Goal: Check status: Check status

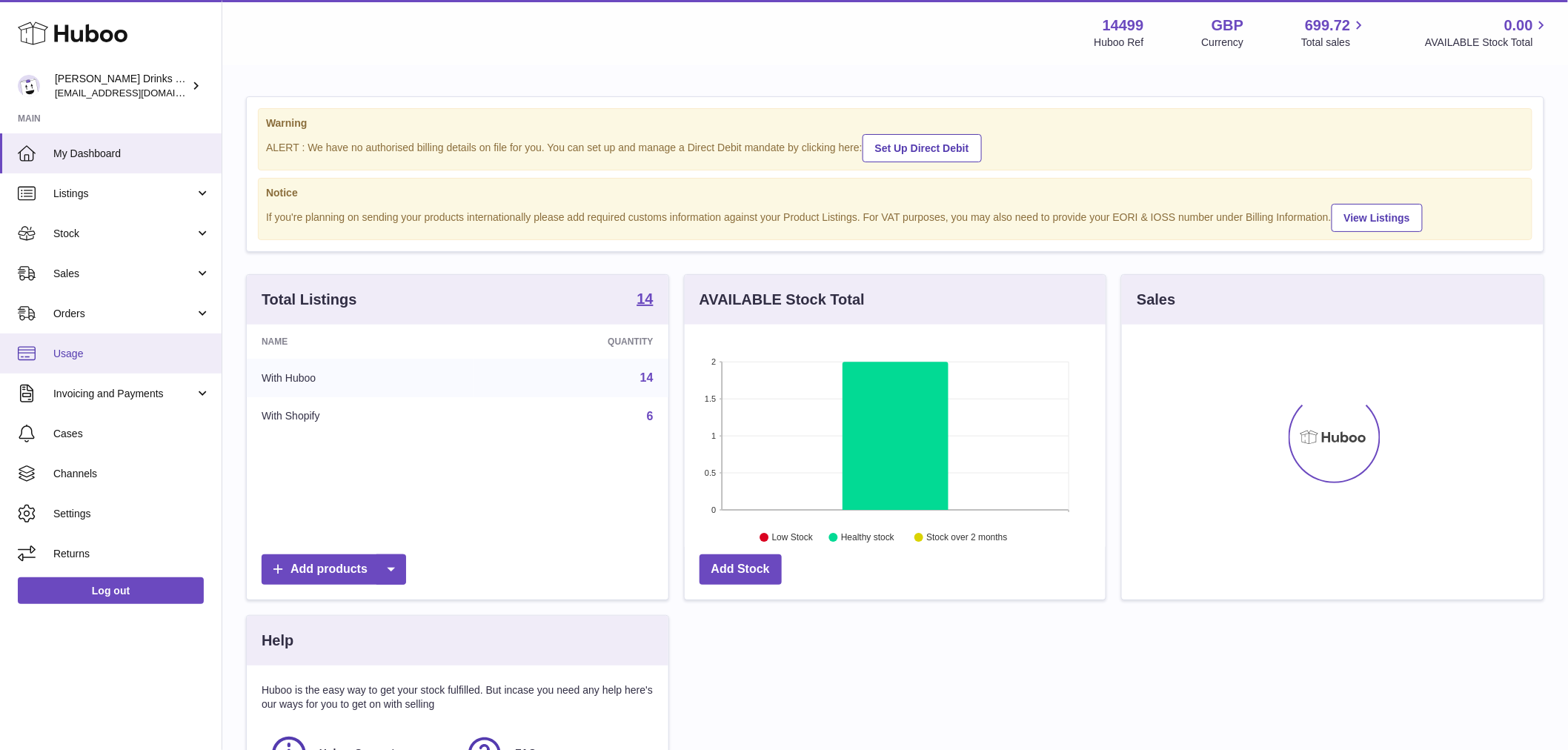
click at [91, 360] on span "Usage" at bounding box center [132, 353] width 157 height 14
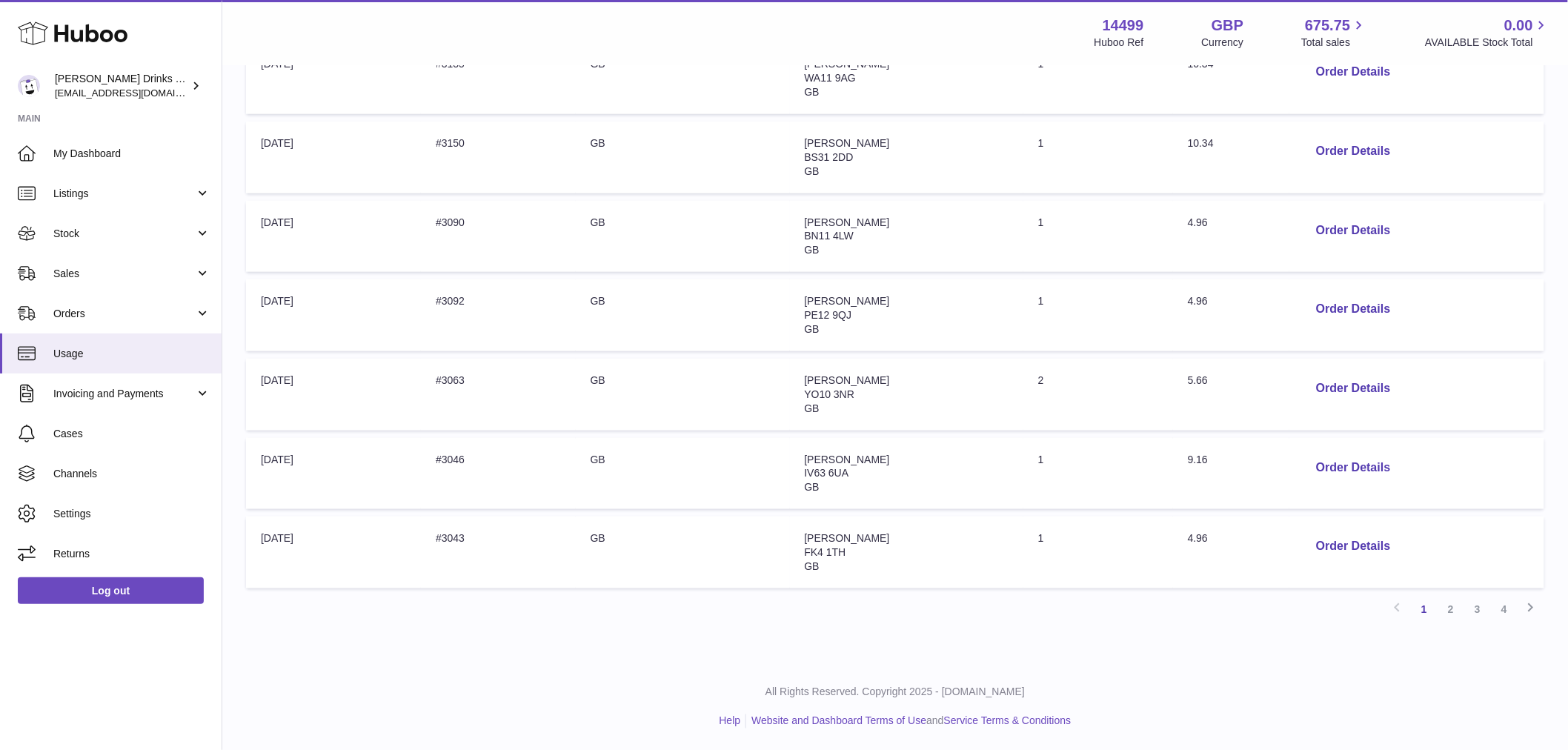
click at [1500, 608] on link "4" at bounding box center [1503, 609] width 27 height 27
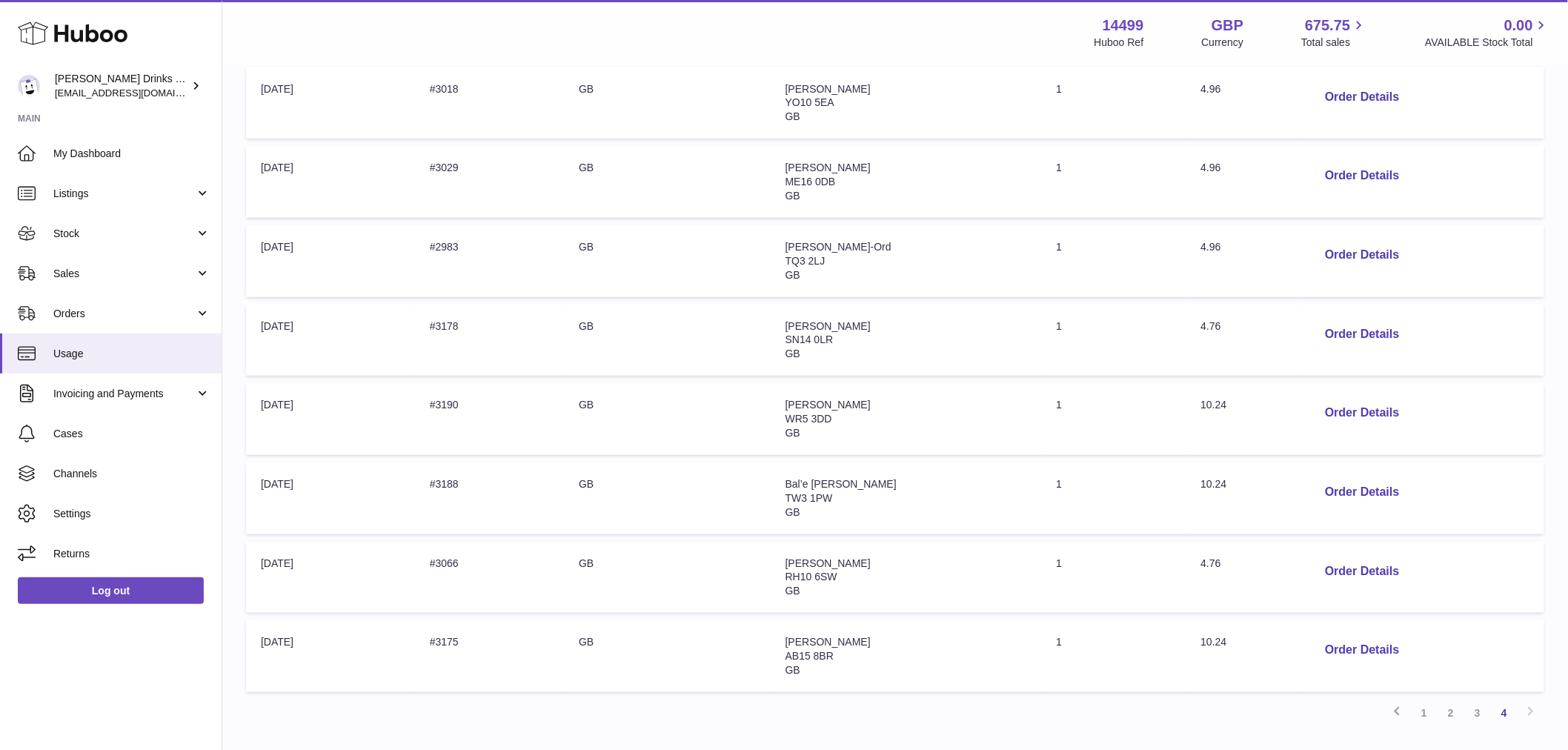
scroll to position [478, 0]
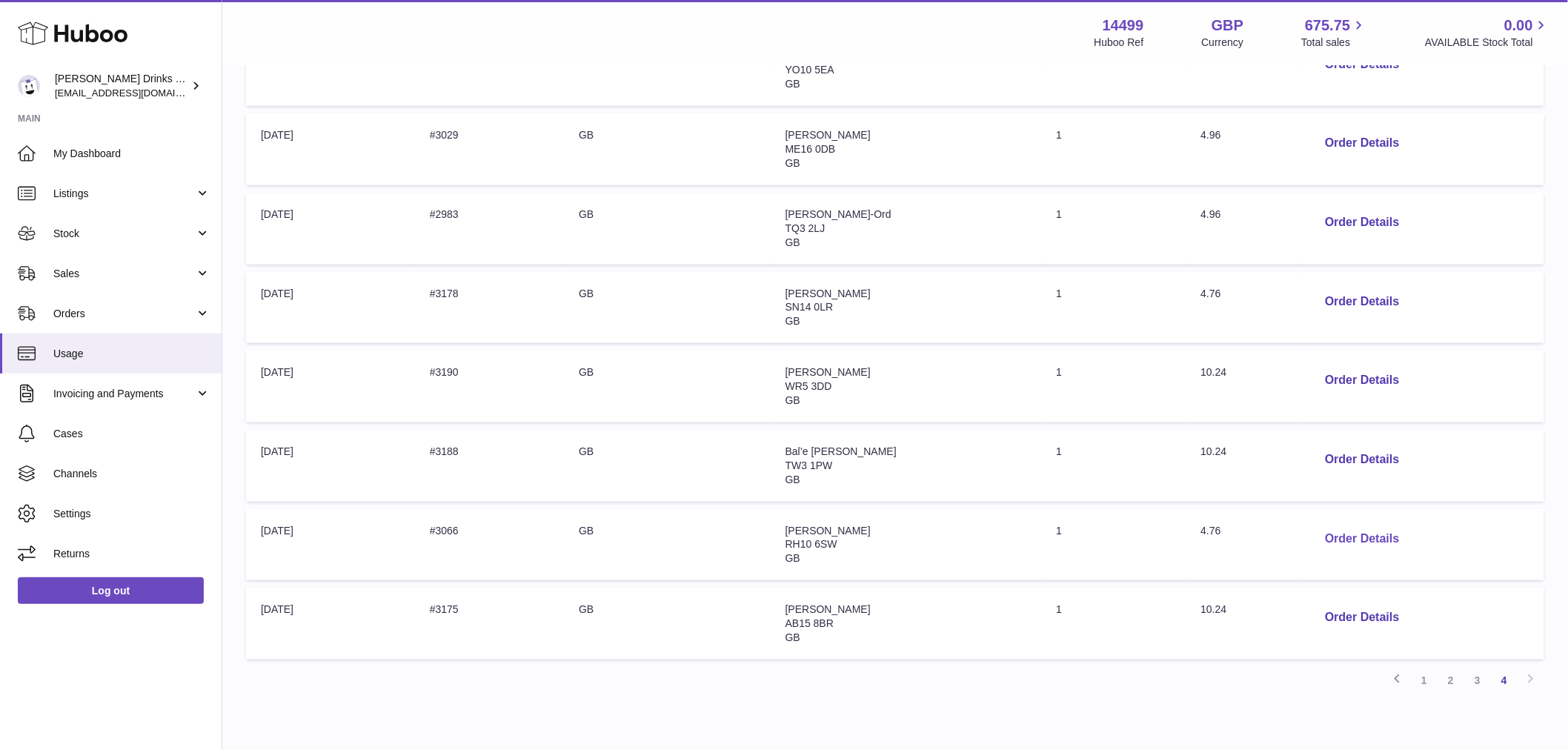
click at [1357, 535] on button "Order Details" at bounding box center [1361, 539] width 98 height 30
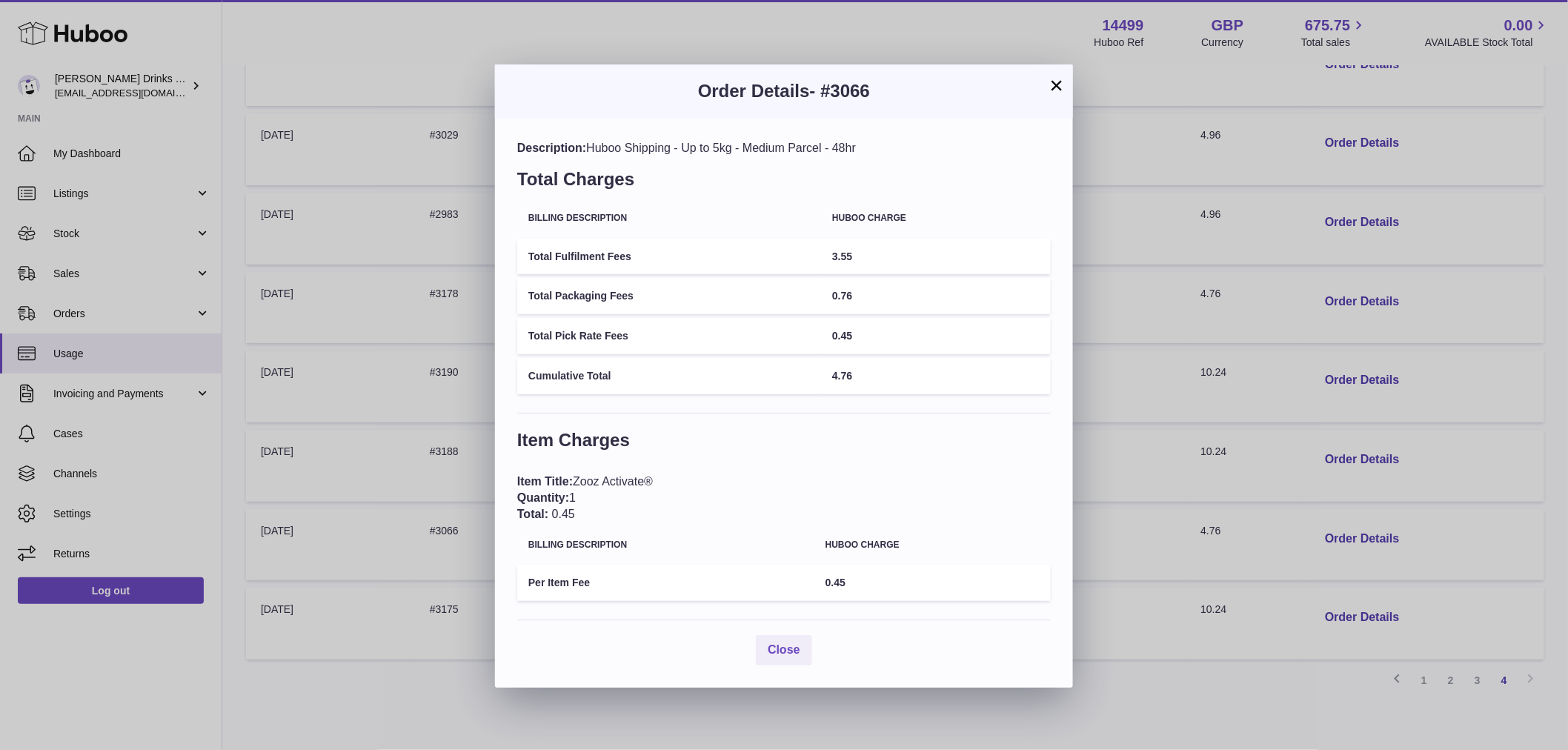
click at [1231, 432] on div "× Order Details - #3066 Description: Huboo Shipping - Up to 5kg - Medium Parcel…" at bounding box center [784, 375] width 1568 height 750
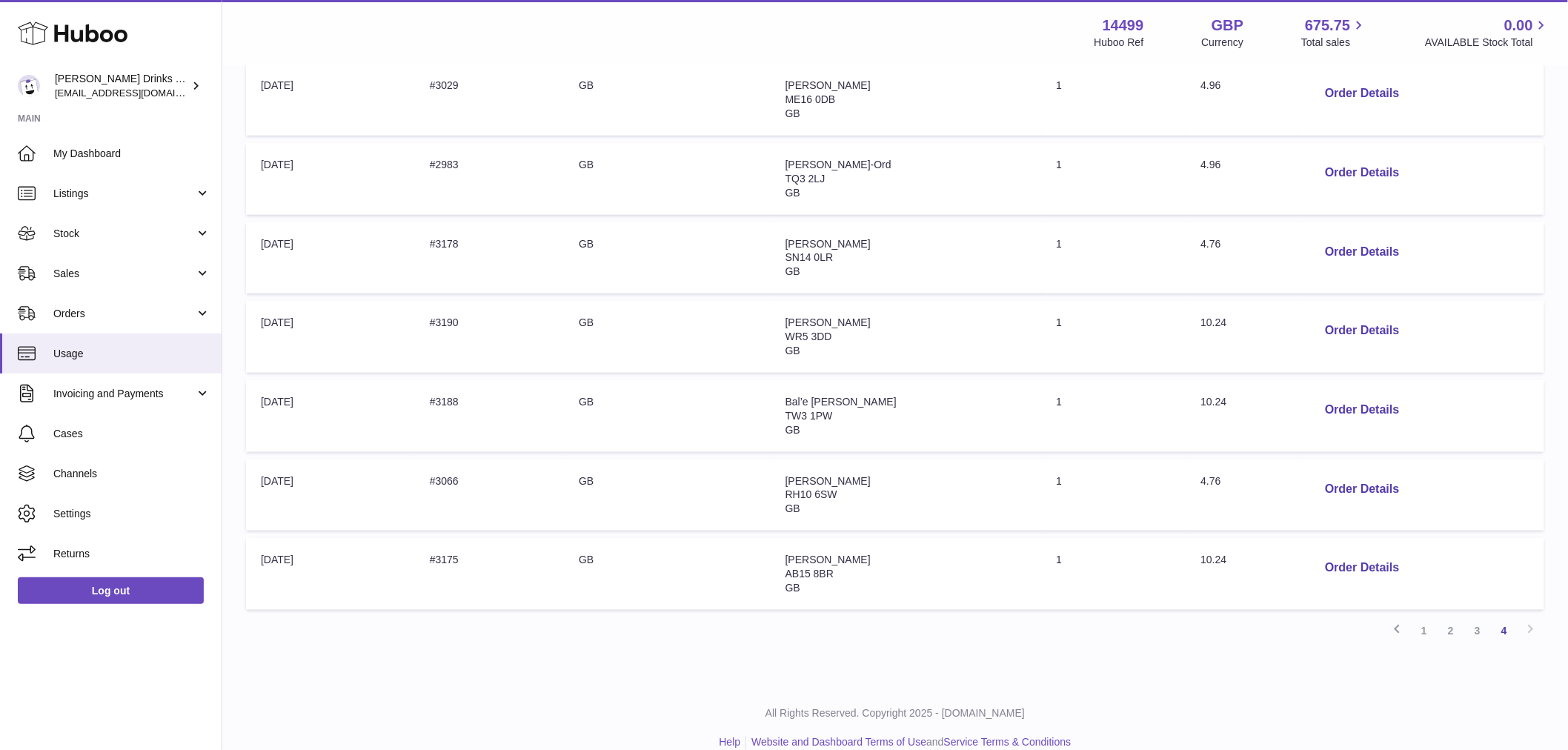
scroll to position [549, 0]
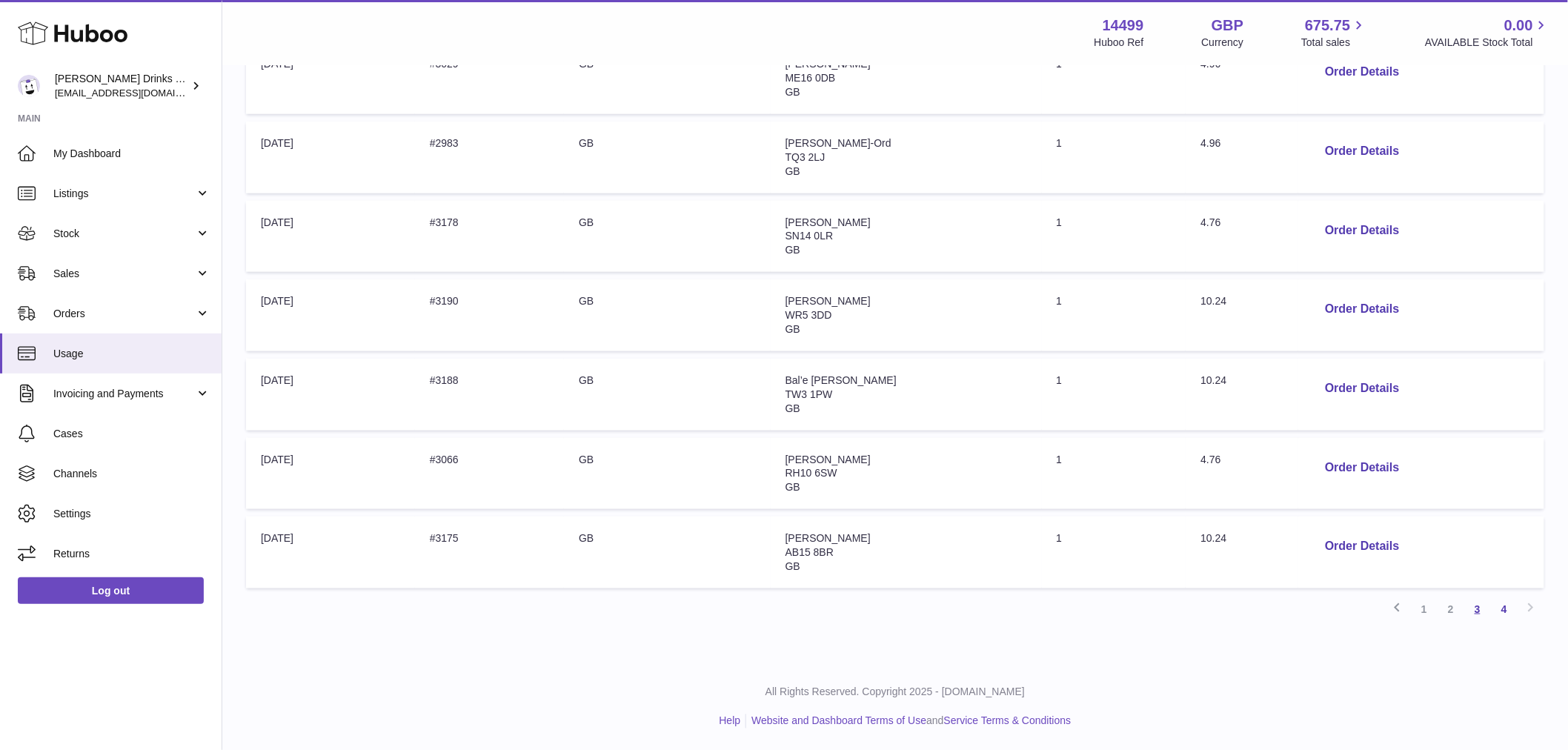
click at [1478, 610] on link "3" at bounding box center [1477, 609] width 27 height 27
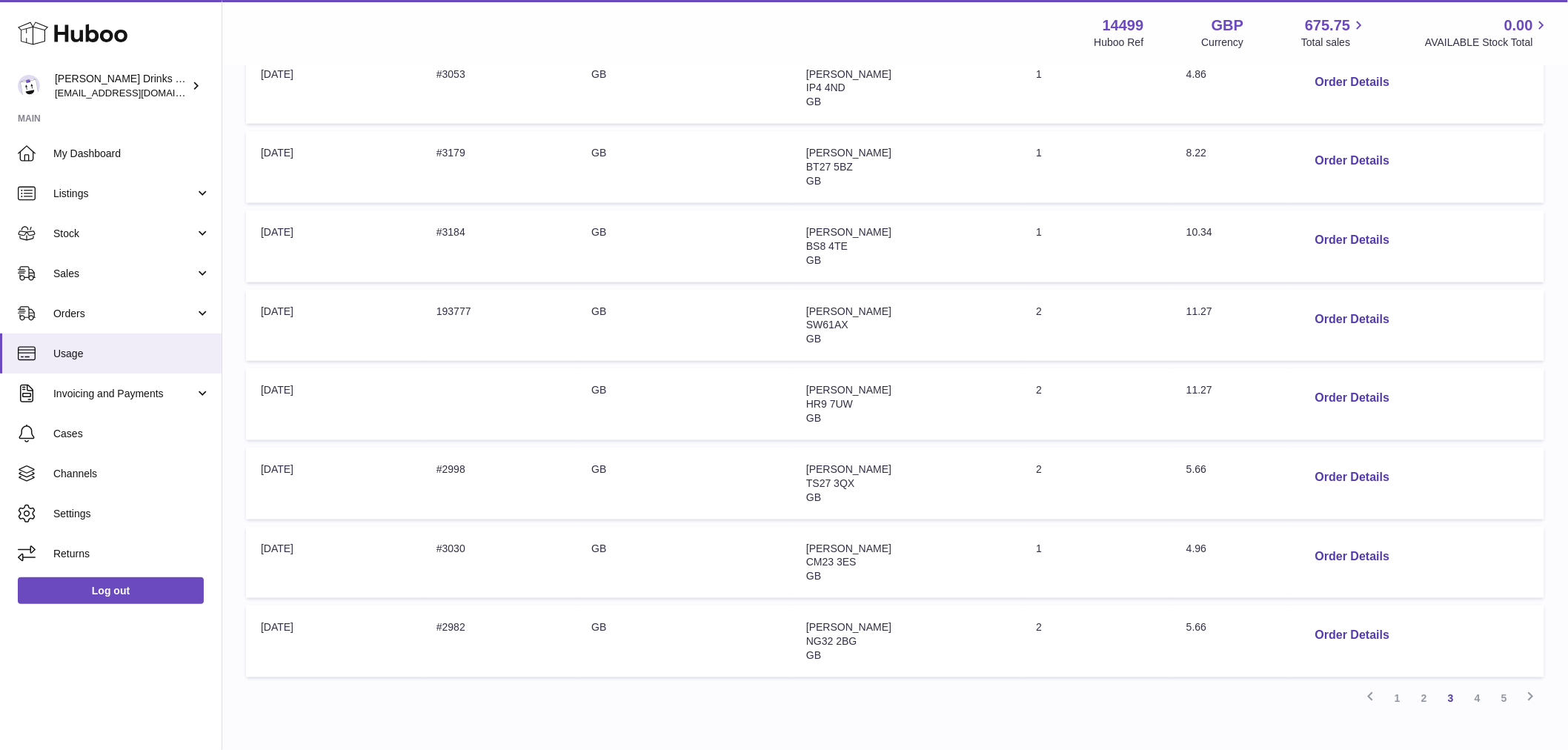
scroll to position [549, 0]
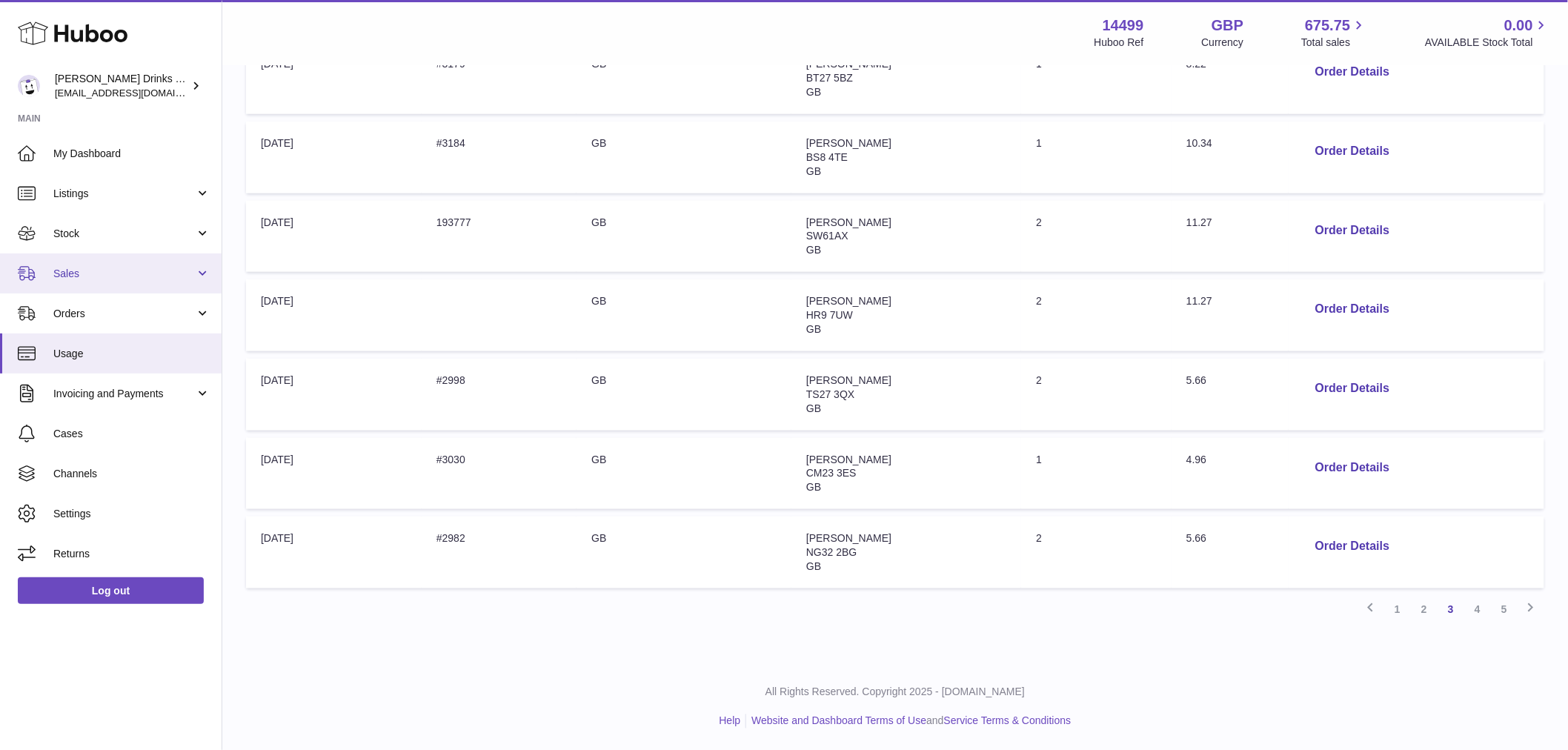
drag, startPoint x: 103, startPoint y: 274, endPoint x: 103, endPoint y: 292, distance: 18.0
click at [103, 274] on span "Sales" at bounding box center [124, 273] width 141 height 14
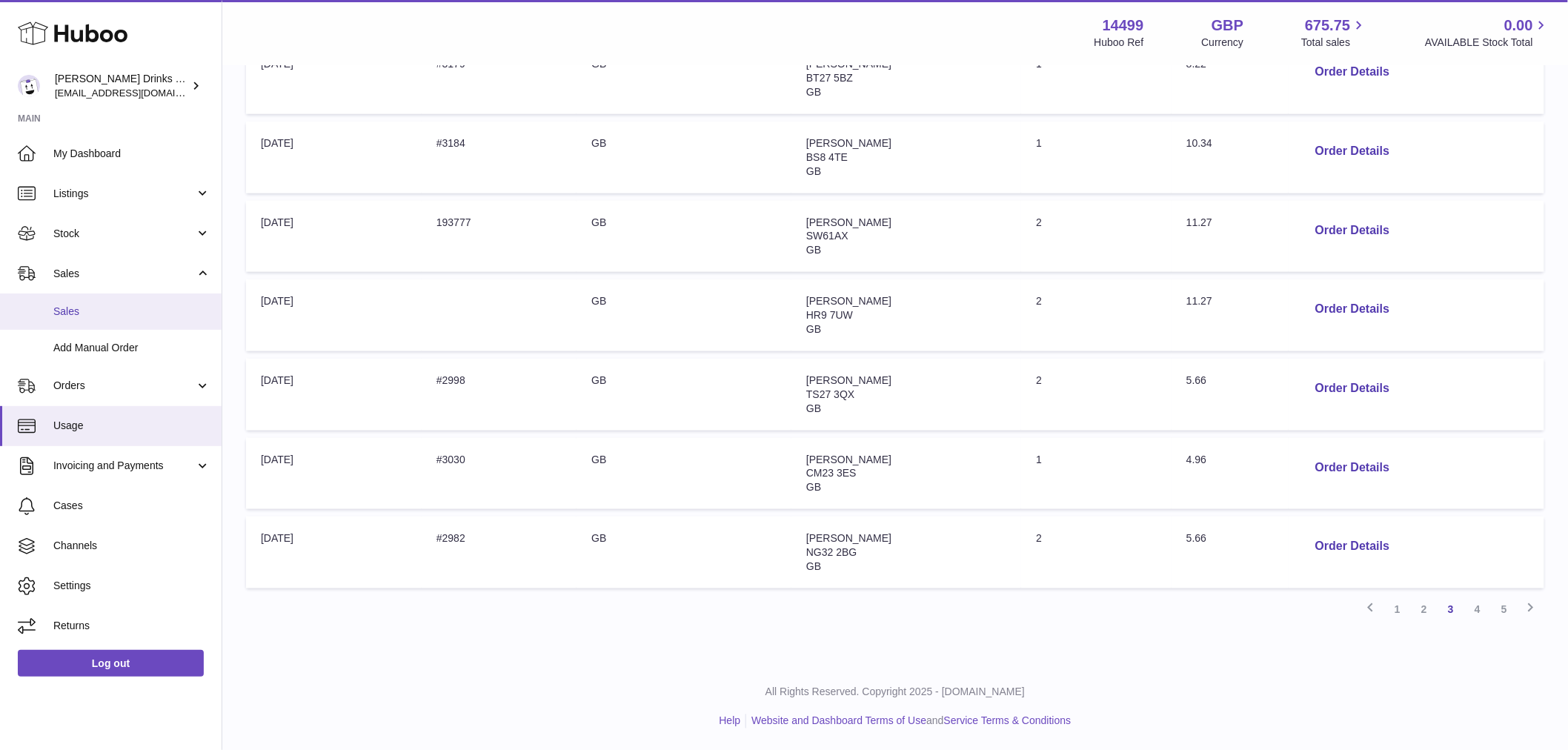
click at [100, 313] on span "Sales" at bounding box center [132, 311] width 157 height 14
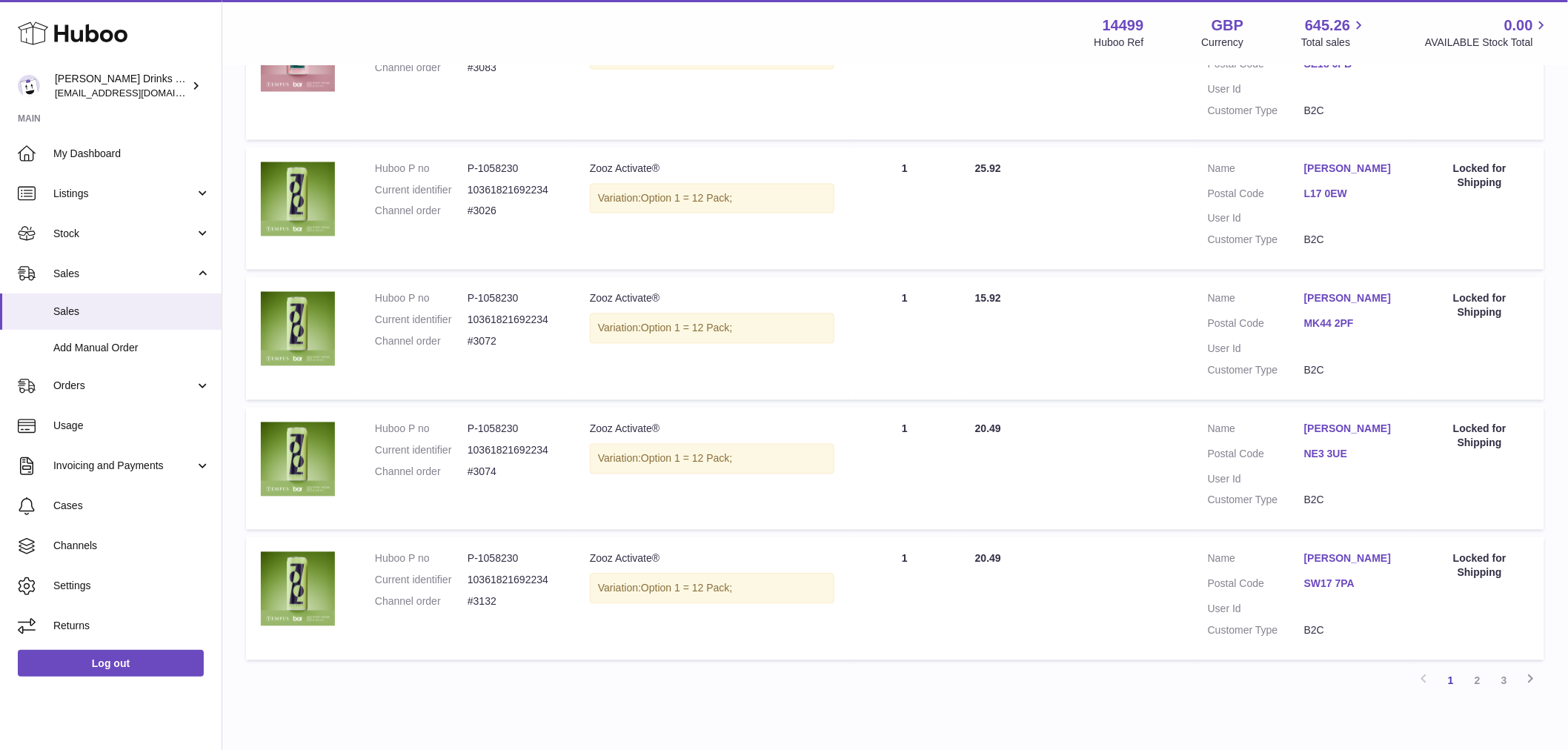
scroll to position [1091, 0]
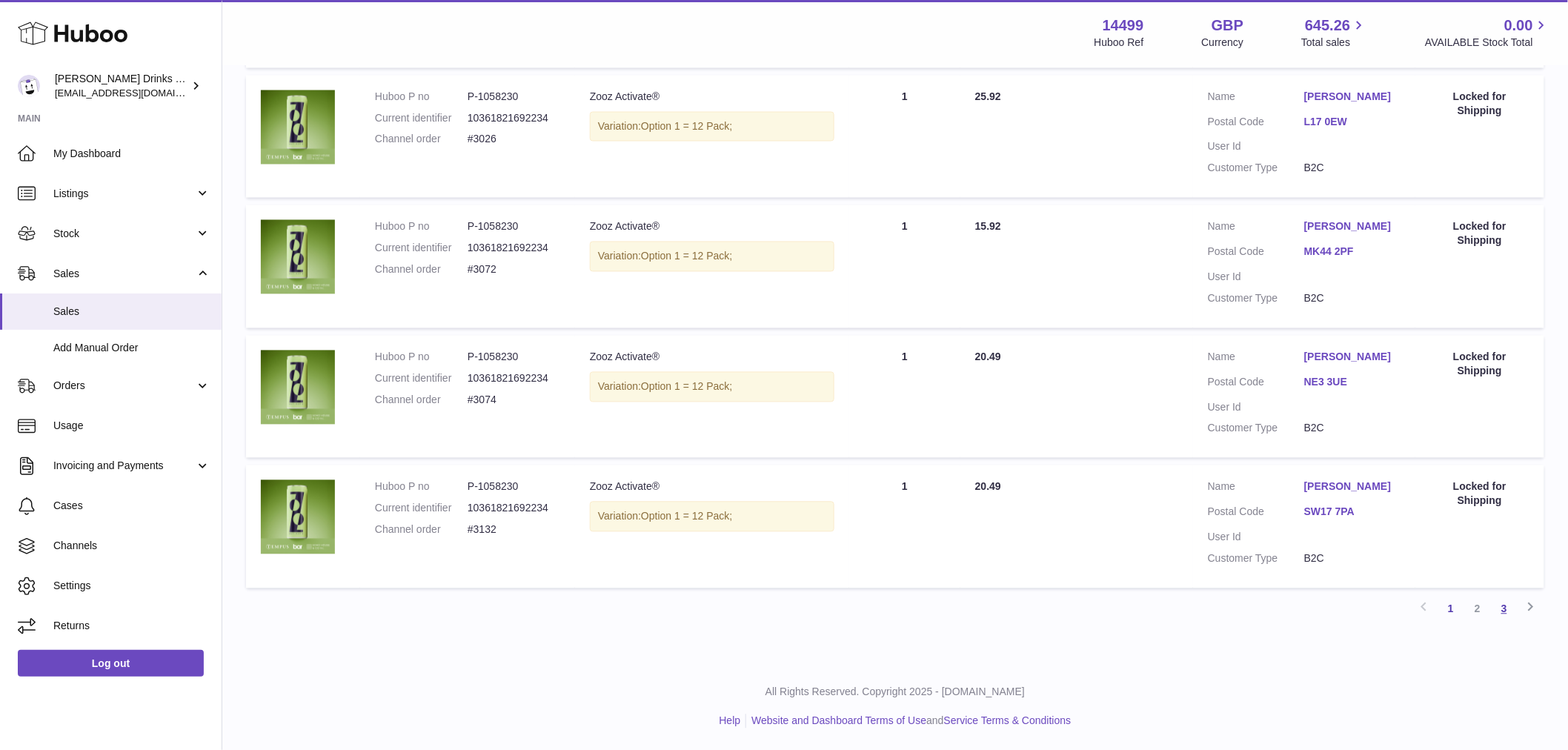
click at [1499, 609] on link "3" at bounding box center [1503, 609] width 27 height 27
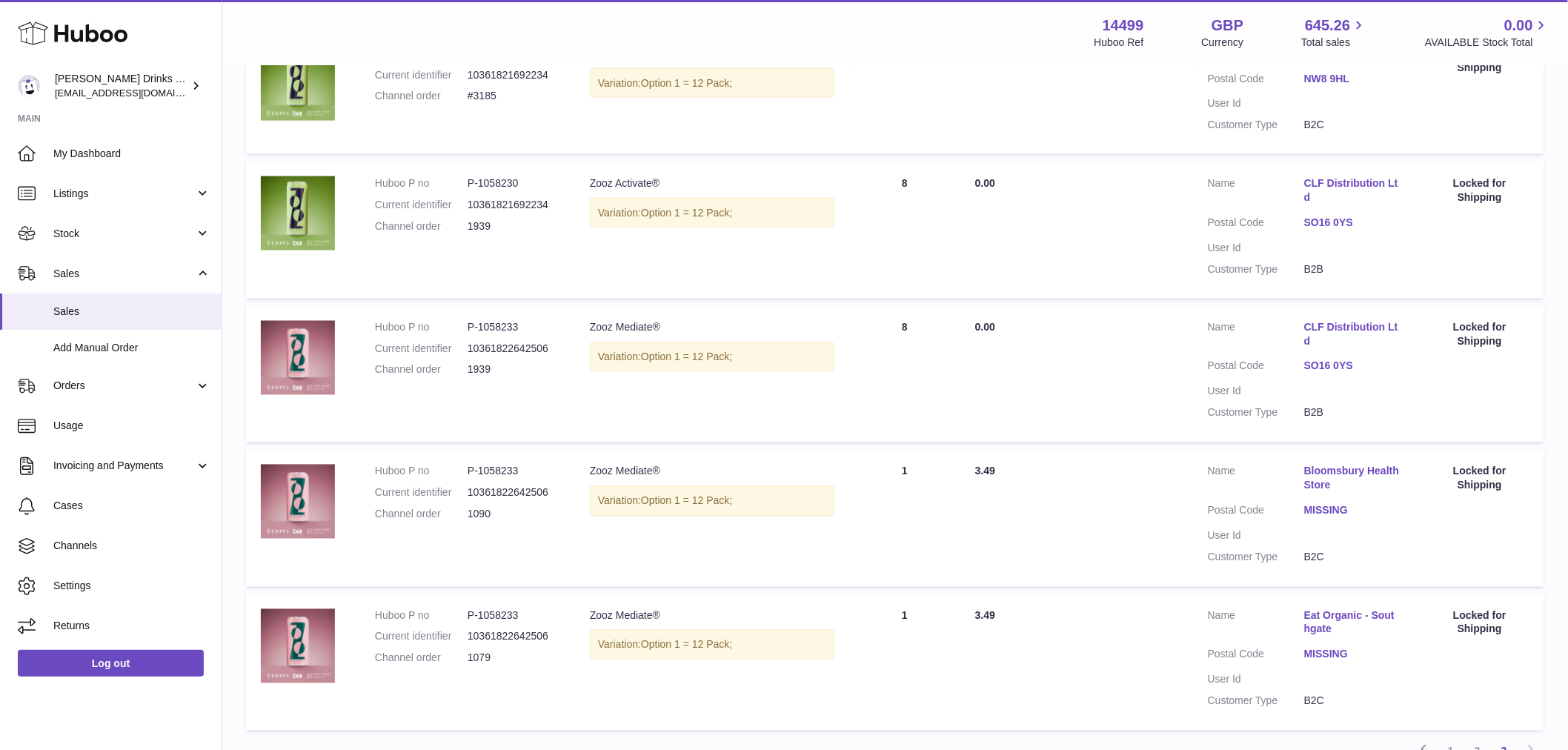
scroll to position [890, 0]
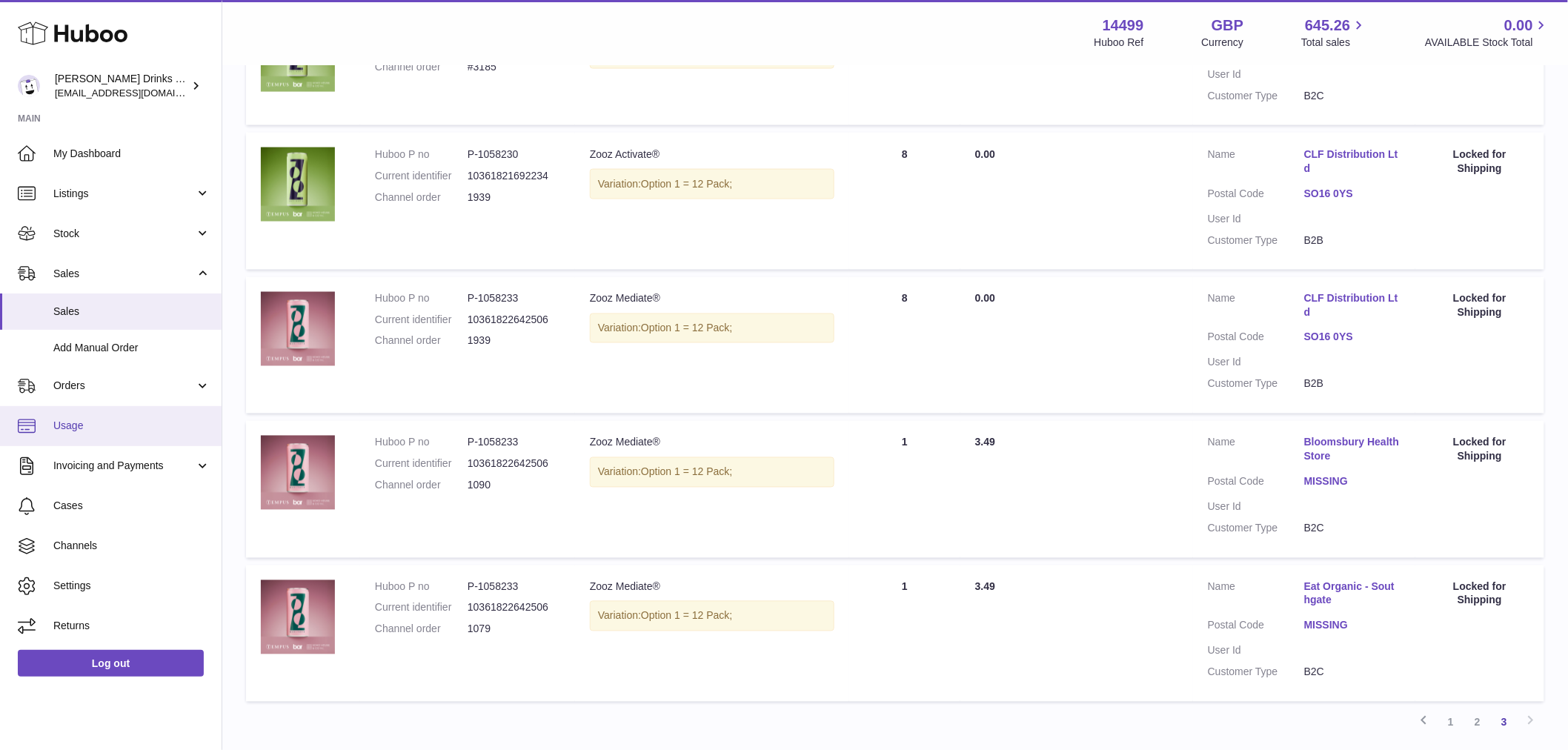
click at [116, 420] on span "Usage" at bounding box center [132, 425] width 157 height 14
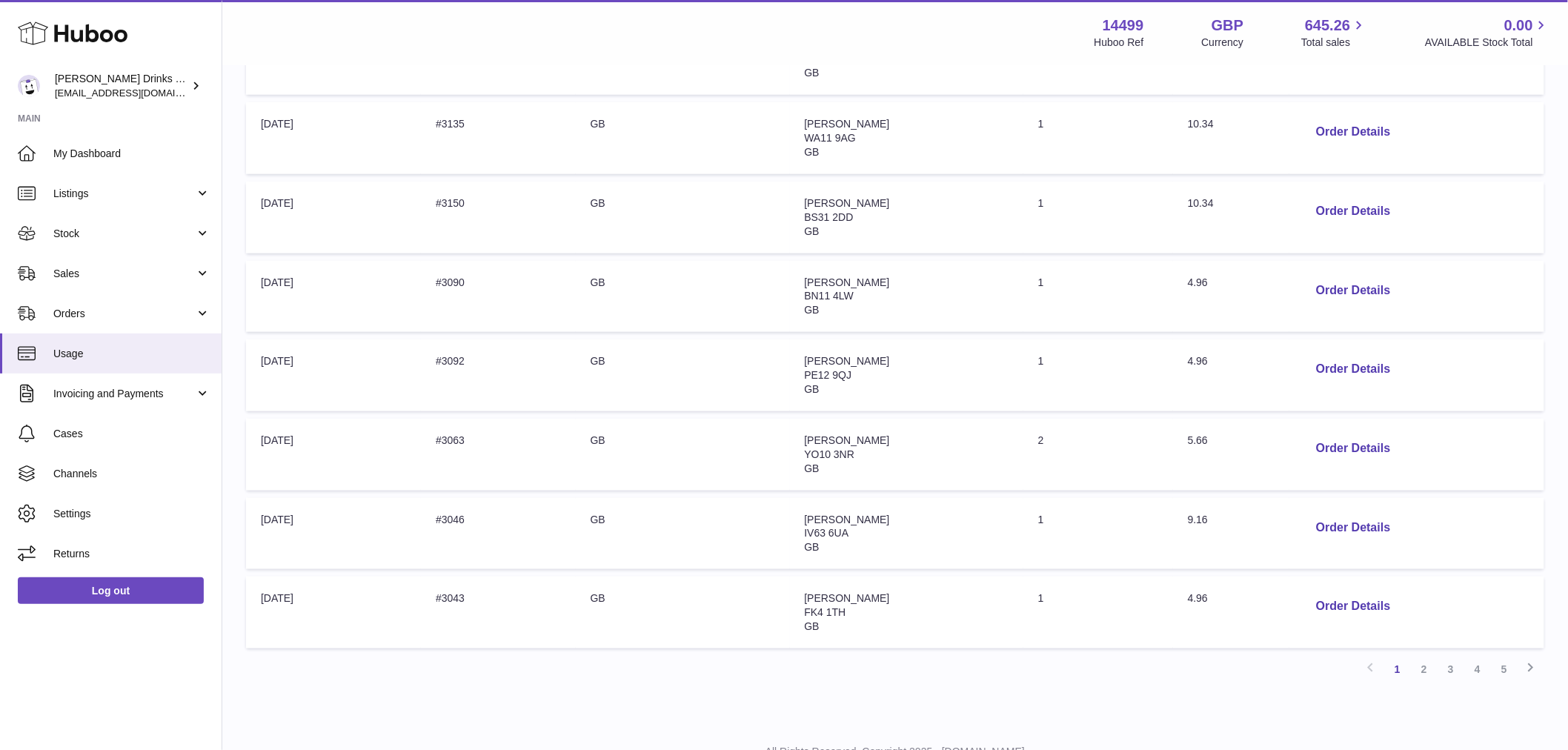
scroll to position [494, 0]
click at [1500, 662] on link "5" at bounding box center [1503, 664] width 27 height 27
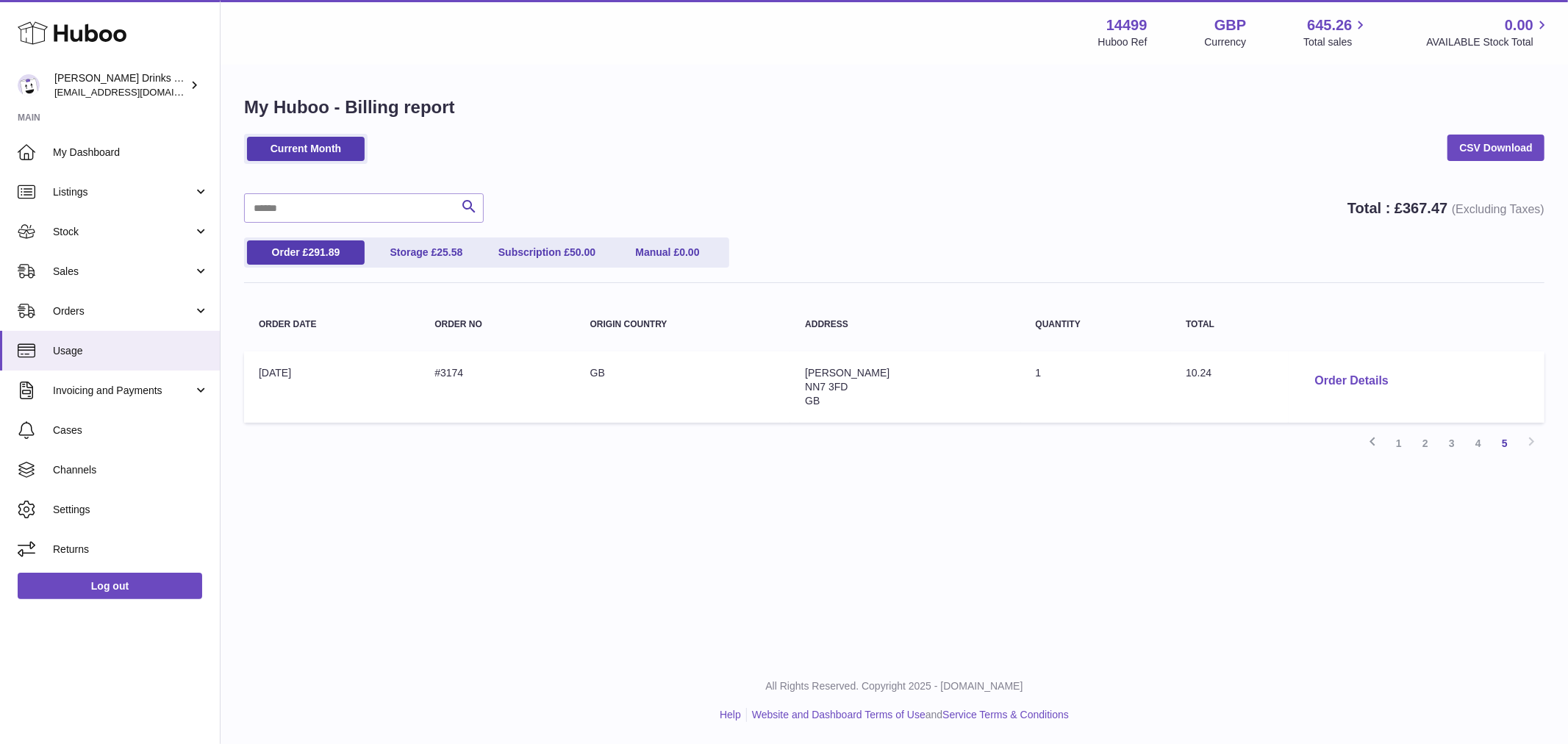
click at [1329, 372] on button "Order Details" at bounding box center [1352, 381] width 97 height 30
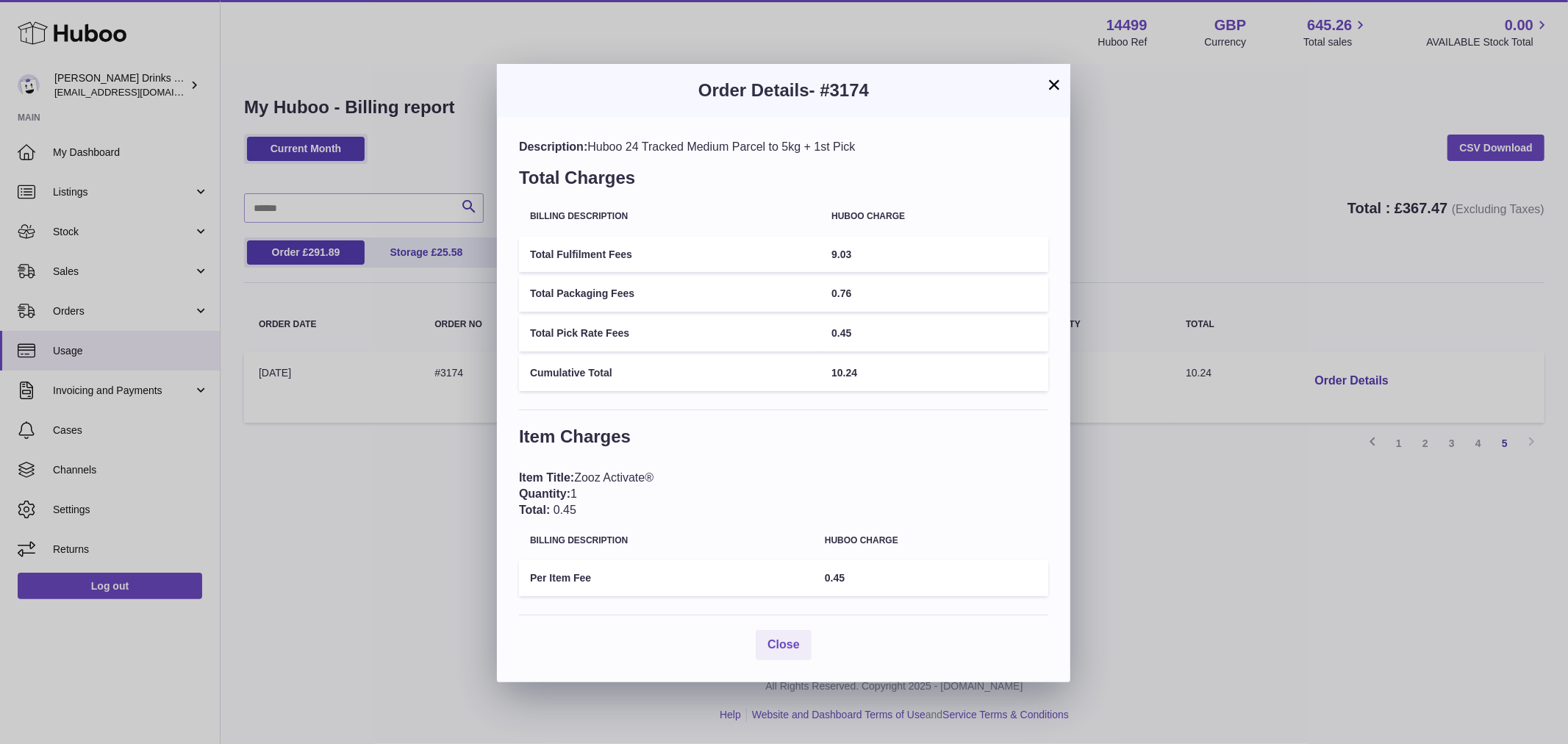
click at [1259, 260] on div "× Order Details - #3174 Description: Huboo 24 Tracked Medium Parcel to 5kg + 1s…" at bounding box center [784, 372] width 1568 height 744
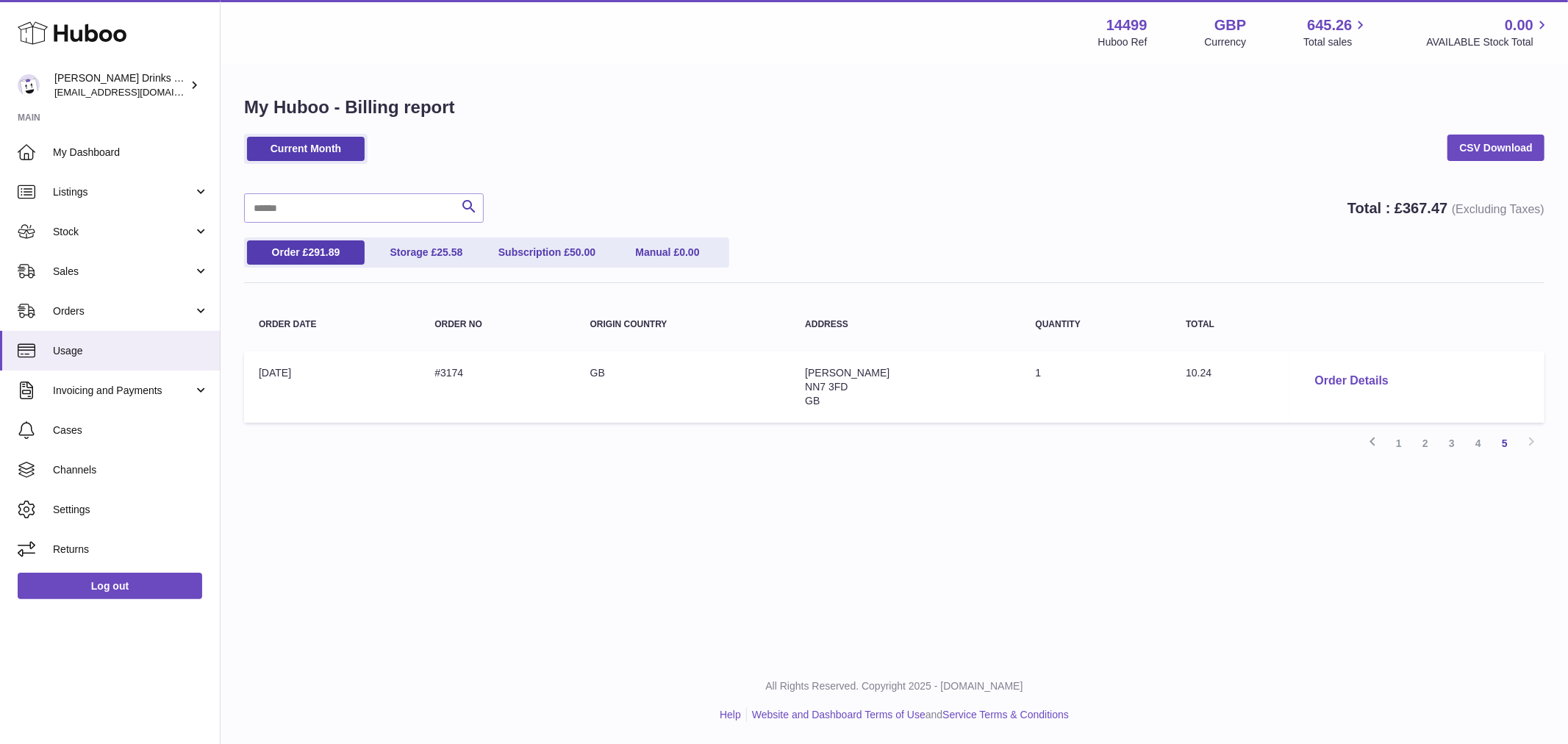
click at [1303, 371] on button "Order Details" at bounding box center [1352, 381] width 97 height 30
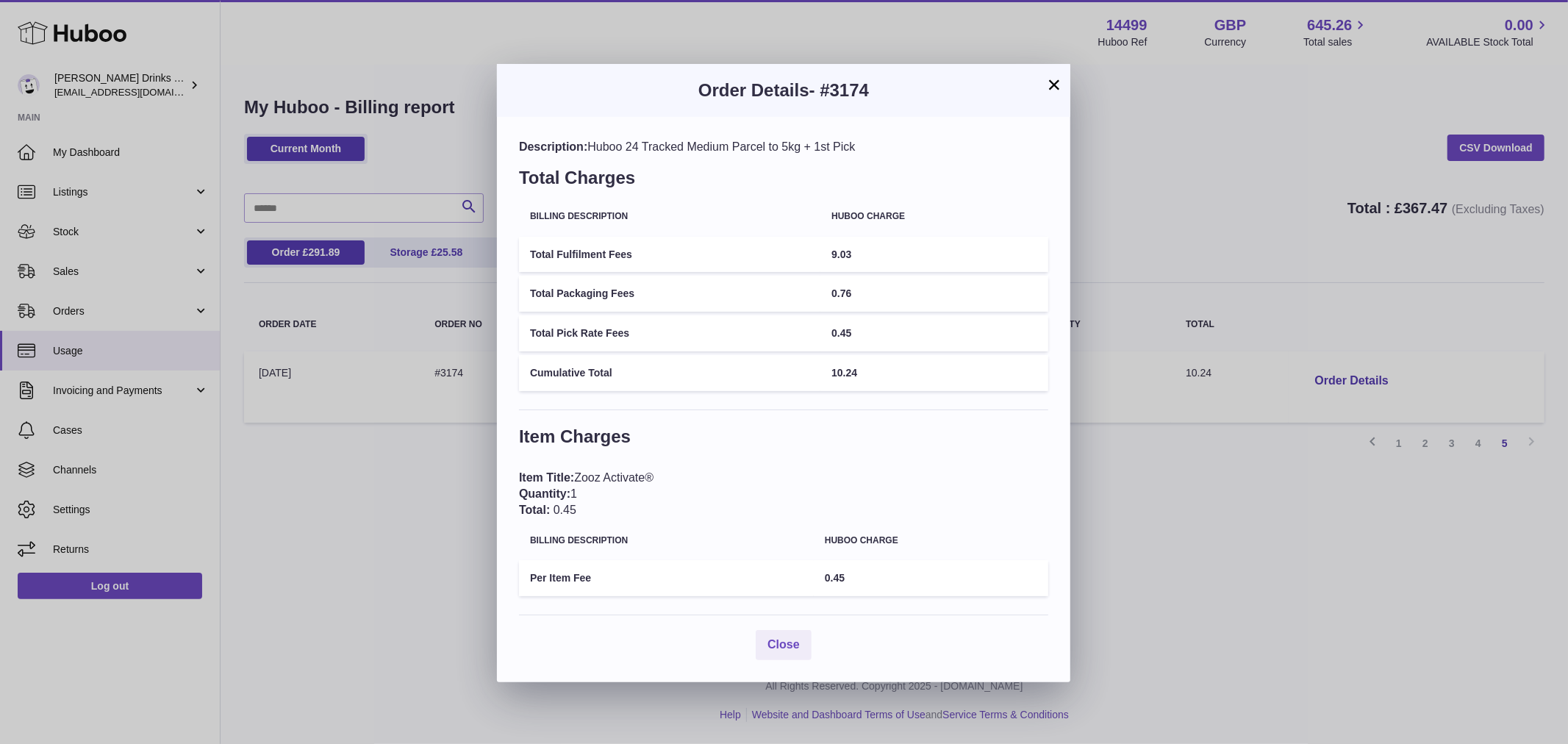
click at [1258, 249] on div "× Order Details - #3174 Description: Huboo 24 Tracked Medium Parcel to 5kg + 1s…" at bounding box center [784, 372] width 1568 height 744
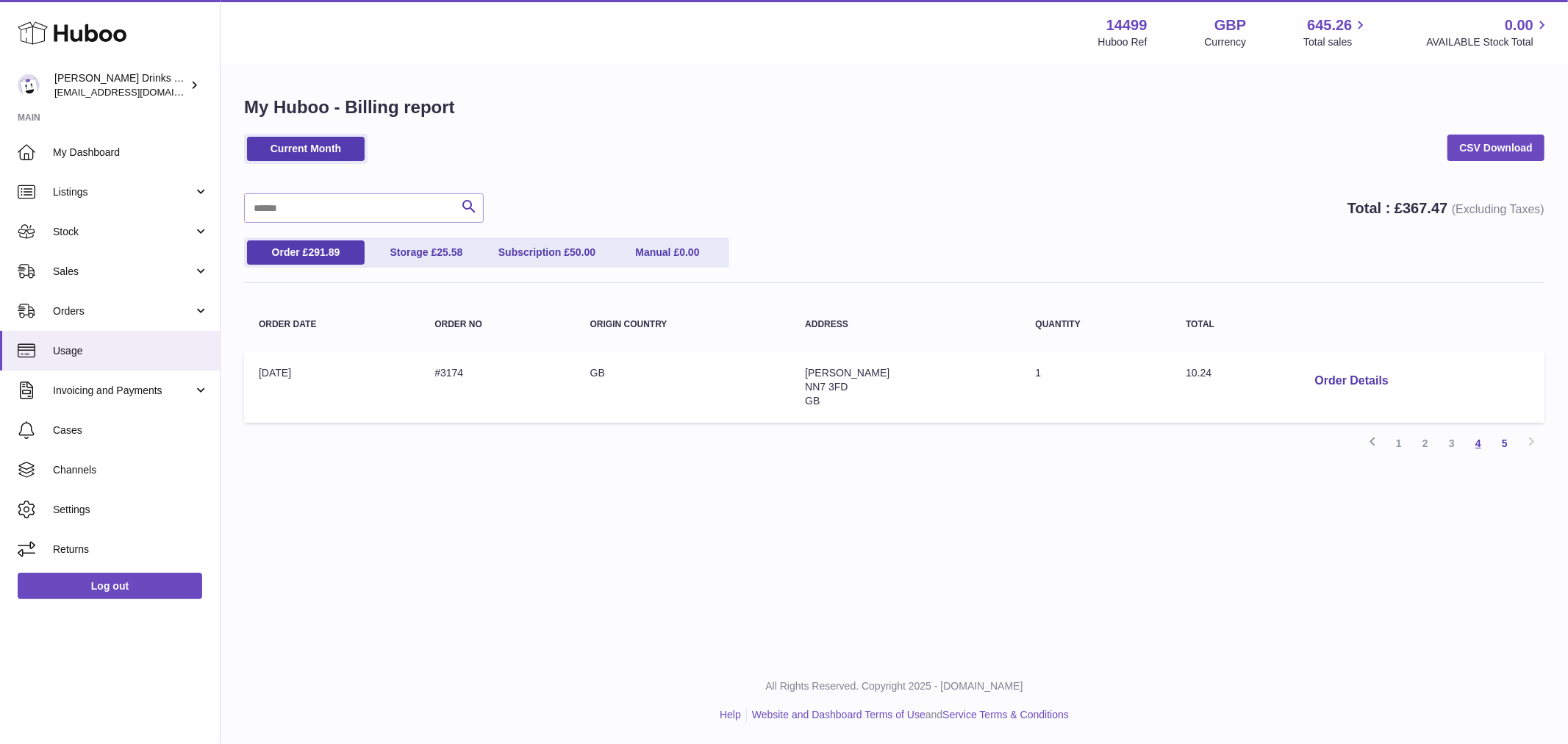
click at [1476, 447] on link "4" at bounding box center [1478, 443] width 27 height 27
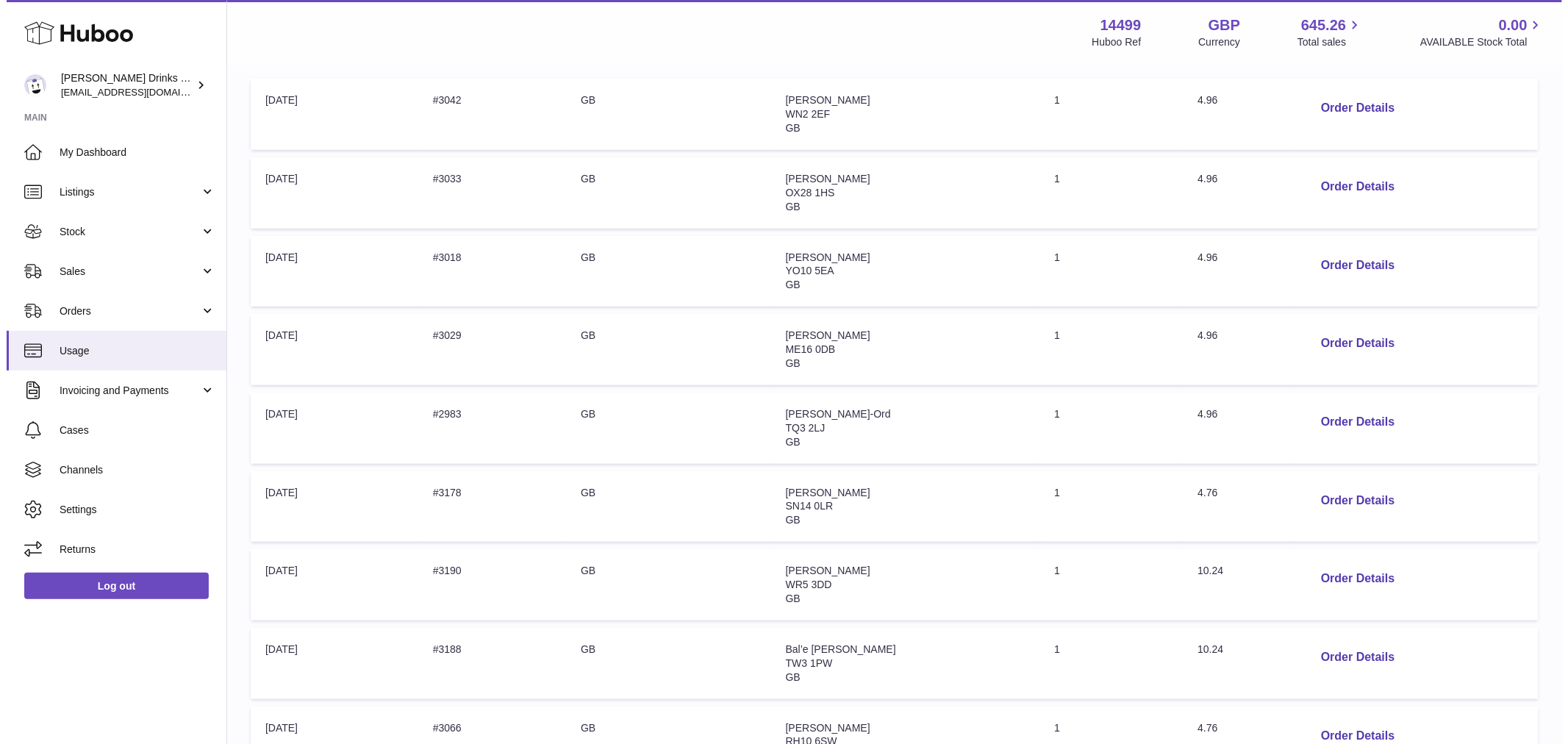
scroll to position [327, 0]
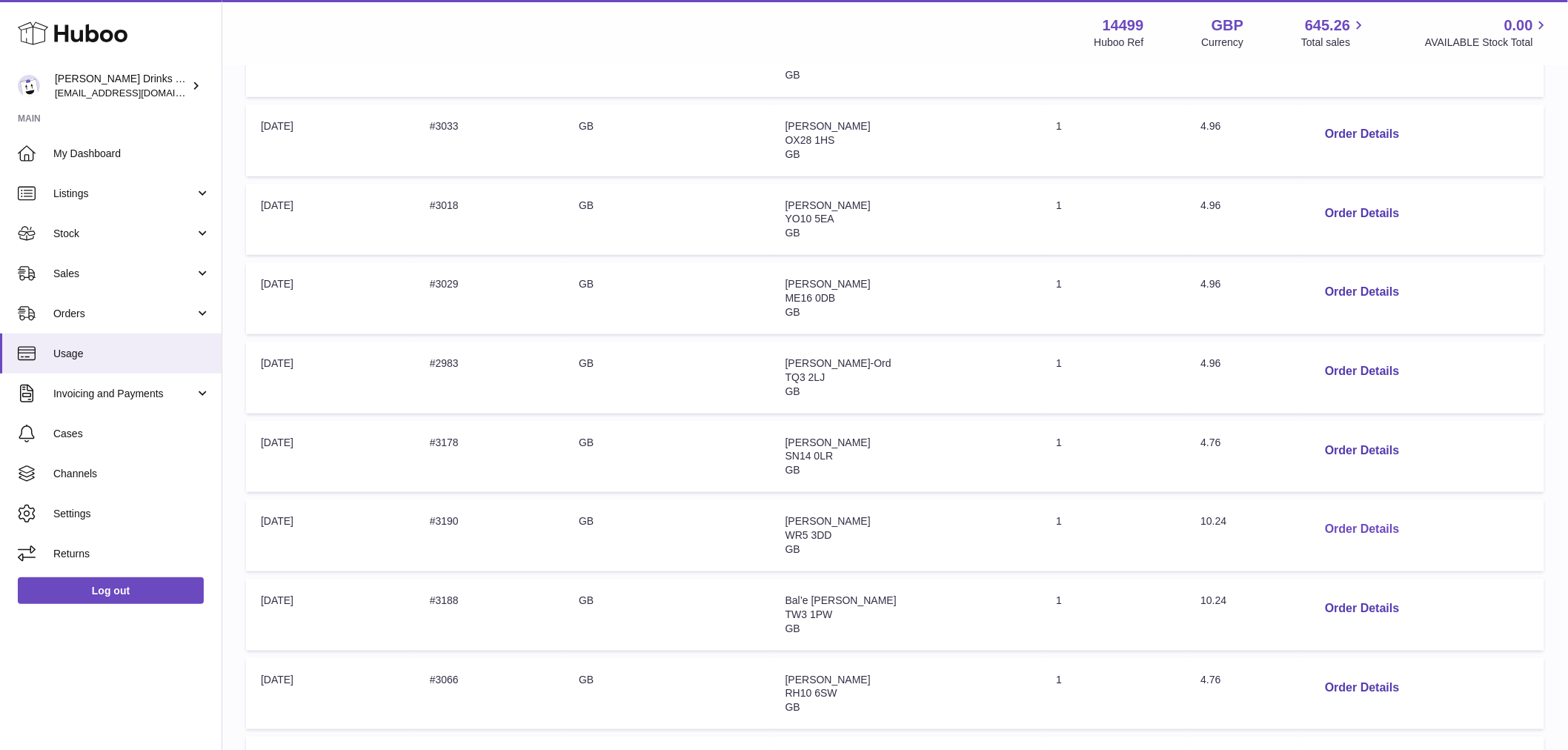
click at [1341, 531] on button "Order Details" at bounding box center [1361, 529] width 98 height 30
click at [1234, 434] on div at bounding box center [784, 375] width 1568 height 750
click at [1332, 530] on button "Order Details" at bounding box center [1361, 529] width 98 height 30
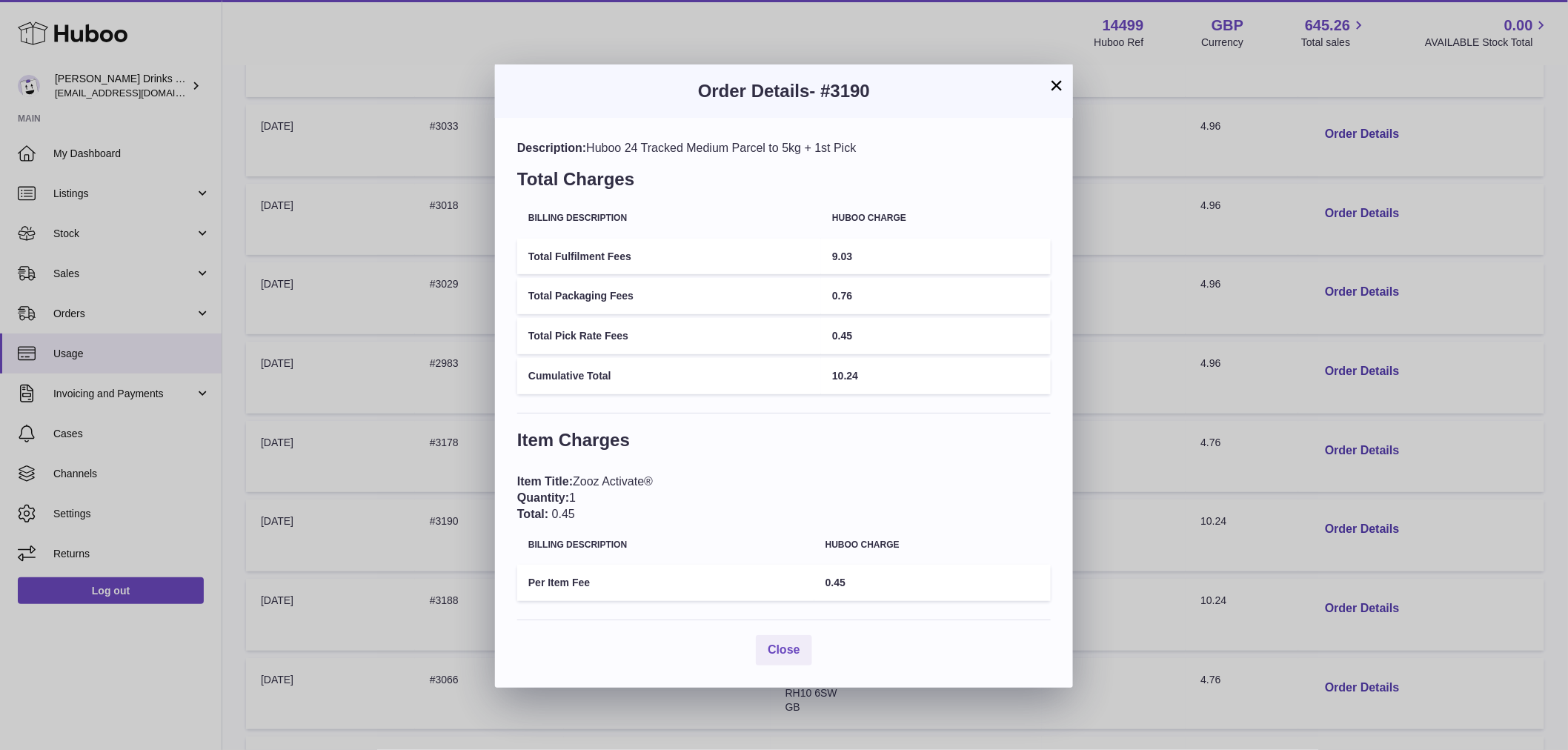
click at [1279, 410] on div "× Order Details - #3190 Description: Huboo 24 Tracked Medium Parcel to 5kg + 1s…" at bounding box center [784, 375] width 1568 height 750
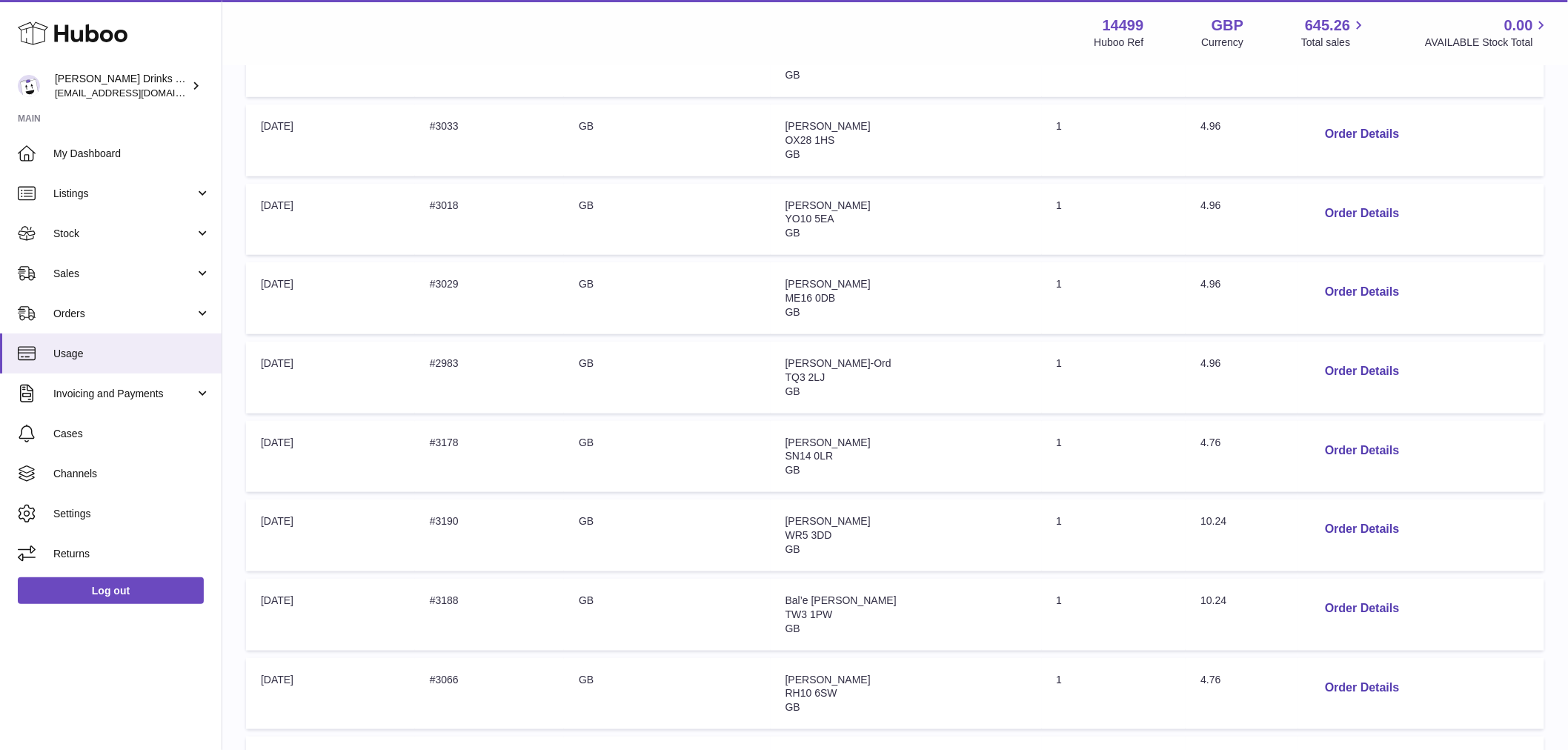
drag, startPoint x: 876, startPoint y: 524, endPoint x: 789, endPoint y: 524, distance: 87.0
click at [789, 524] on td "Address: Justyna Silcock WR5 3DD GB" at bounding box center [906, 535] width 271 height 72
copy span "Justyna Silcock"
click at [1369, 532] on button "Order Details" at bounding box center [1361, 529] width 98 height 30
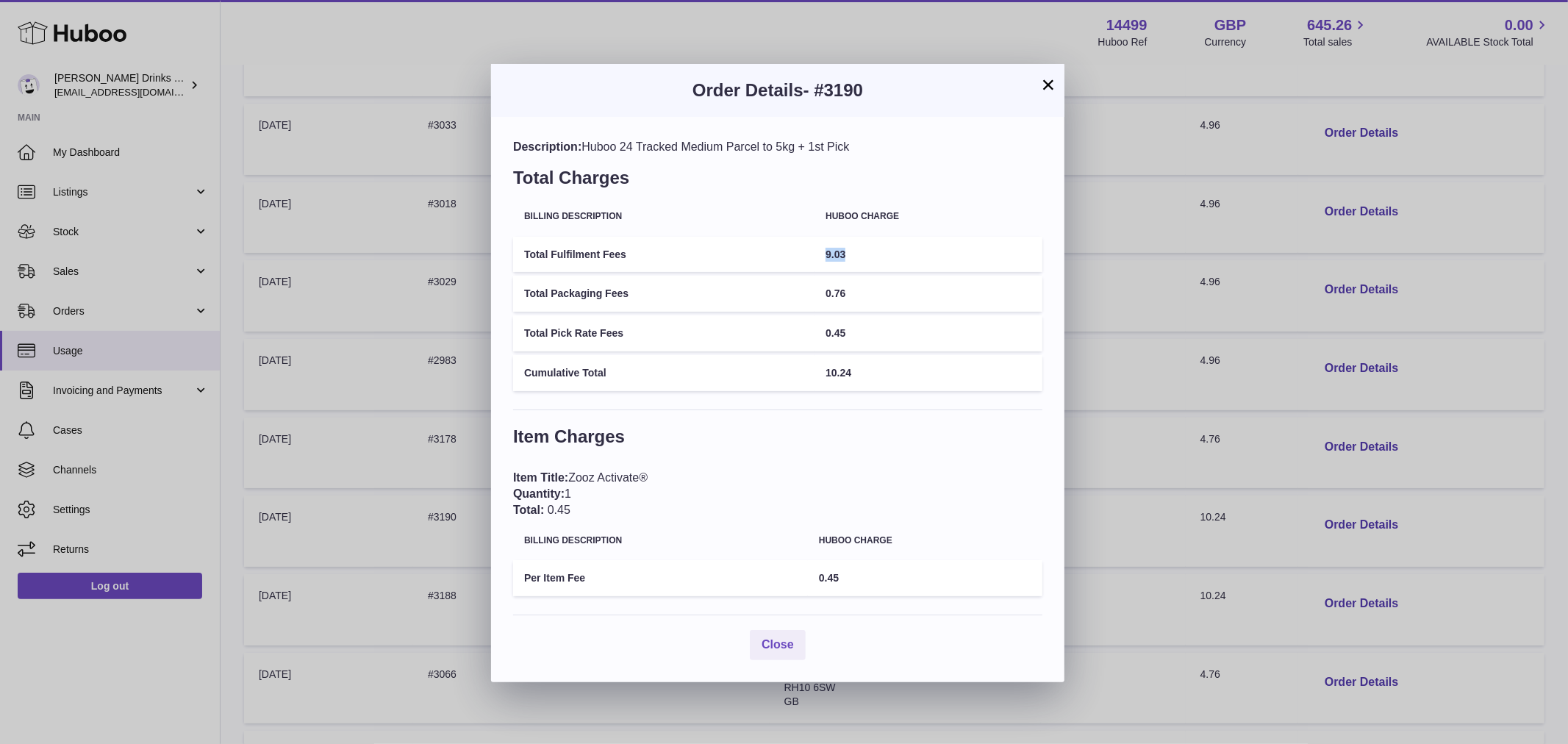
drag, startPoint x: 864, startPoint y: 250, endPoint x: 834, endPoint y: 253, distance: 30.1
click at [834, 253] on td "9.03" at bounding box center [928, 254] width 228 height 36
click at [864, 255] on td "9.03" at bounding box center [928, 254] width 228 height 36
click at [1038, 85] on h3 "Order Details - #3190" at bounding box center [778, 91] width 529 height 24
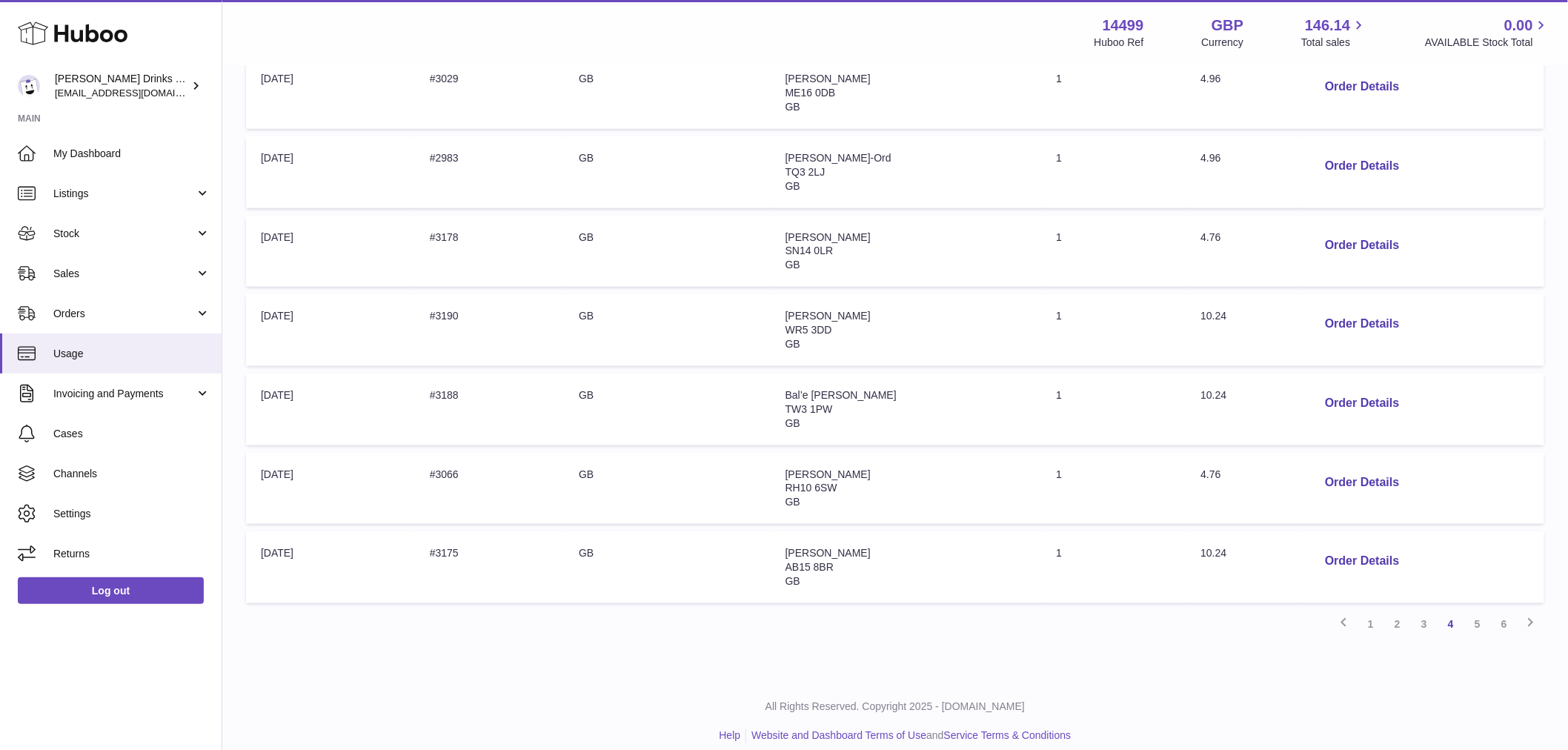
scroll to position [549, 0]
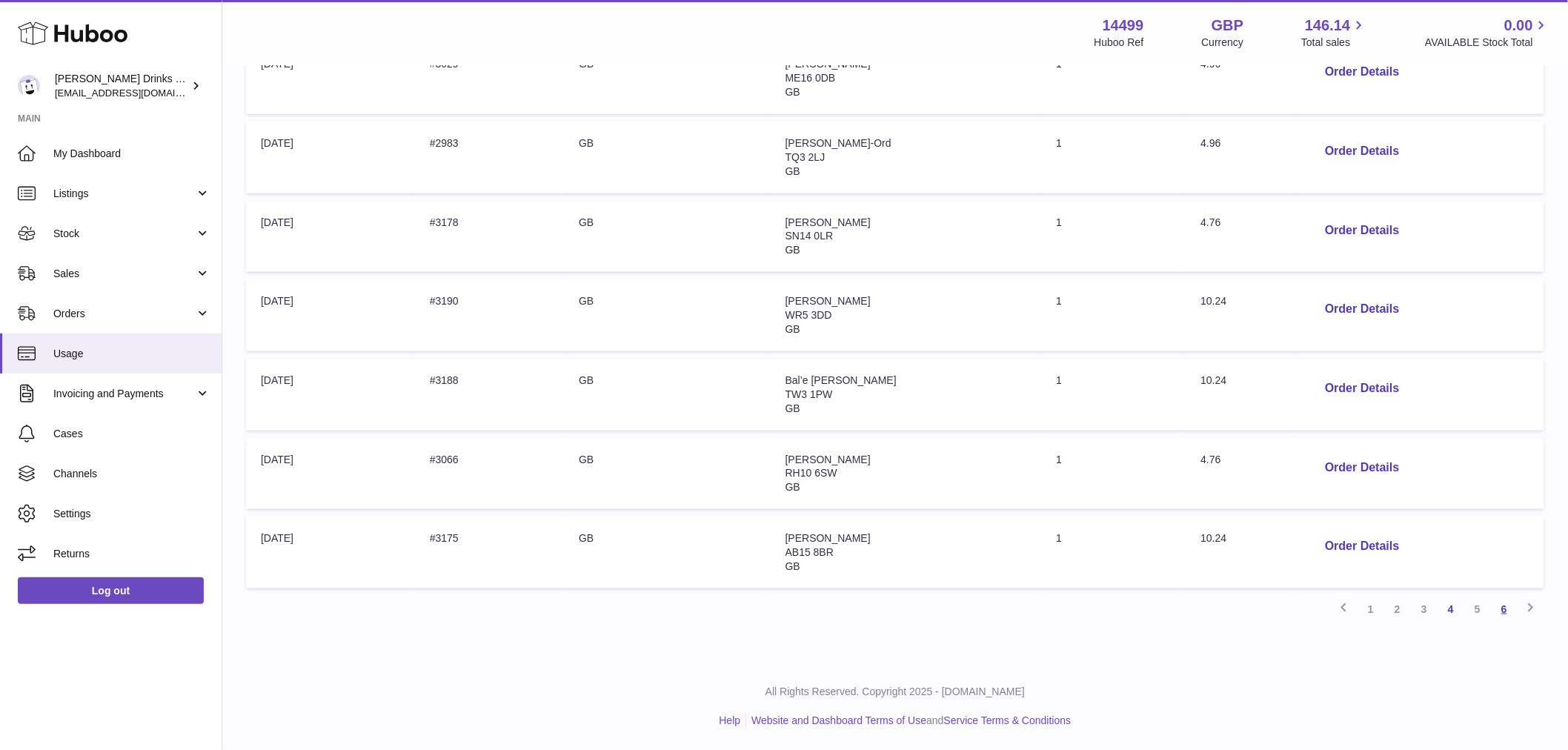
click at [1515, 613] on link "6" at bounding box center [1503, 609] width 27 height 27
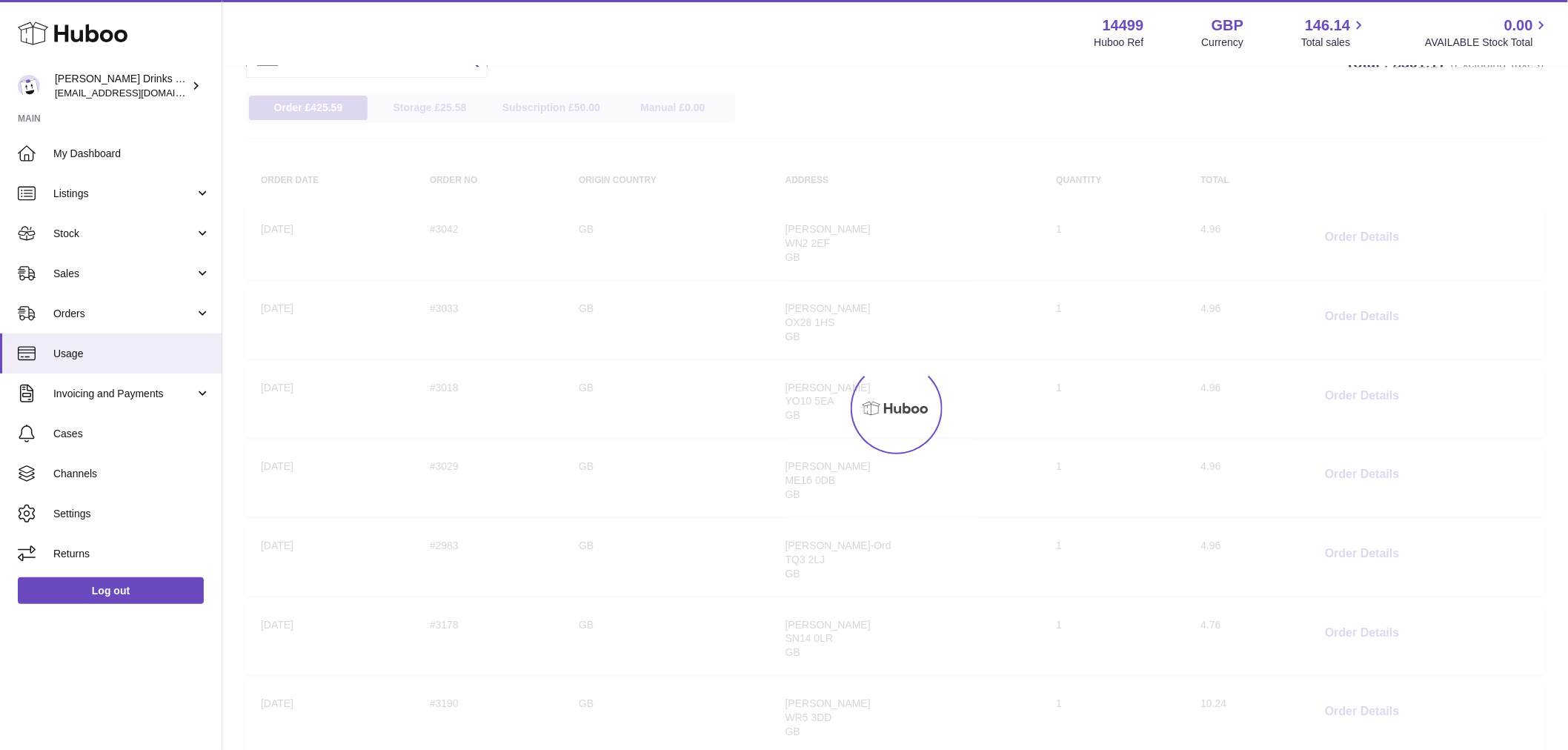
scroll to position [66, 0]
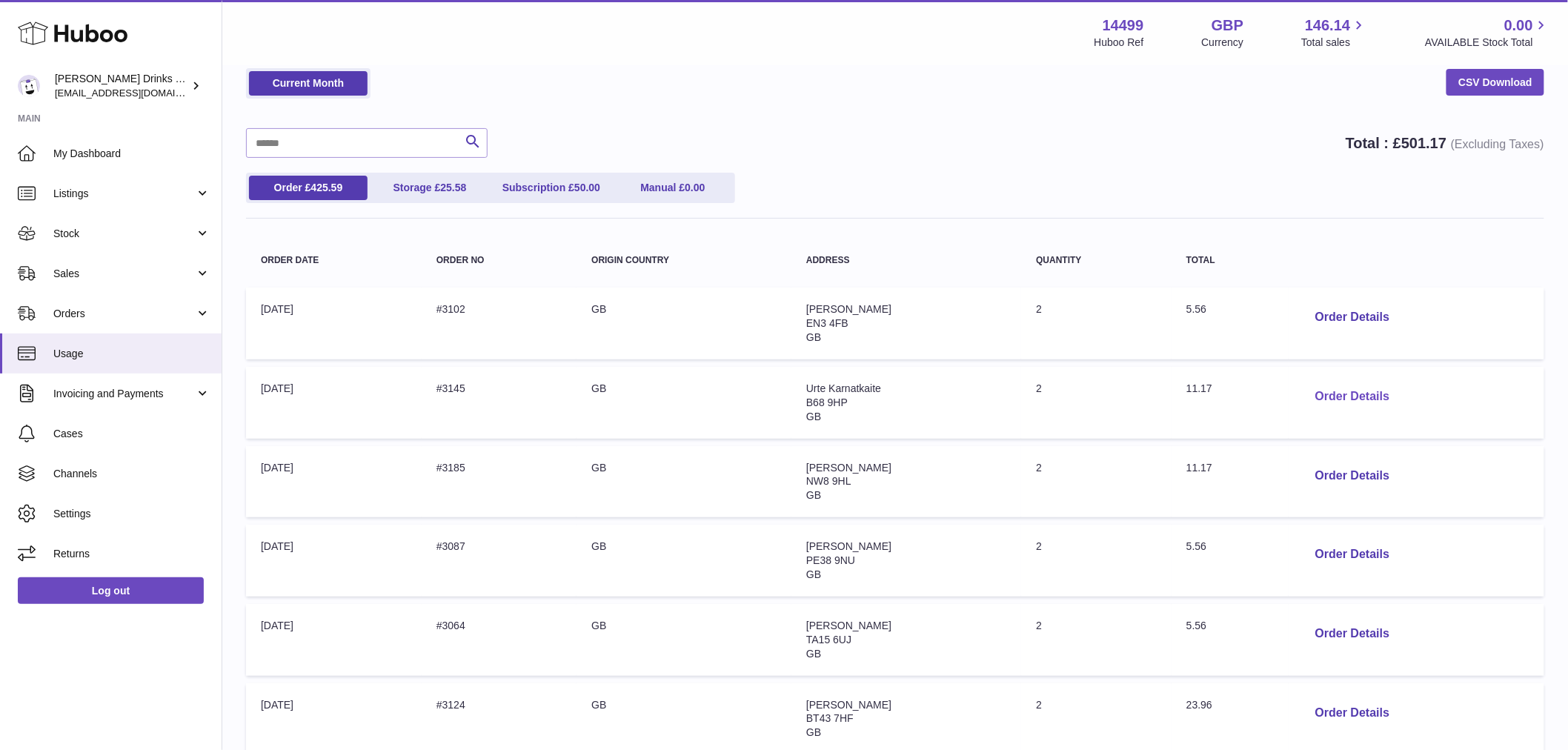
click at [1328, 397] on button "Order Details" at bounding box center [1352, 397] width 98 height 30
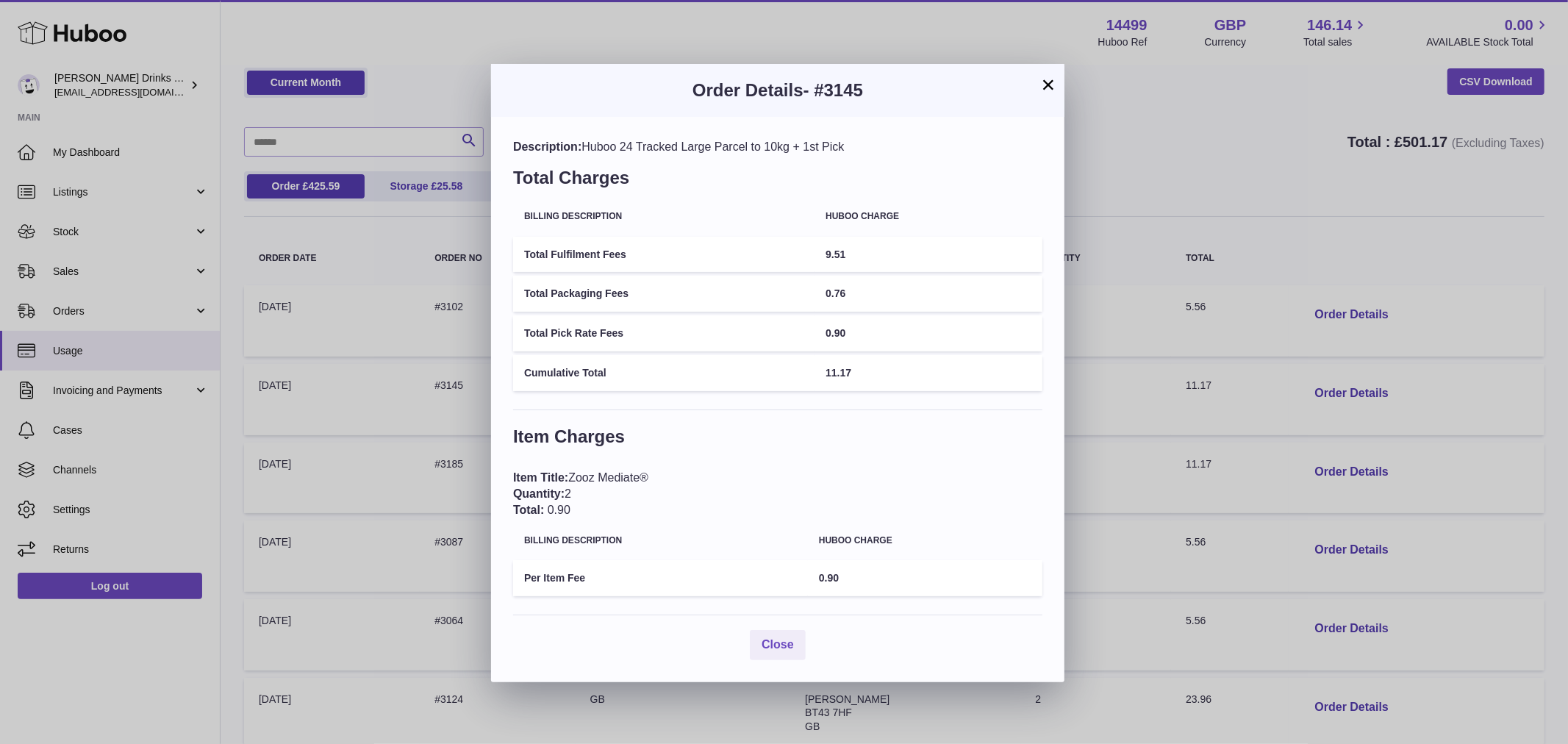
click at [1229, 188] on div "× Order Details - #3145 Description: Huboo 24 Tracked Large Parcel to 10kg + 1s…" at bounding box center [784, 372] width 1568 height 744
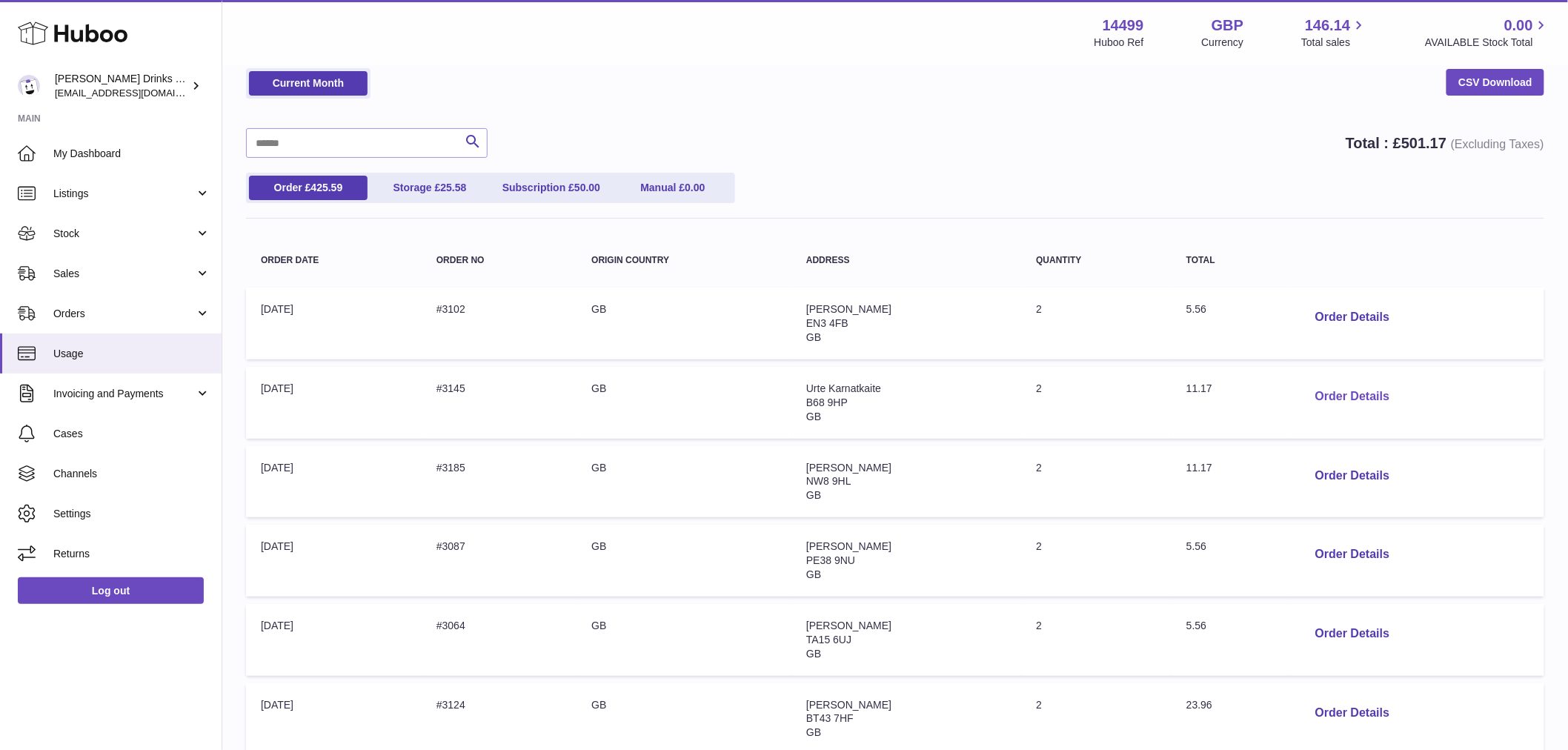
click at [1351, 390] on button "Order Details" at bounding box center [1352, 397] width 98 height 30
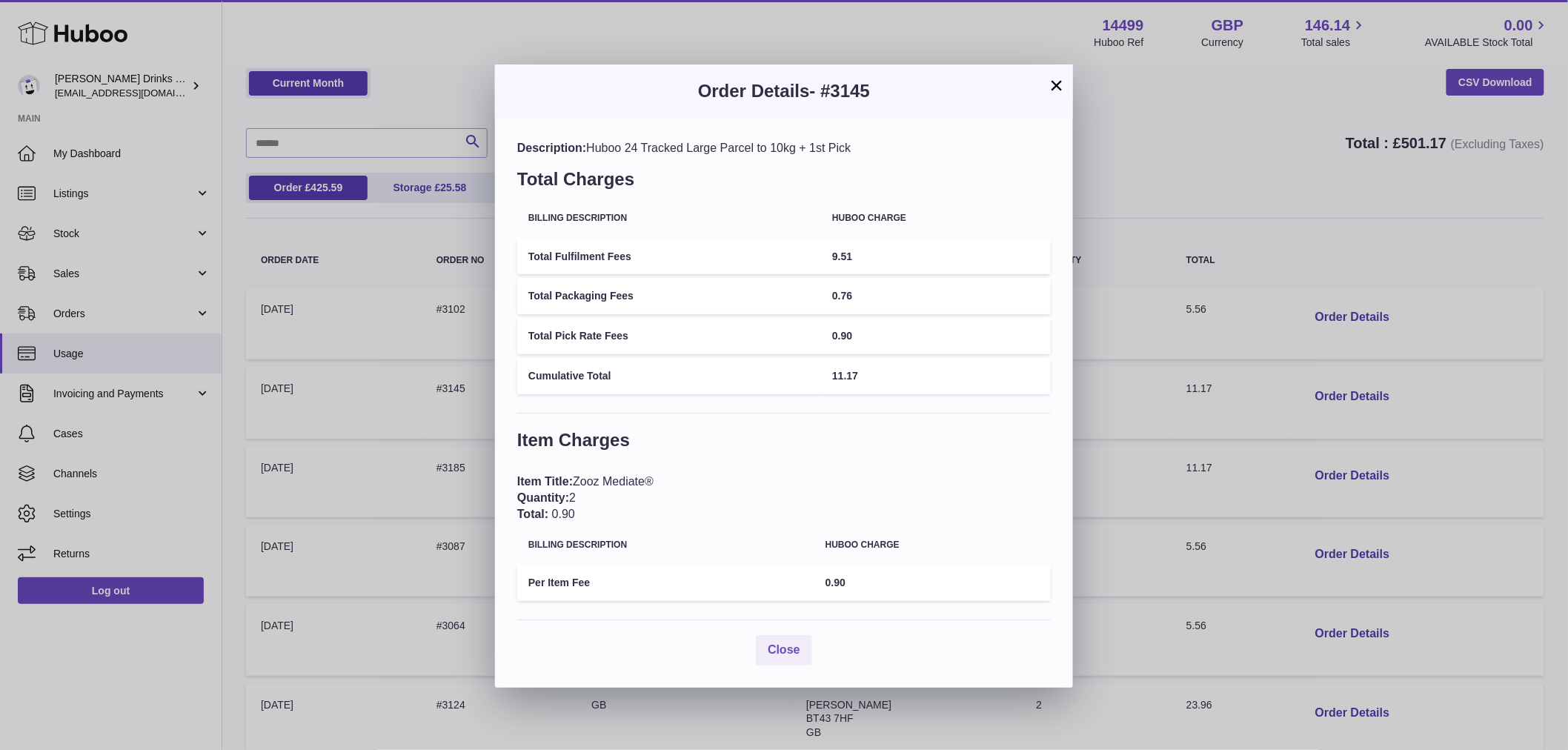
click at [1256, 203] on div "× Order Details - #3145 Description: Huboo 24 Tracked Large Parcel to 10kg + 1s…" at bounding box center [784, 375] width 1568 height 750
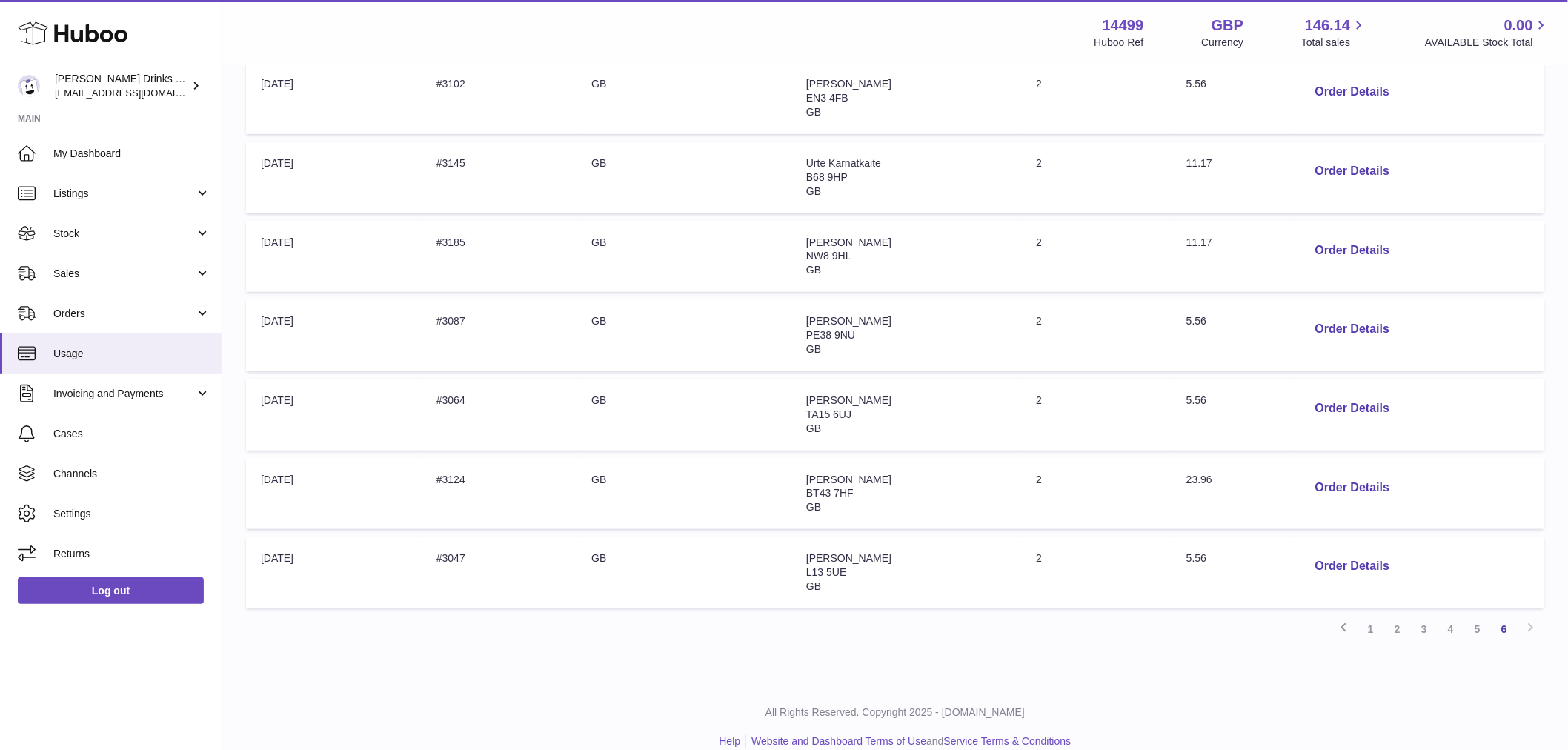
scroll to position [312, 0]
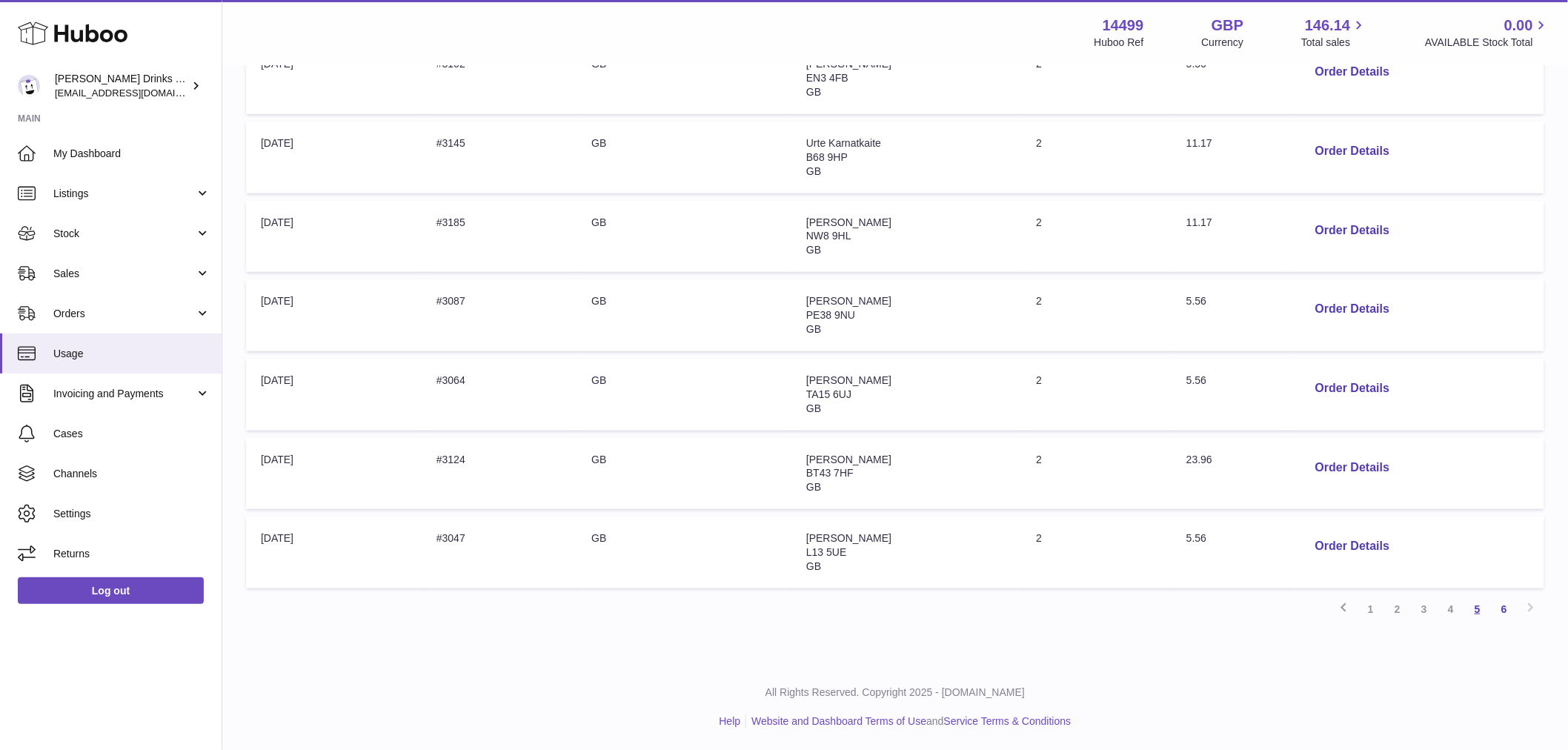
click at [1471, 609] on link "5" at bounding box center [1477, 609] width 27 height 27
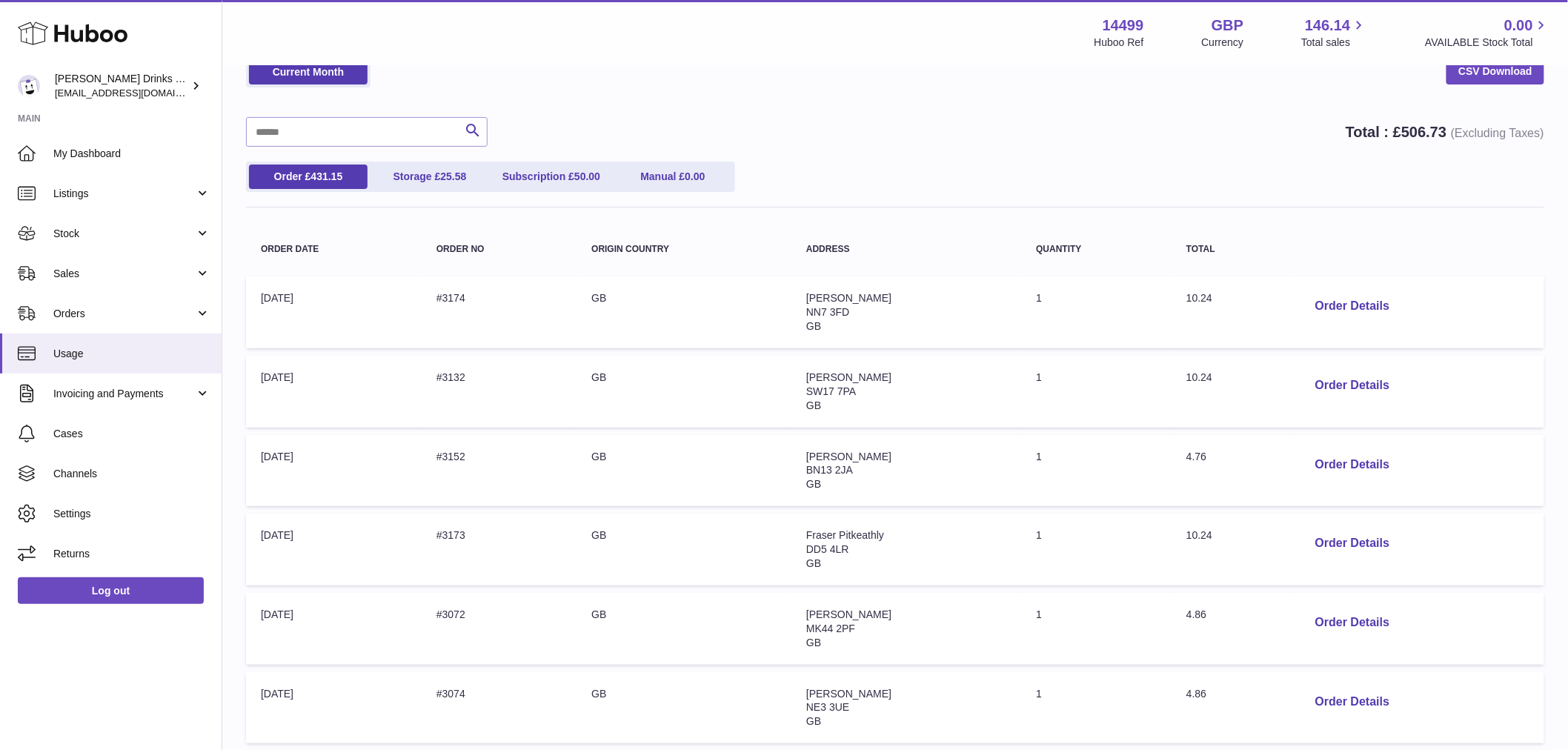
scroll to position [247, 0]
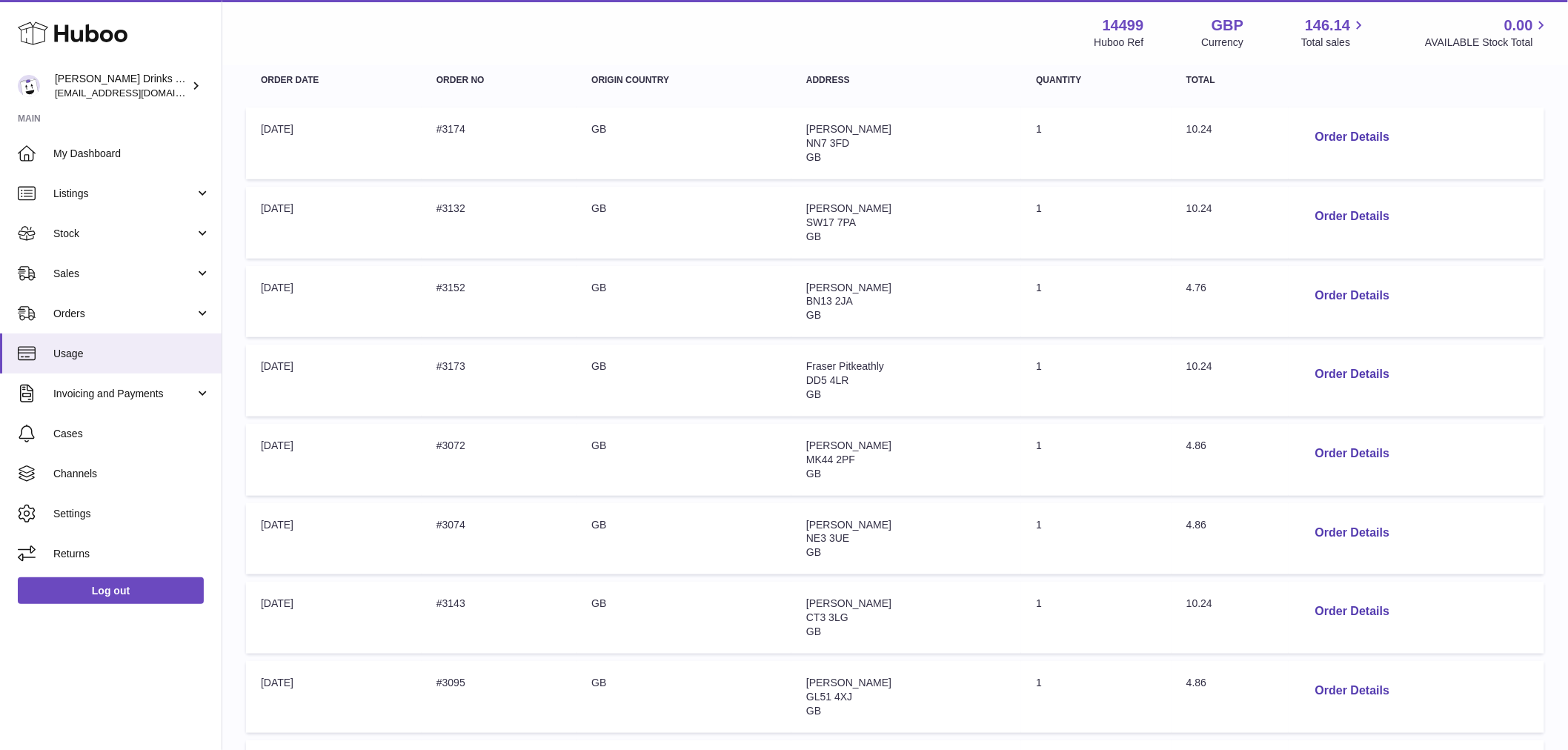
drag, startPoint x: 126, startPoint y: 280, endPoint x: 123, endPoint y: 292, distance: 12.4
click at [126, 280] on link "Sales" at bounding box center [111, 273] width 221 height 40
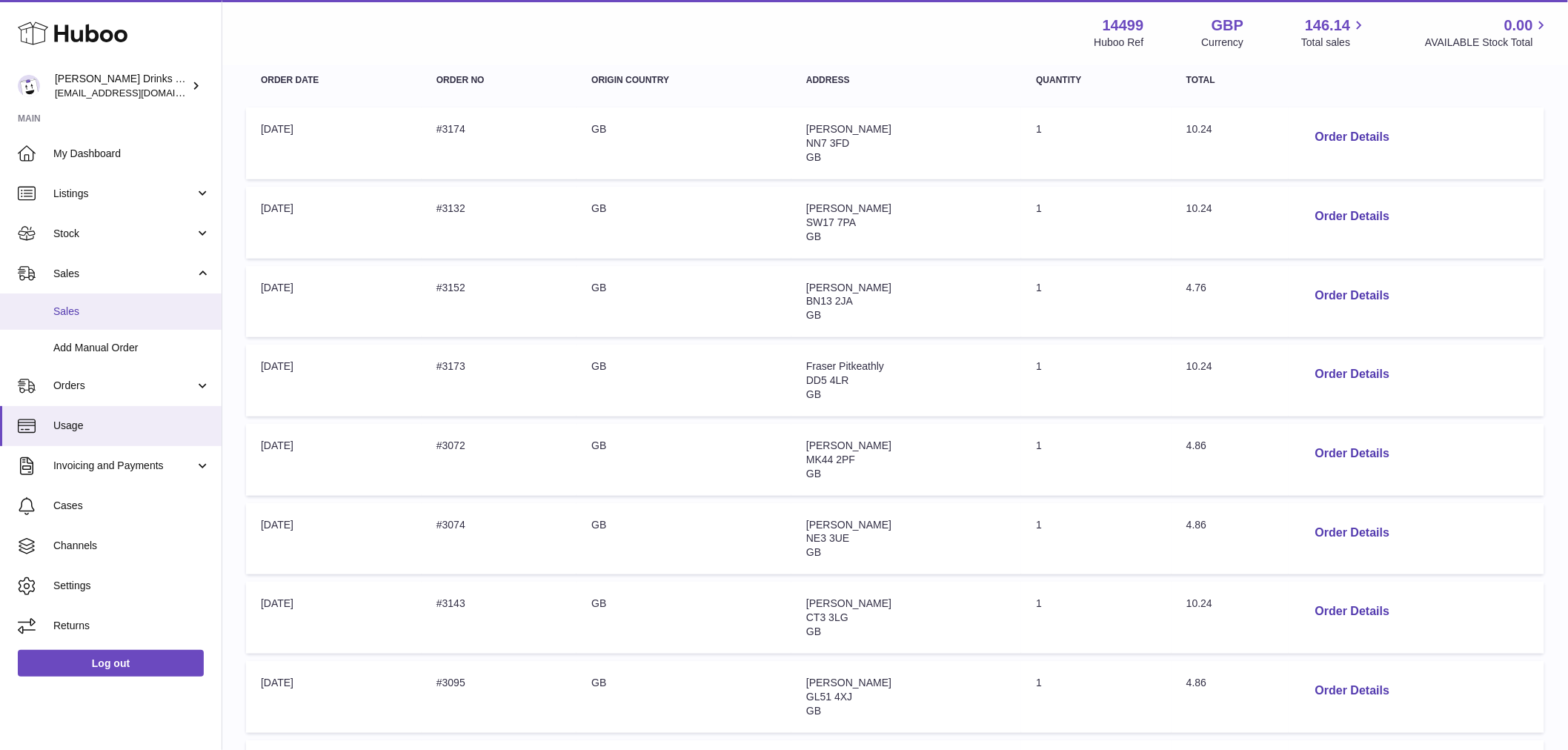
click at [123, 310] on span "Sales" at bounding box center [132, 311] width 157 height 14
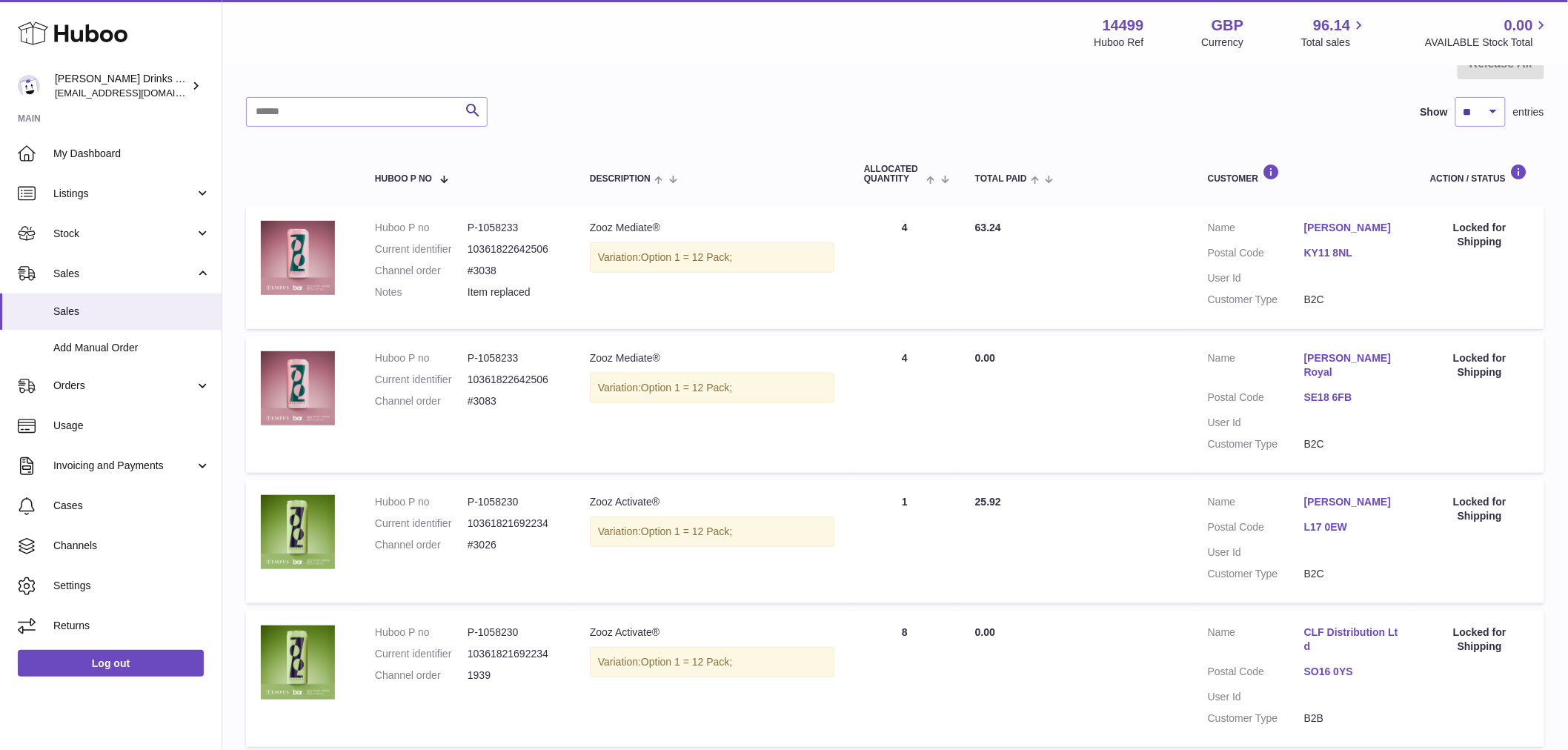
scroll to position [164, 0]
click at [147, 380] on span "Orders" at bounding box center [124, 385] width 141 height 14
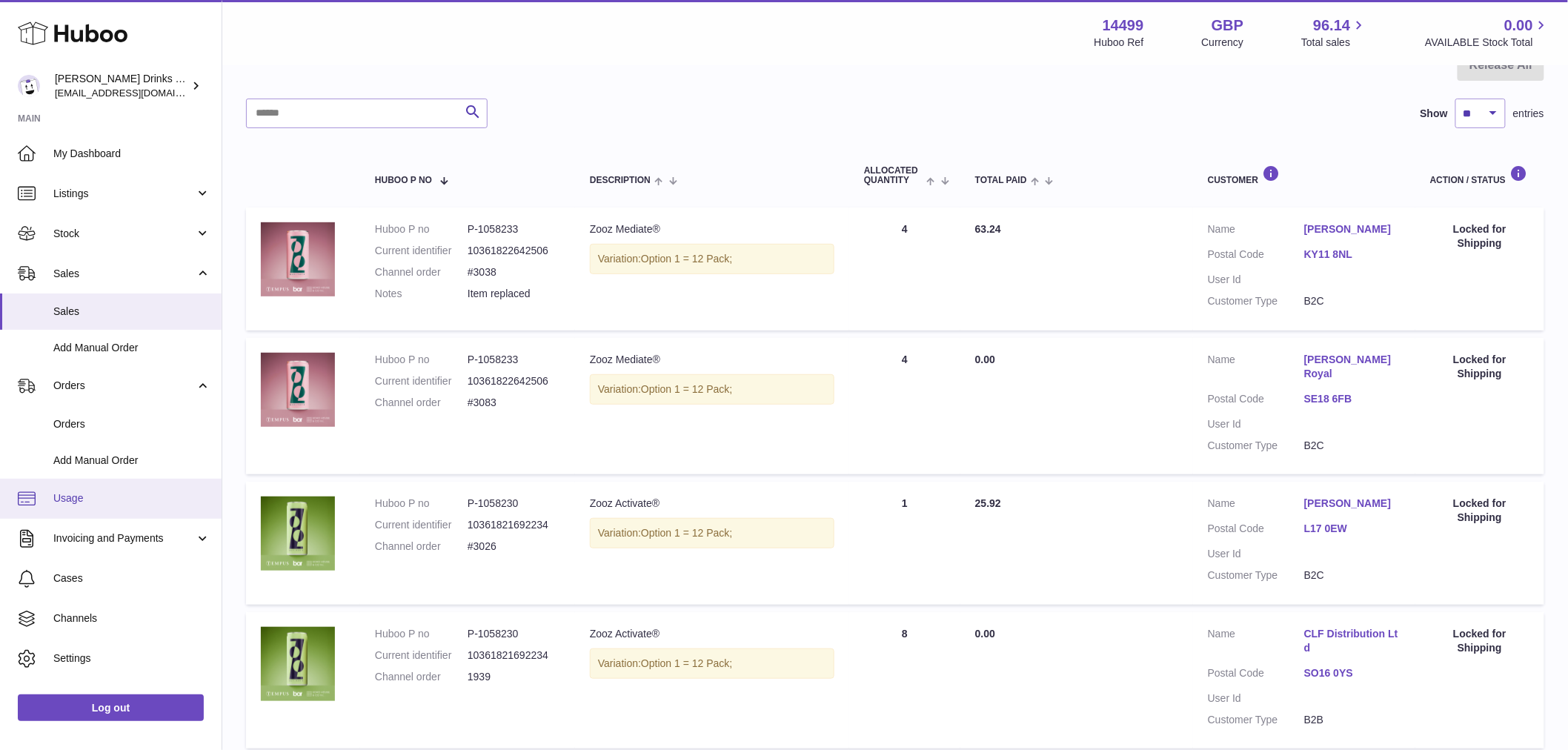
click at [128, 492] on span "Usage" at bounding box center [132, 498] width 157 height 14
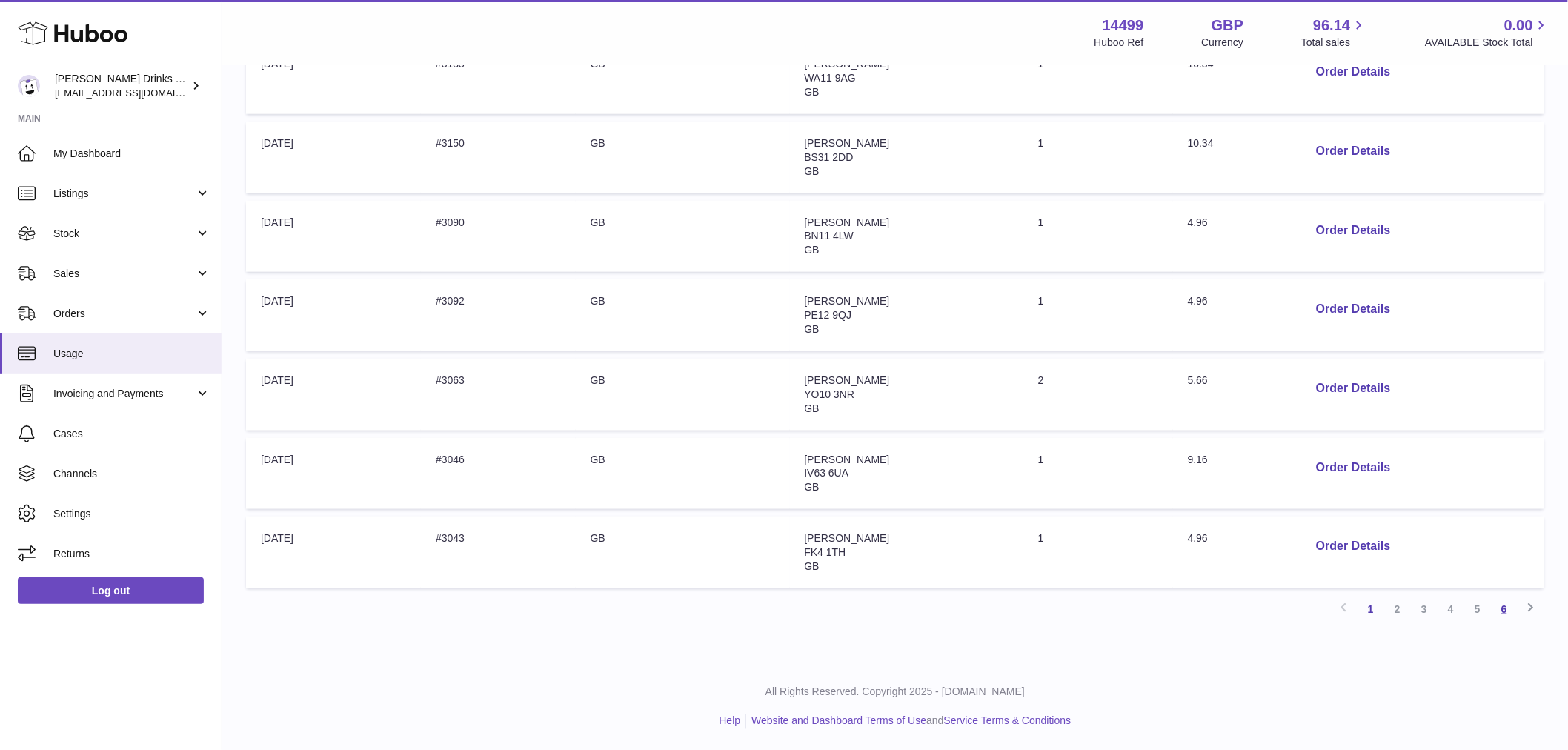
click at [1515, 615] on link "6" at bounding box center [1503, 609] width 27 height 27
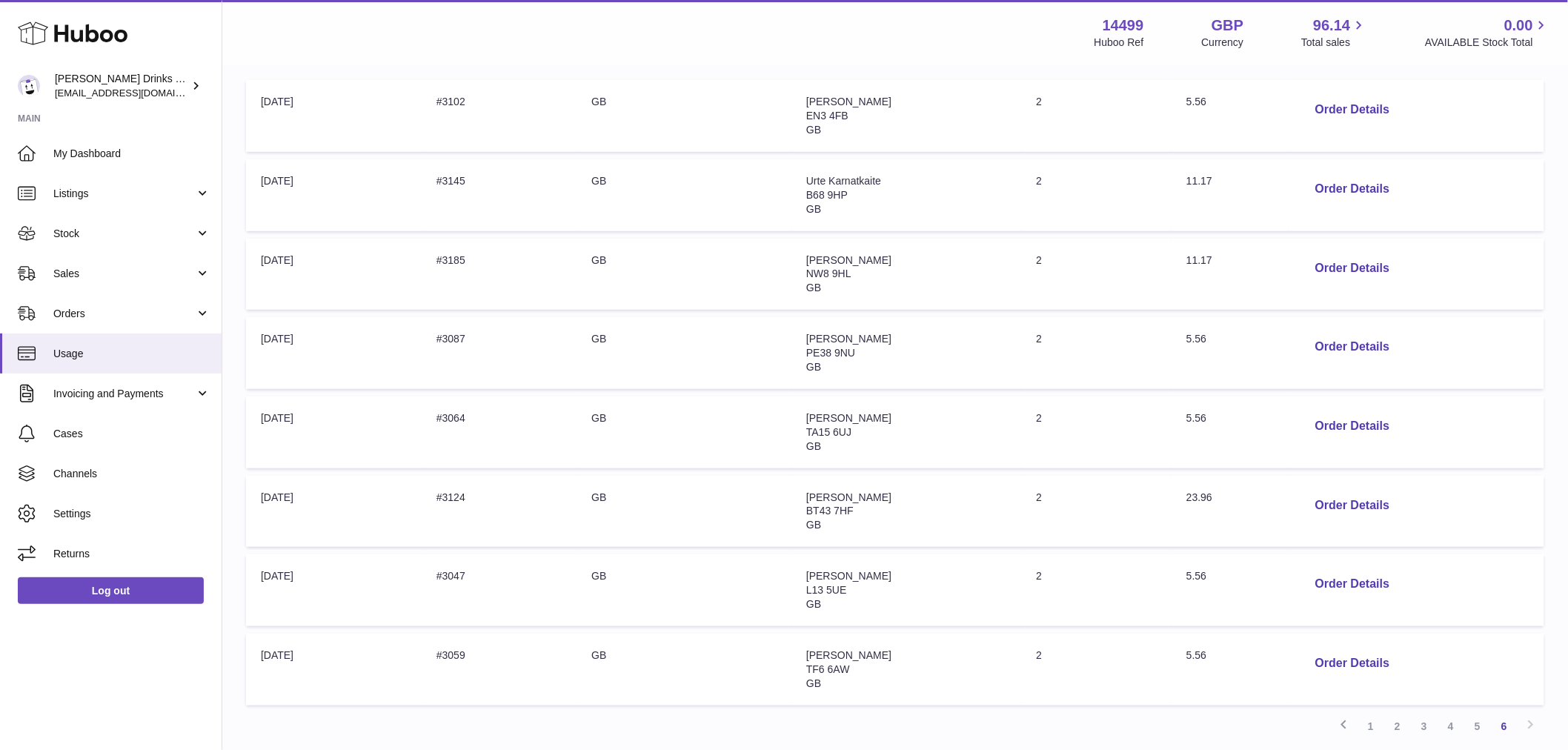
scroll to position [314, 0]
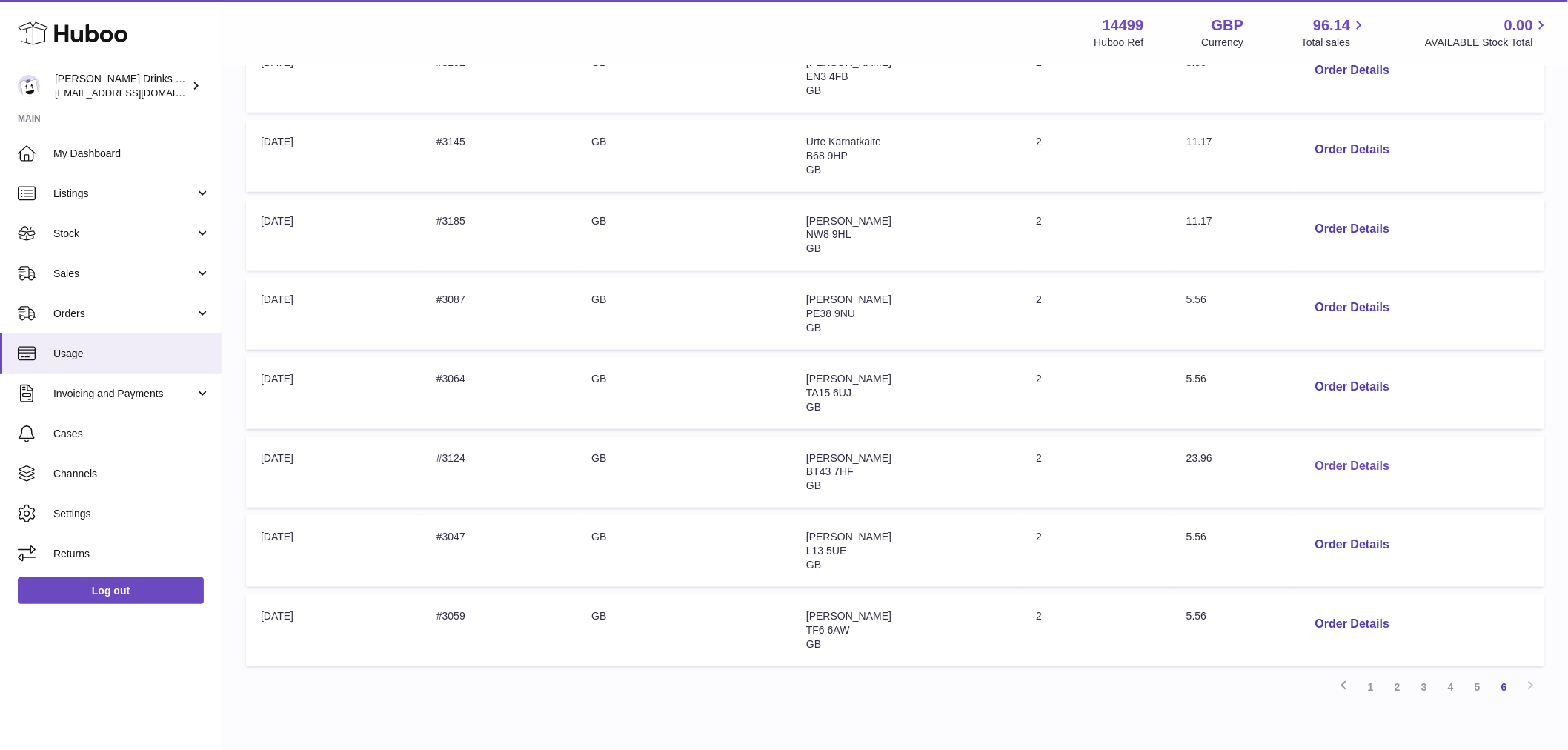
click at [1366, 465] on button "Order Details" at bounding box center [1352, 466] width 98 height 30
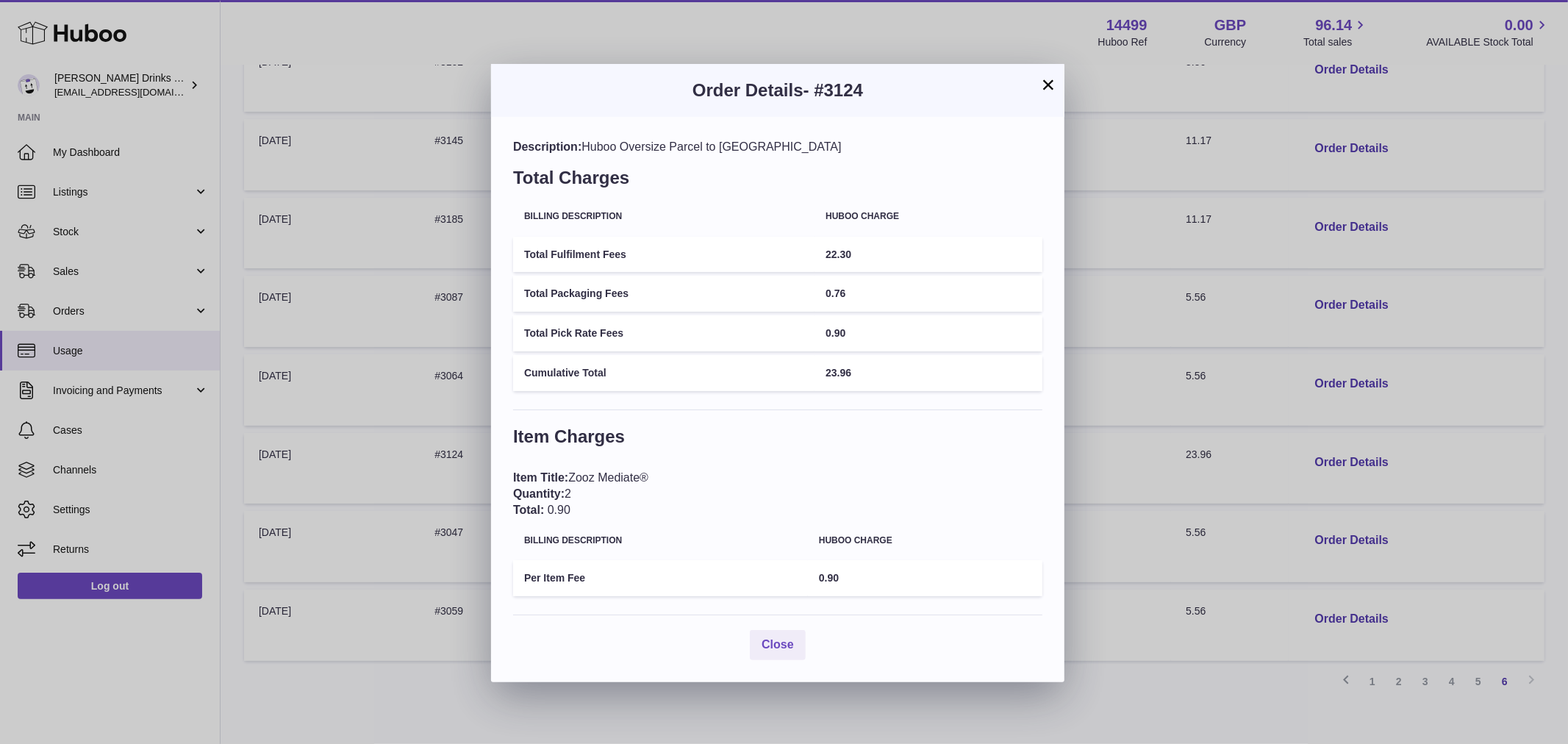
click at [1236, 437] on div "× Order Details - #3124 Description: Huboo Oversize Parcel to [GEOGRAPHIC_DATA]…" at bounding box center [784, 372] width 1568 height 744
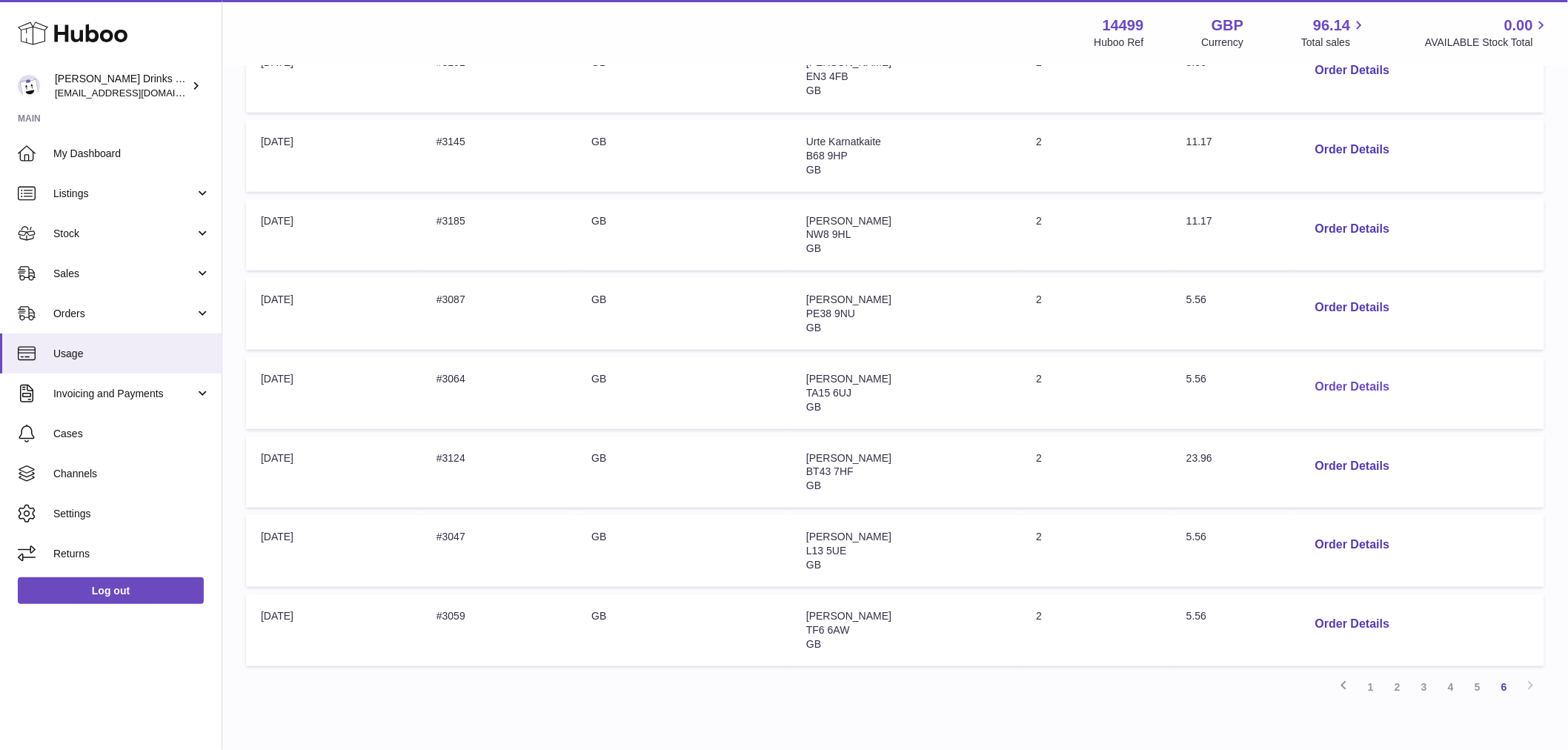
click at [1323, 383] on button "Order Details" at bounding box center [1352, 387] width 98 height 30
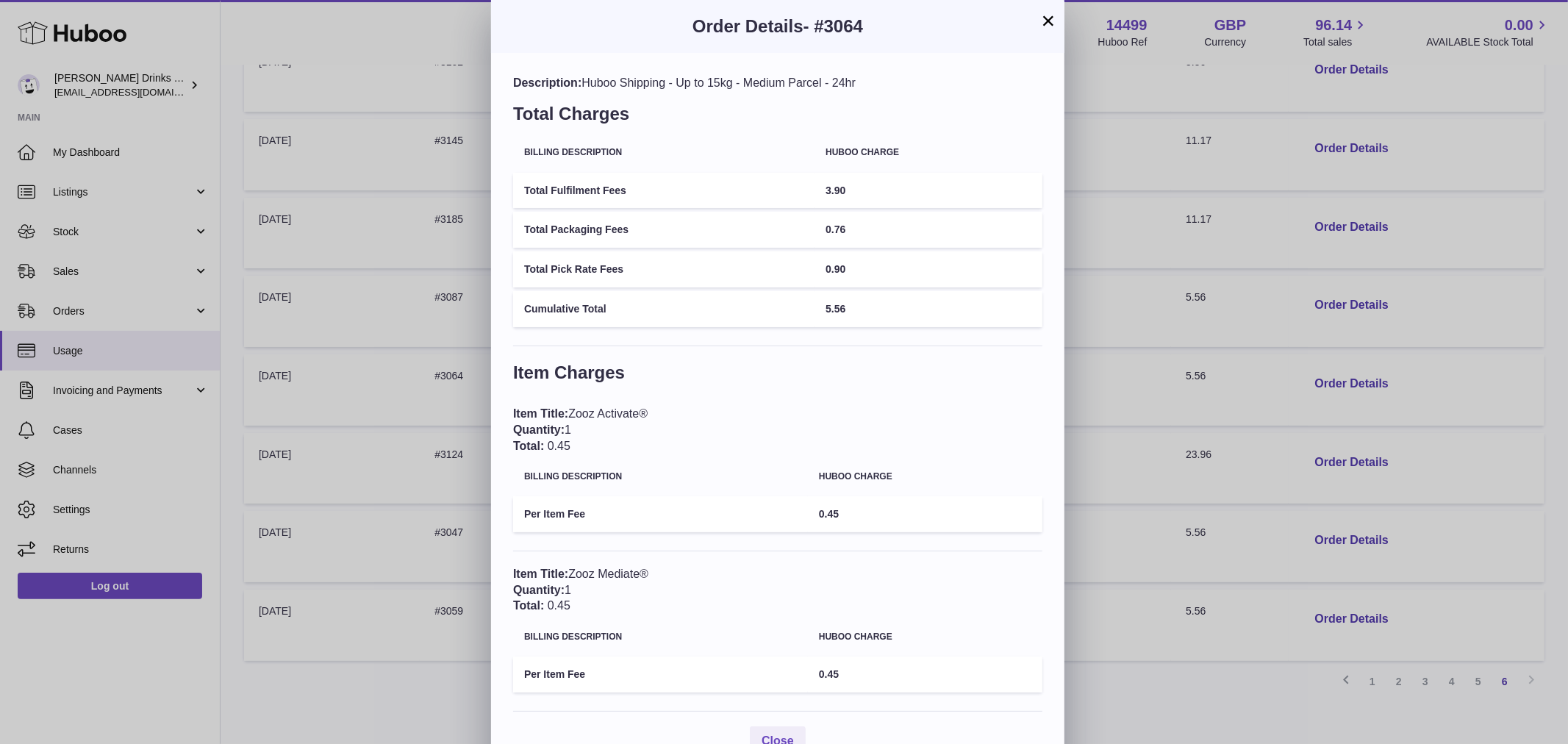
click at [1249, 426] on div "× Order Details - #3064 Description: Huboo Shipping - Up to 15kg - Medium Parce…" at bounding box center [784, 389] width 1568 height 779
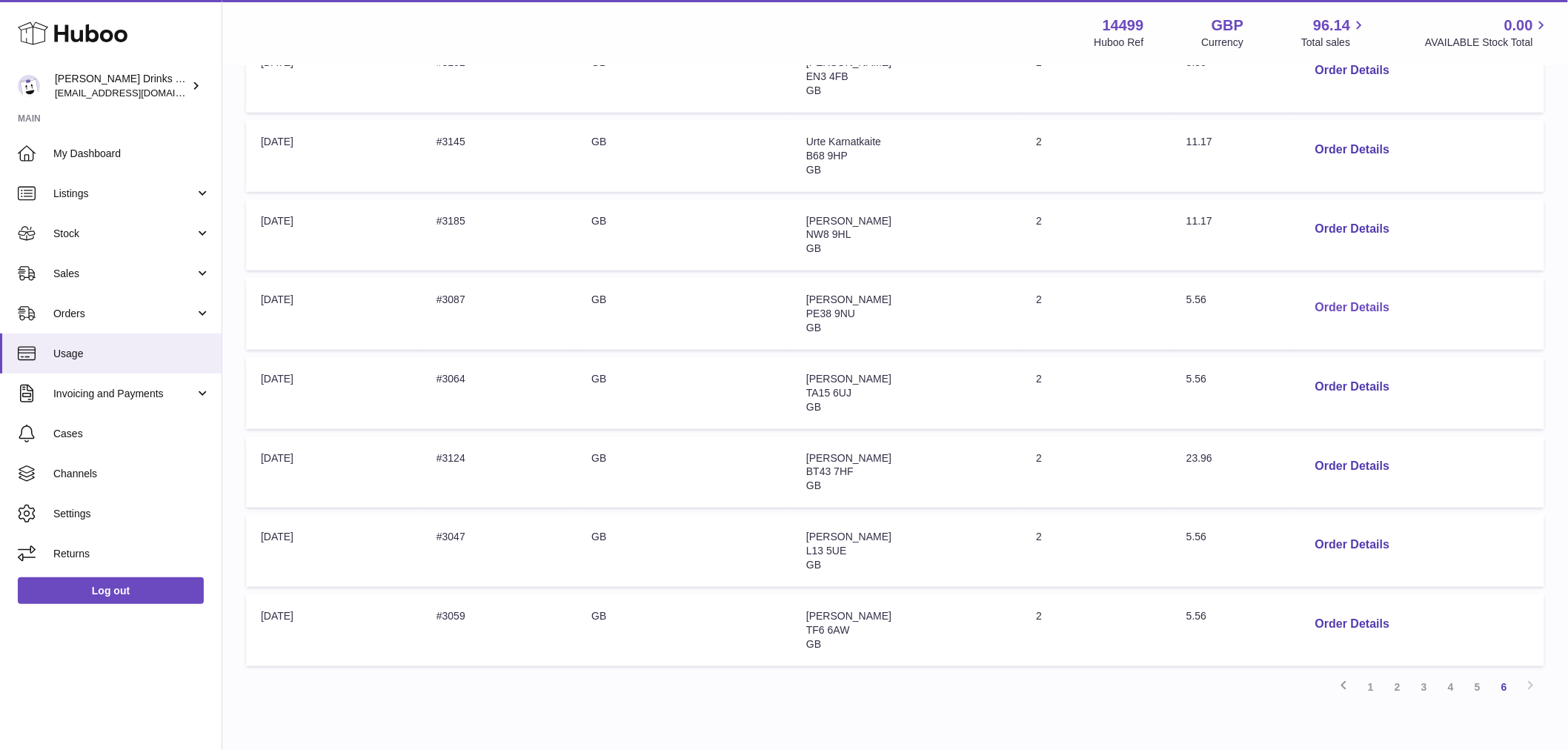
click at [1332, 312] on button "Order Details" at bounding box center [1352, 307] width 98 height 30
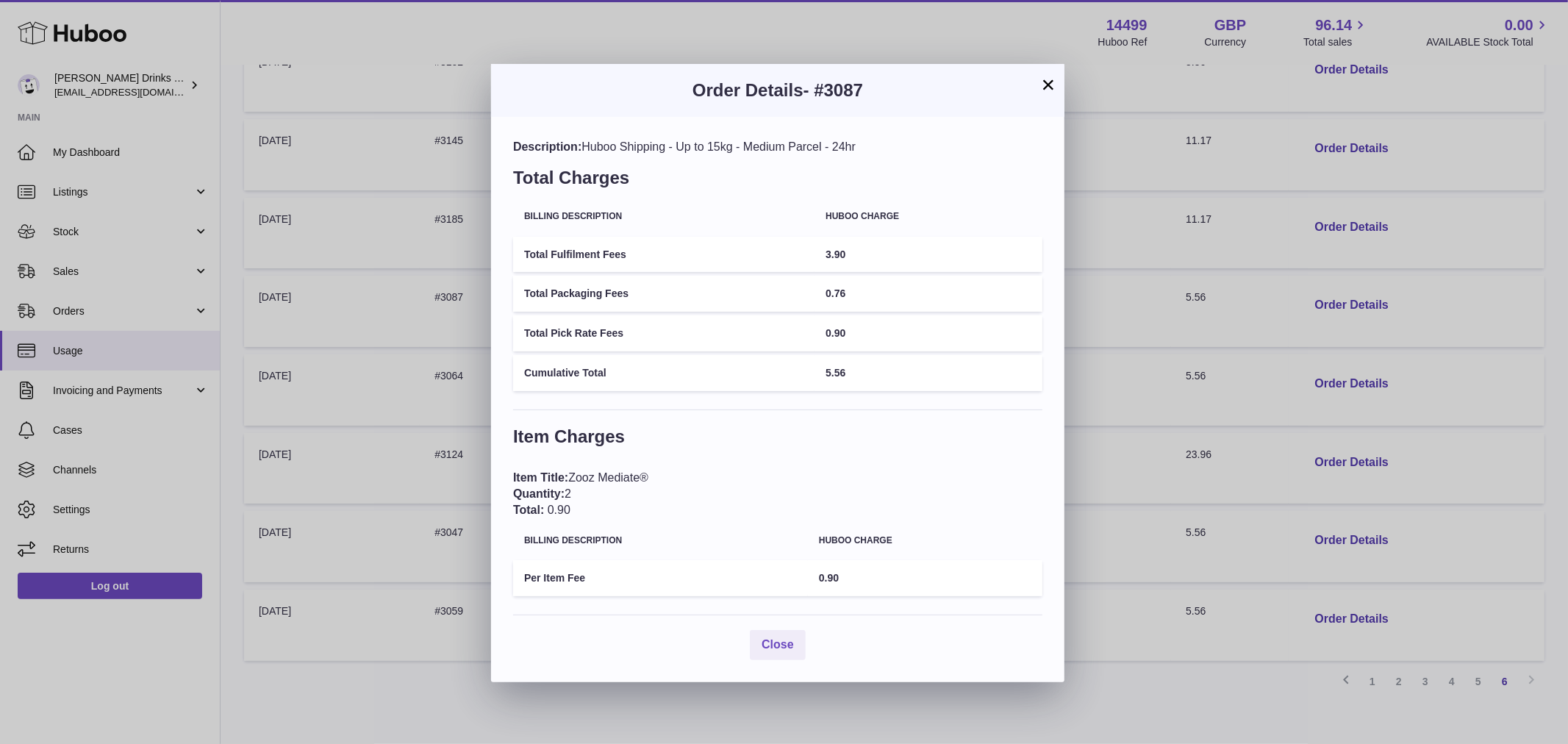
click at [1273, 364] on div "× Order Details - #3087 Description: Huboo Shipping - Up to 15kg - Medium Parce…" at bounding box center [784, 372] width 1568 height 744
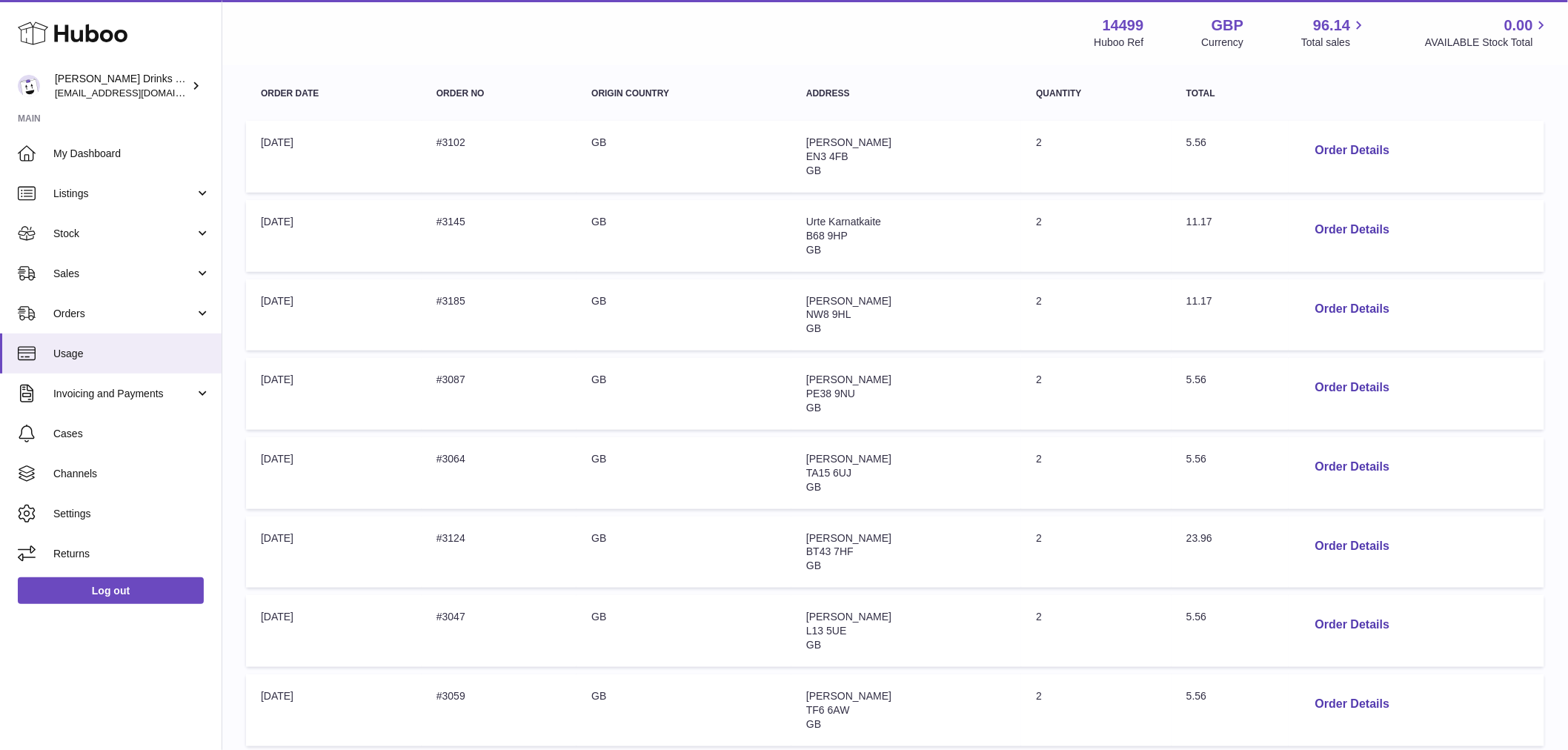
scroll to position [223, 0]
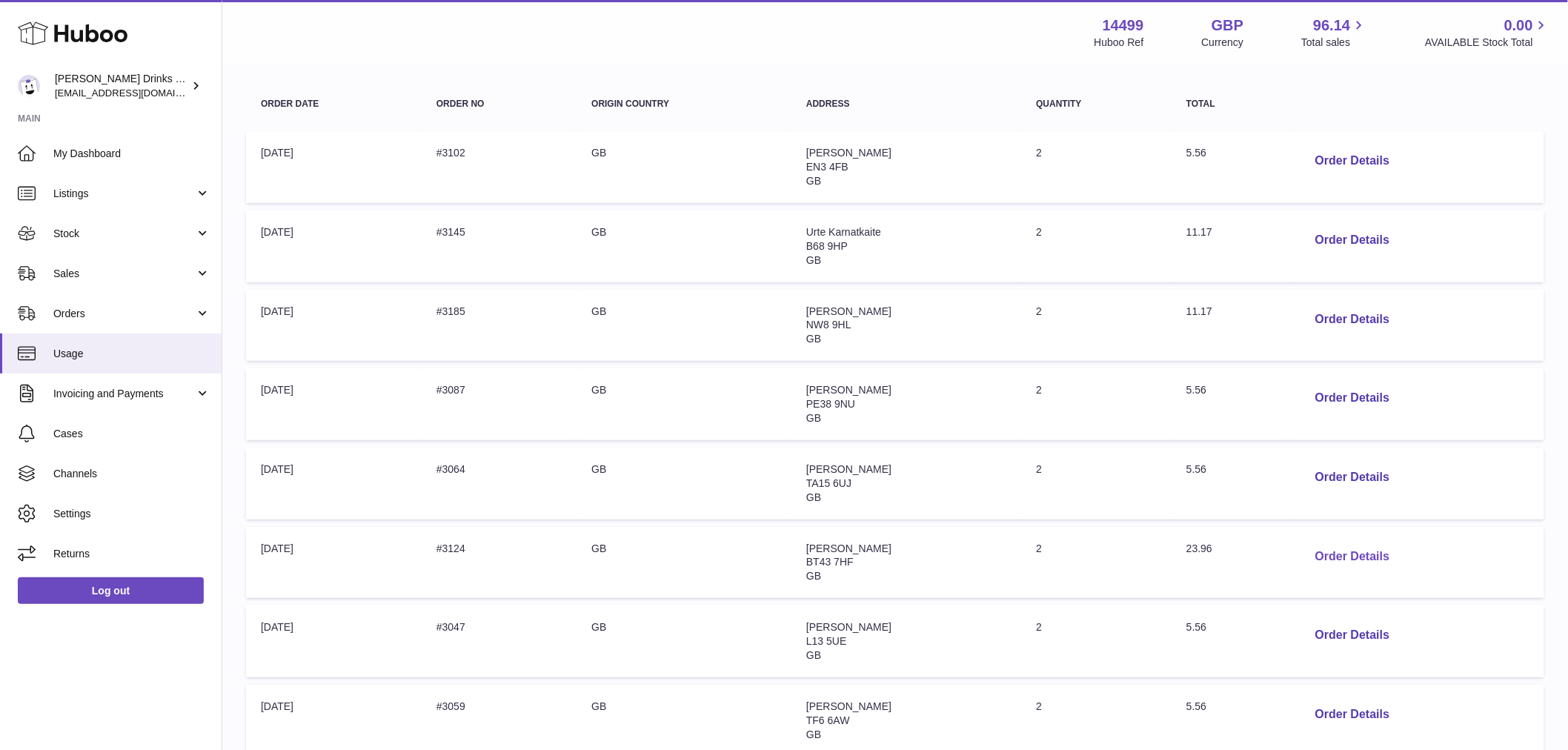
click at [1310, 552] on button "Order Details" at bounding box center [1352, 556] width 98 height 30
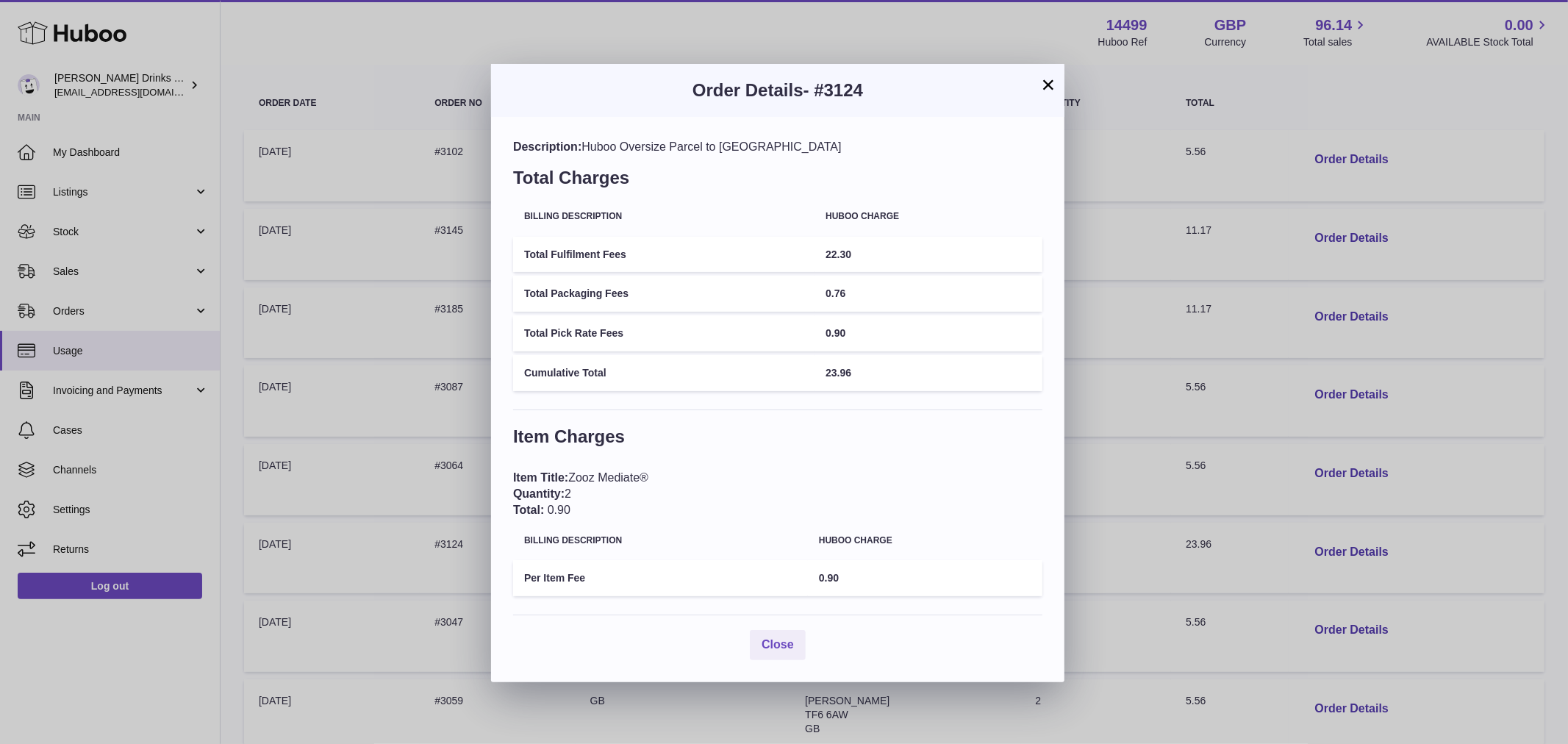
click at [1234, 438] on div "× Order Details - #3124 Description: Huboo Oversize Parcel to Northern Ireland …" at bounding box center [784, 372] width 1568 height 744
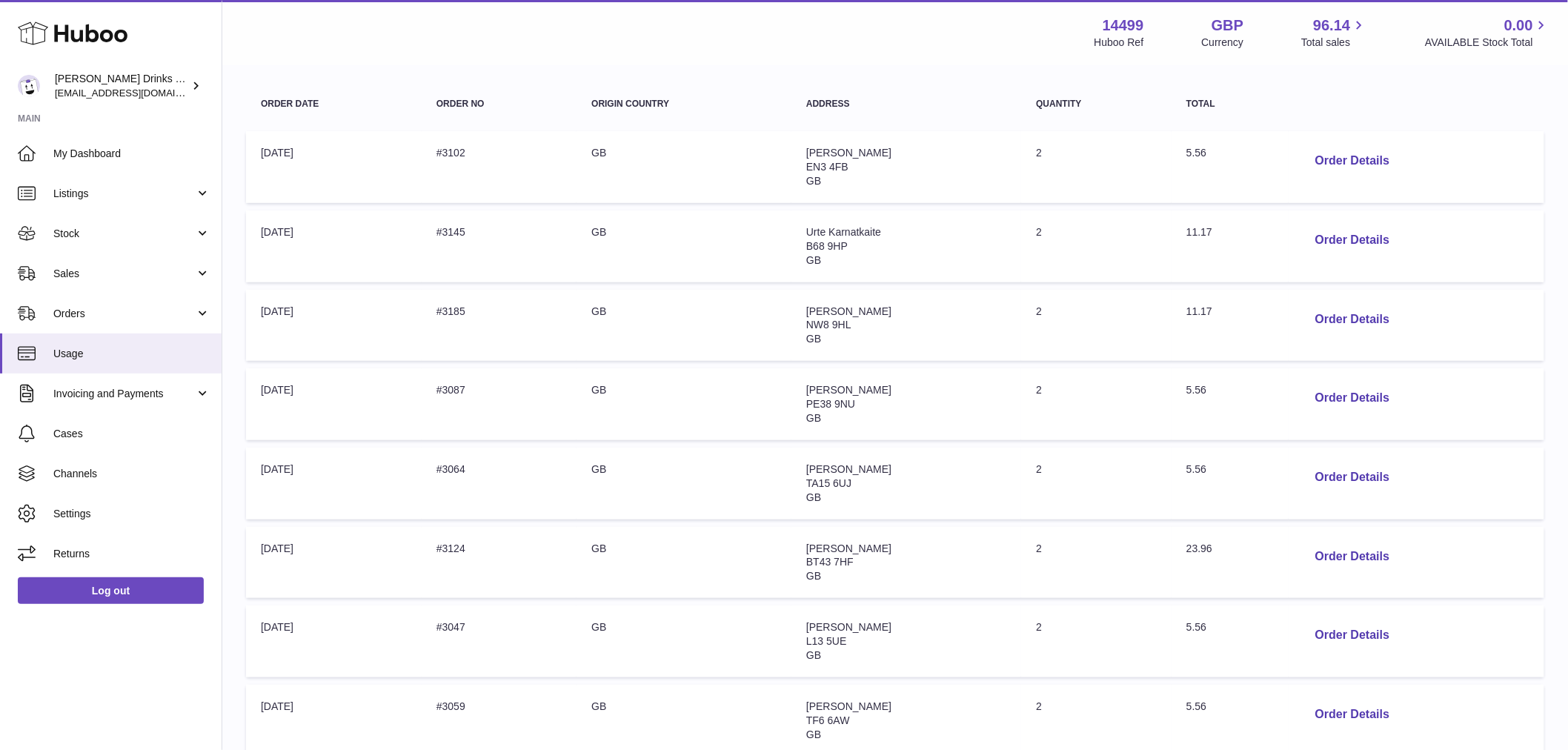
drag, startPoint x: 900, startPoint y: 548, endPoint x: 808, endPoint y: 550, distance: 92.0
click at [808, 550] on td "Address: willIam Mckeown BT43 7HF GB" at bounding box center [906, 563] width 230 height 72
copy span "willIam Mckeown"
click at [114, 313] on span "Orders" at bounding box center [124, 314] width 141 height 14
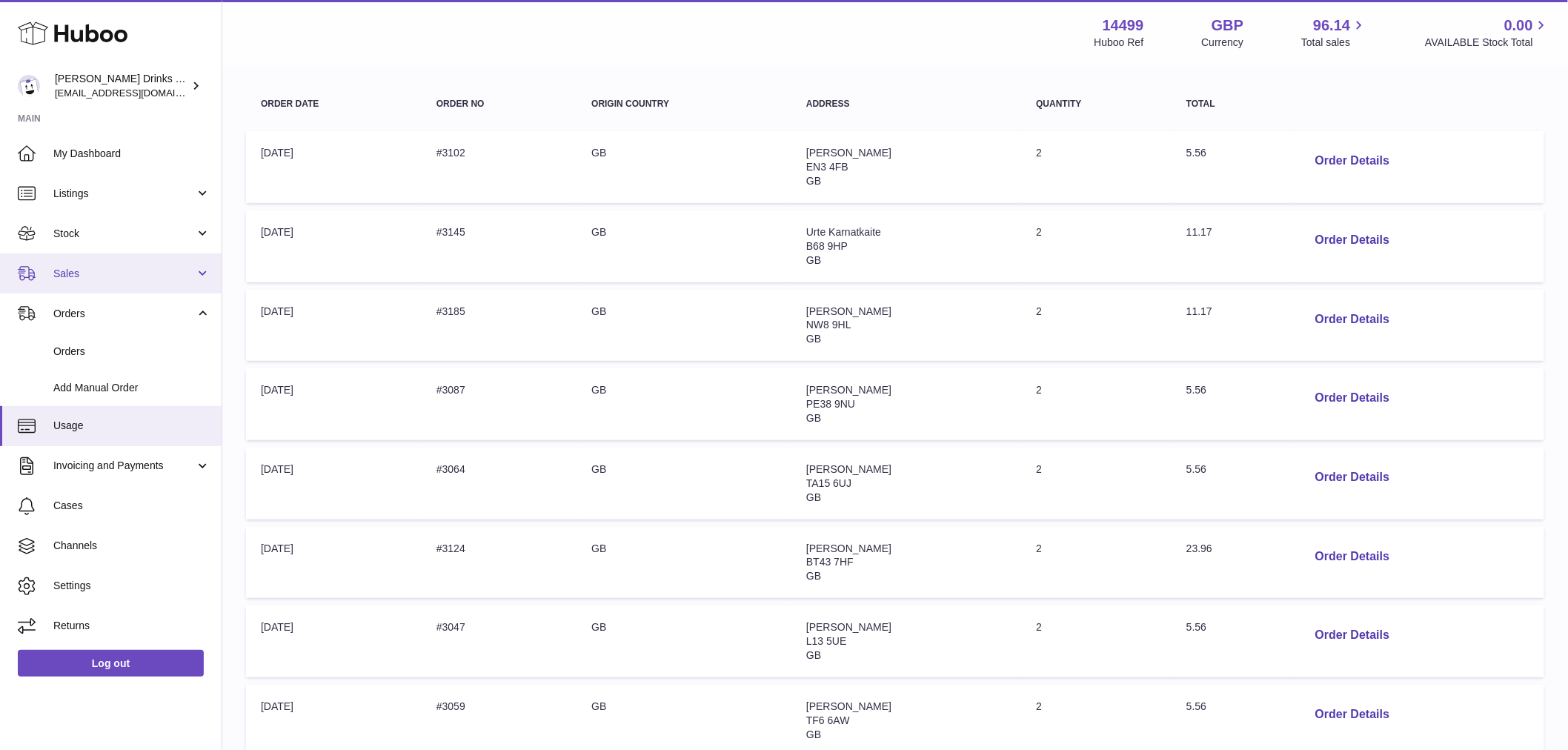
click at [107, 281] on link "Sales" at bounding box center [111, 273] width 221 height 40
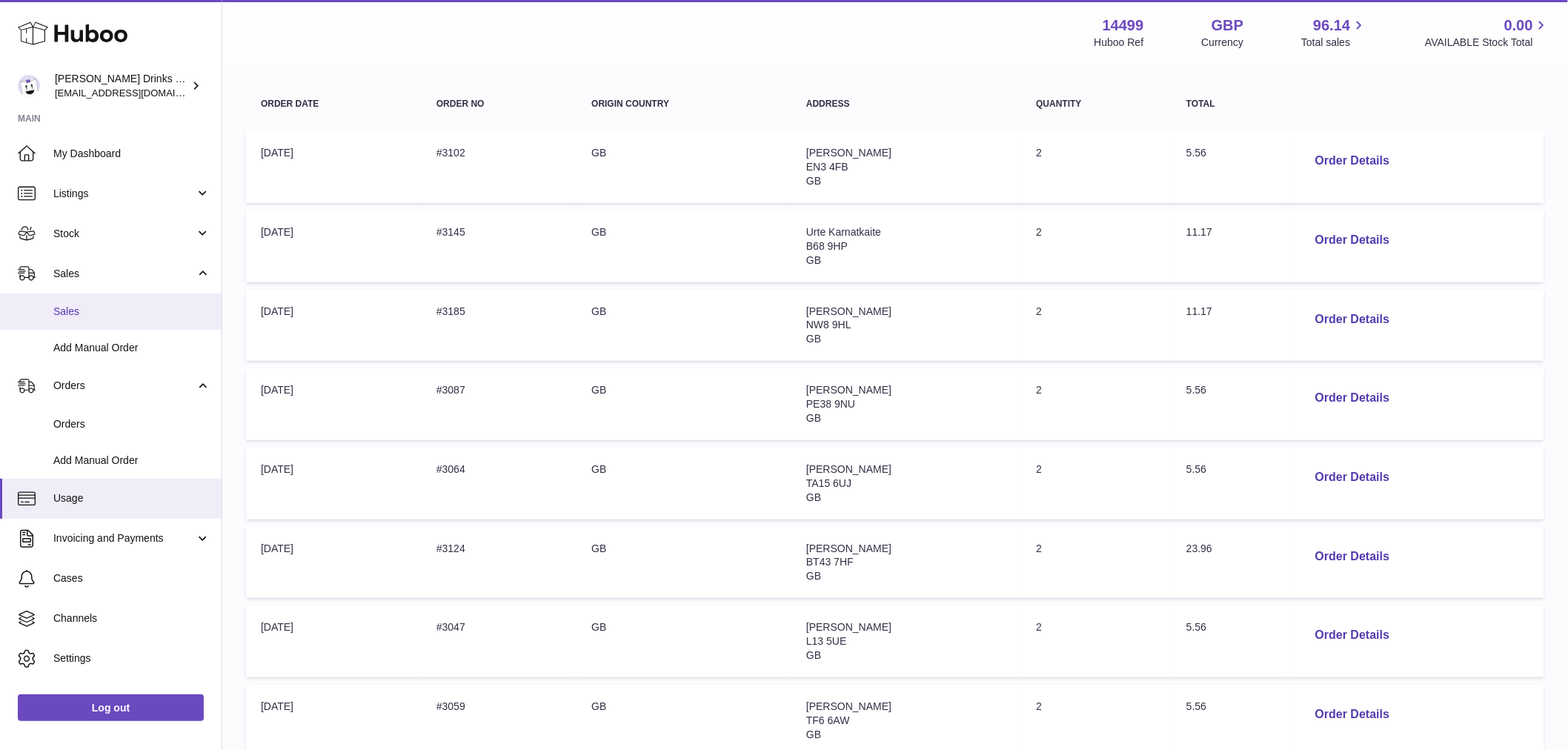
click at [101, 312] on span "Sales" at bounding box center [132, 311] width 157 height 14
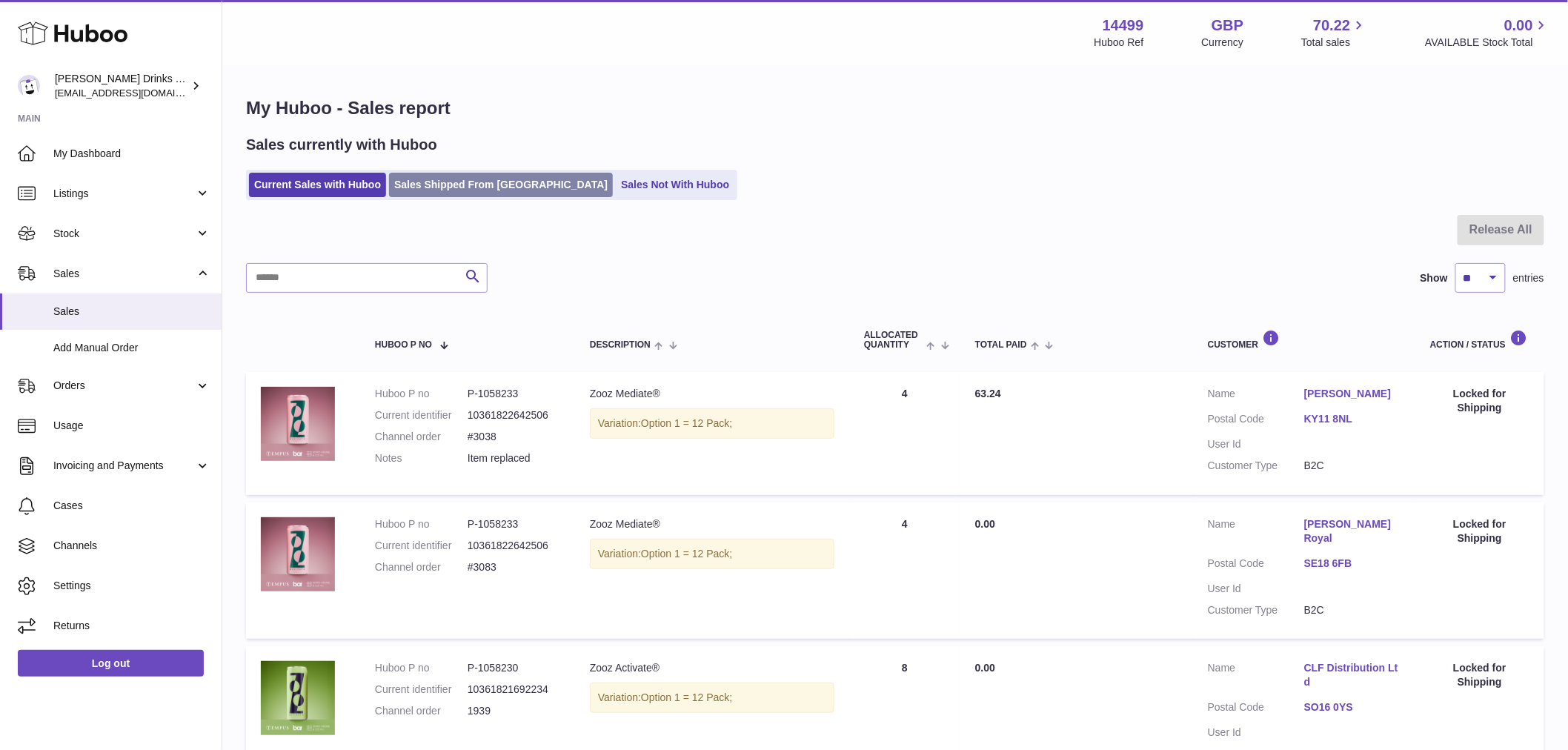
click at [488, 195] on link "Sales Shipped From [GEOGRAPHIC_DATA]" at bounding box center [501, 185] width 224 height 25
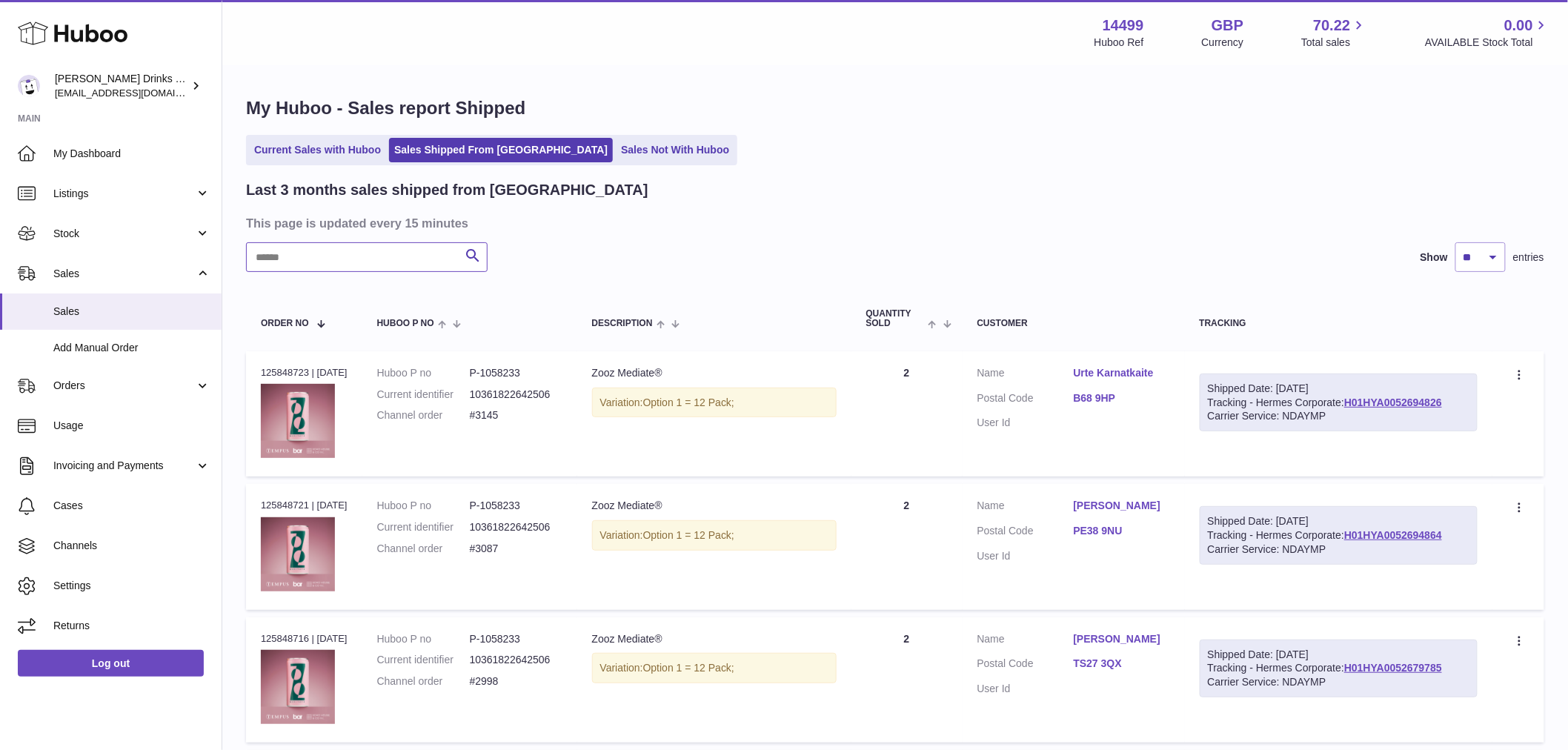
click at [423, 263] on input "text" at bounding box center [367, 257] width 242 height 30
paste input "**********"
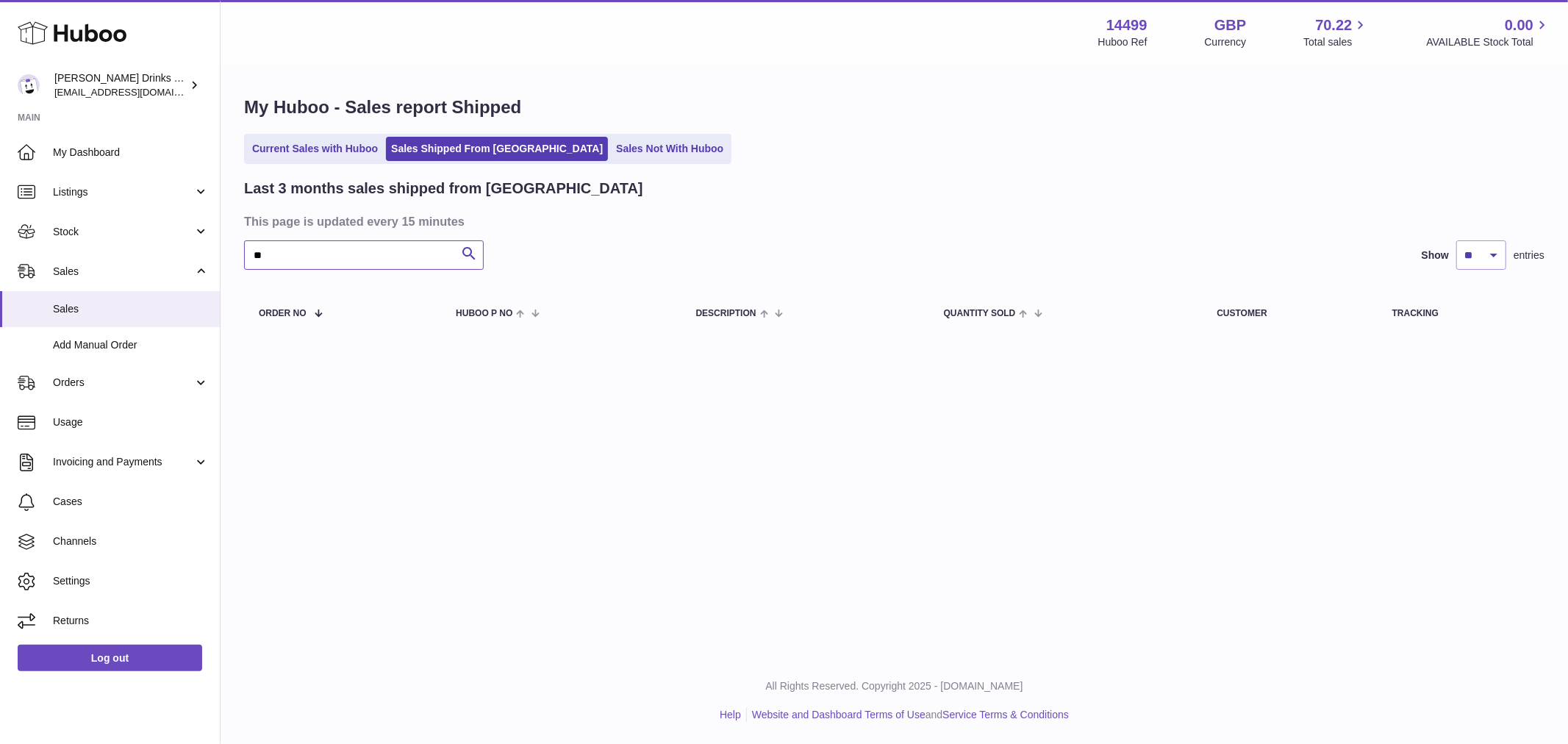
type input "*"
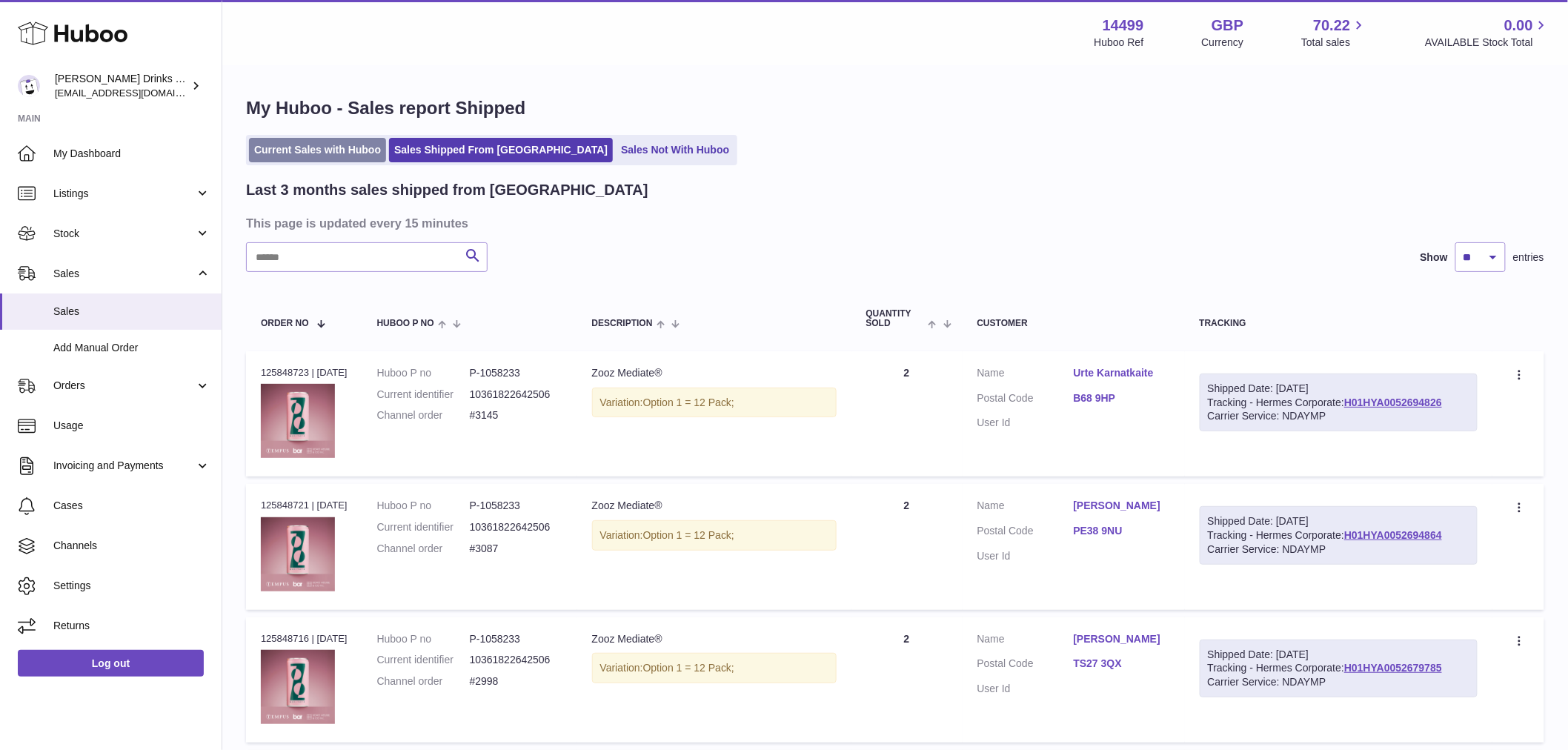
click at [352, 141] on link "Current Sales with Huboo" at bounding box center [317, 149] width 137 height 25
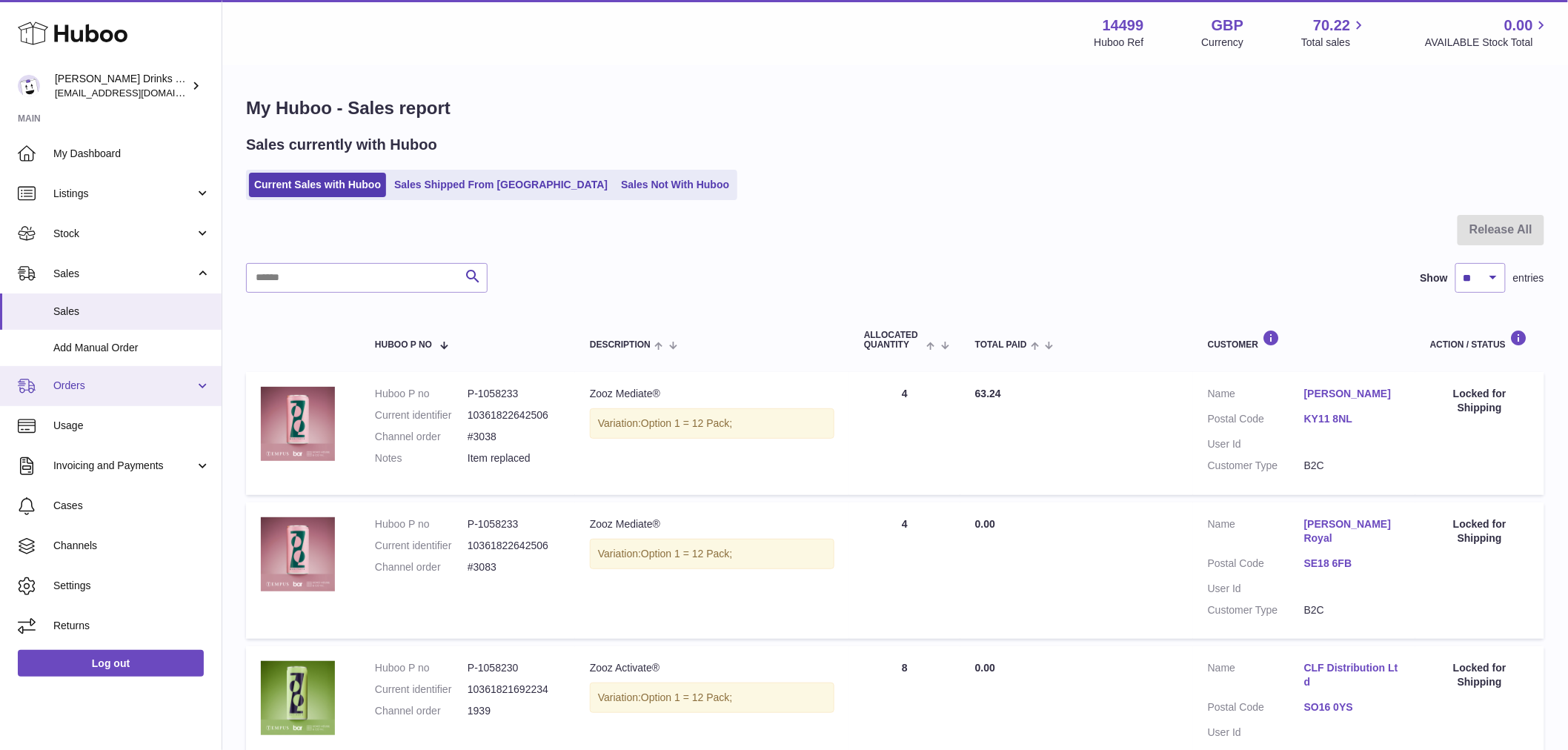
click at [83, 383] on span "Orders" at bounding box center [124, 385] width 141 height 14
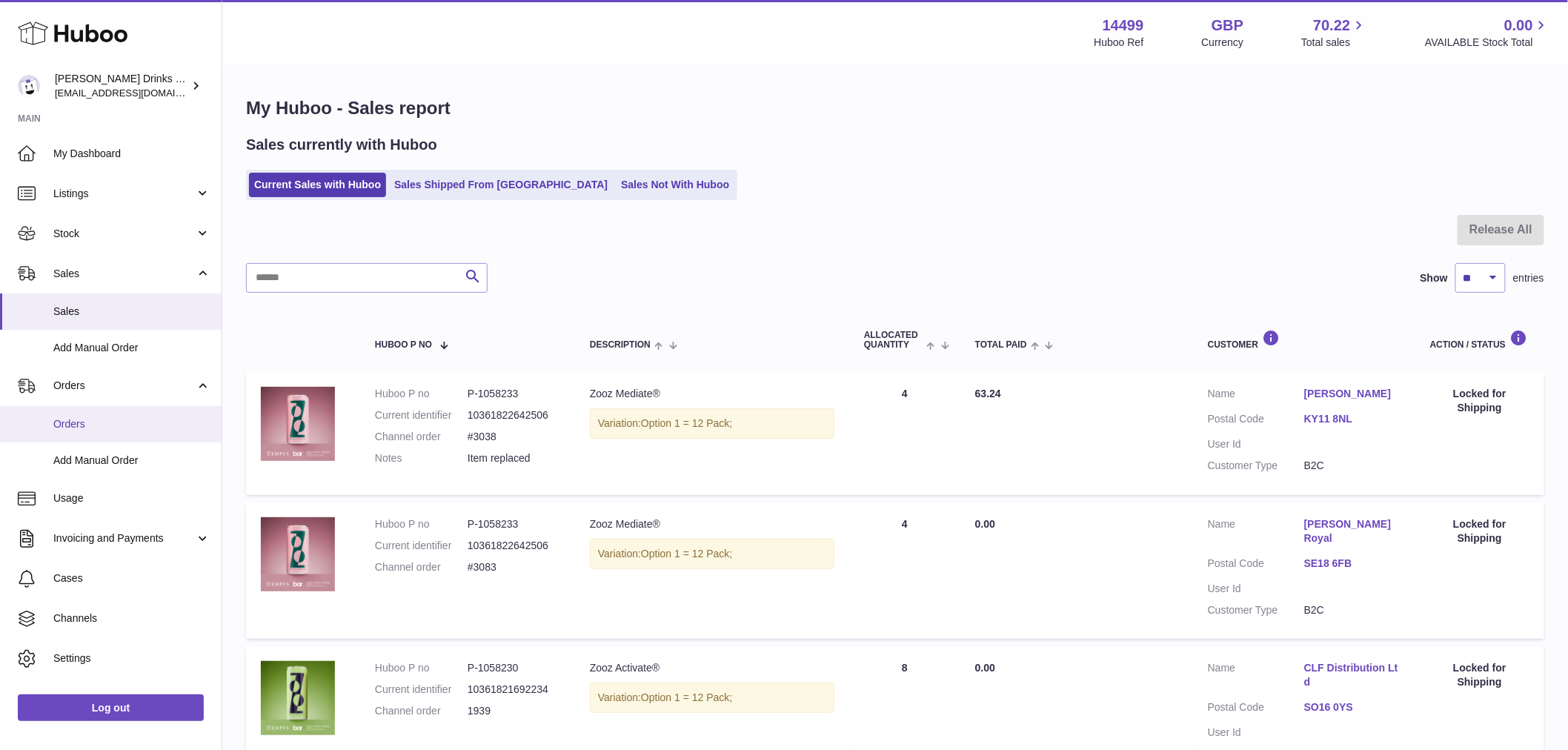
click at [87, 412] on link "Orders" at bounding box center [111, 423] width 221 height 36
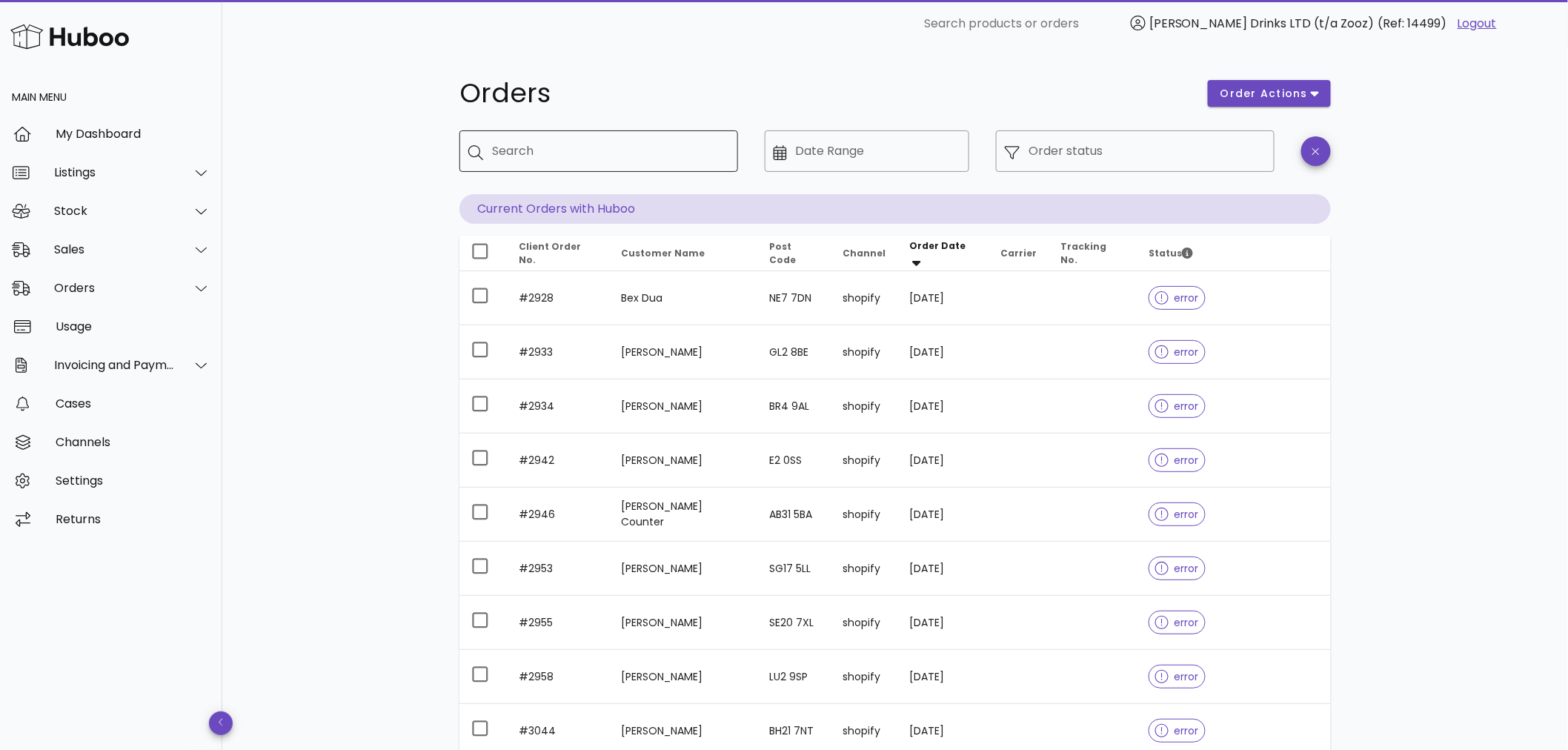
click at [572, 164] on div "Search" at bounding box center [609, 150] width 234 height 42
paste input "**********"
type input "**********"
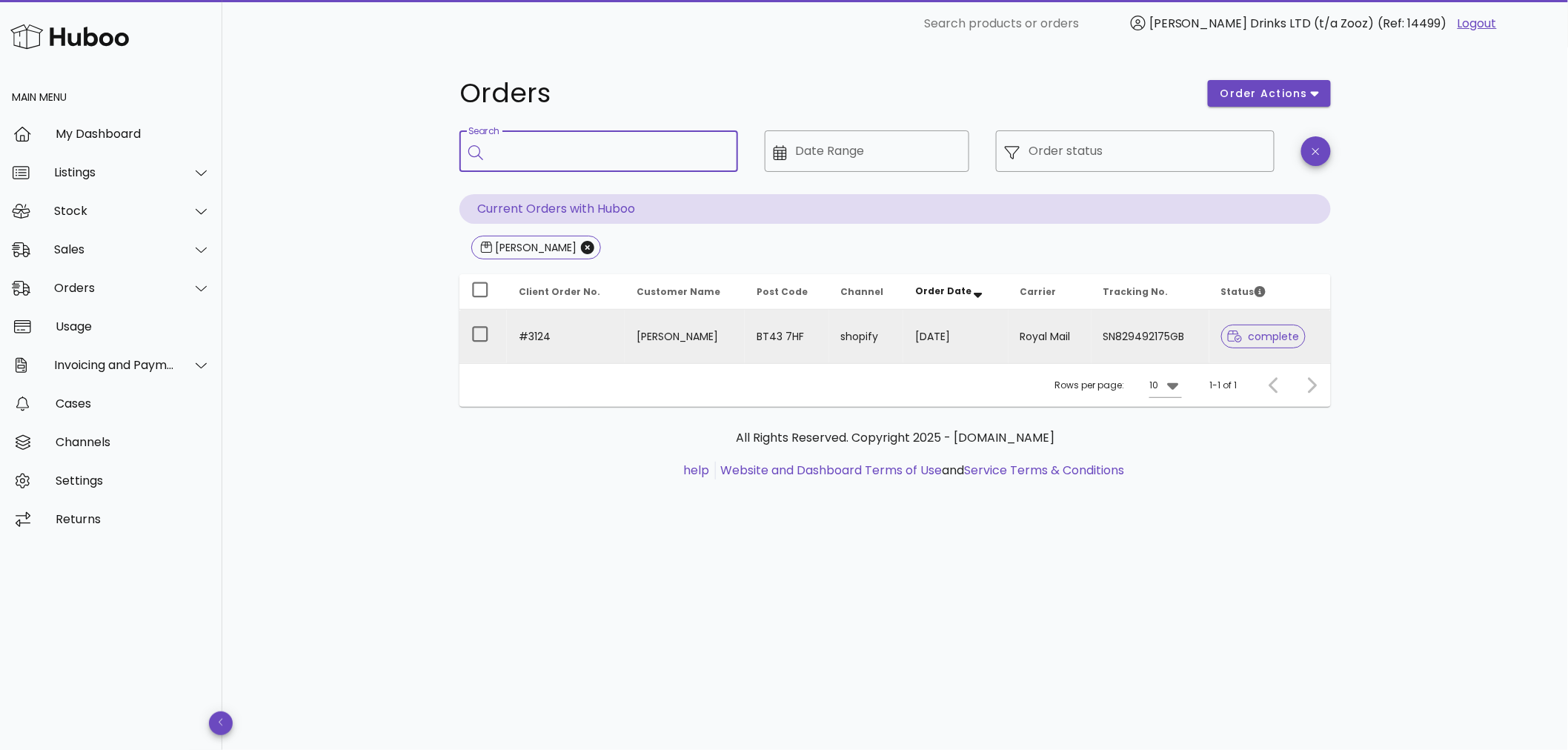
click at [870, 337] on td "shopify" at bounding box center [866, 337] width 75 height 54
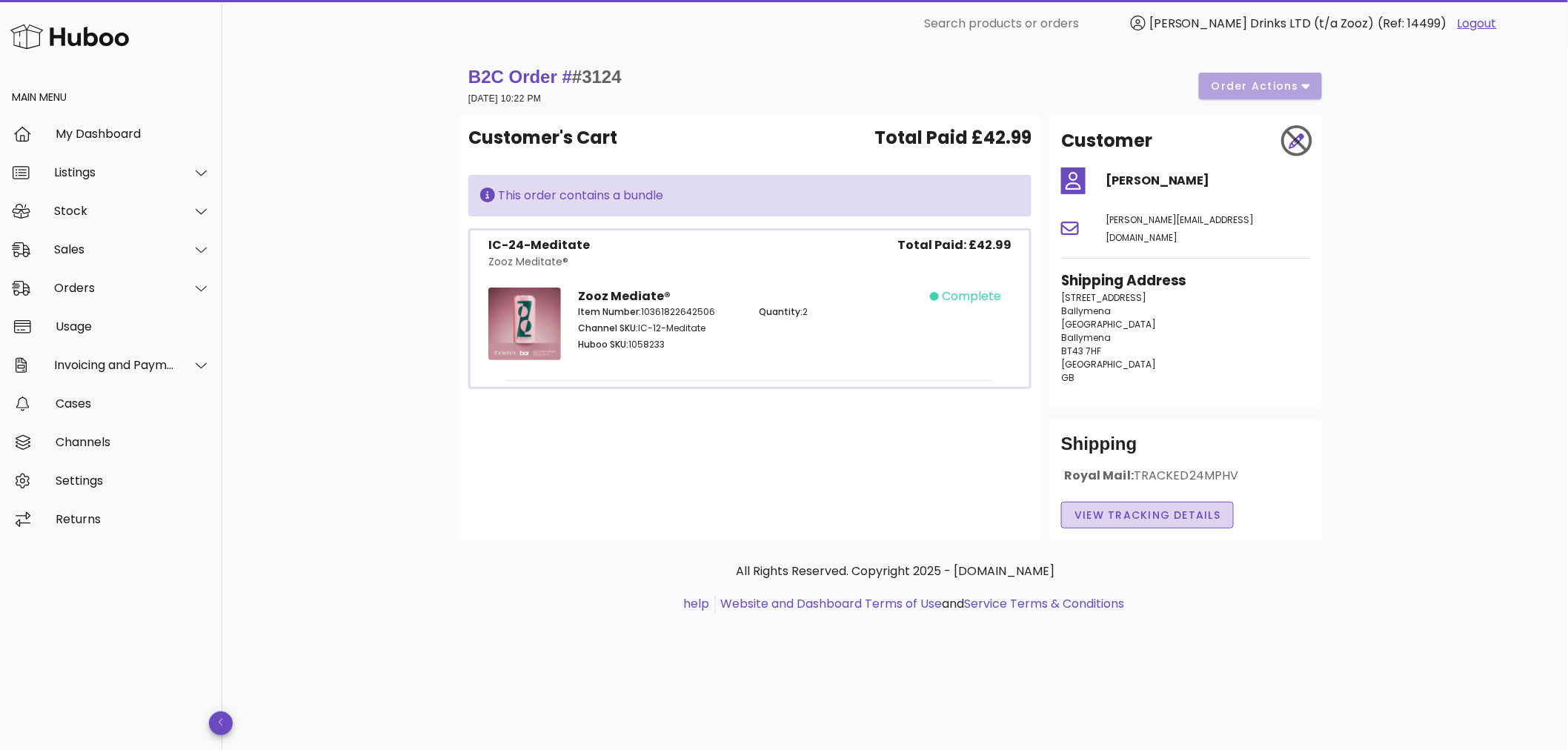
click at [1142, 505] on button "View Tracking details" at bounding box center [1146, 515] width 172 height 27
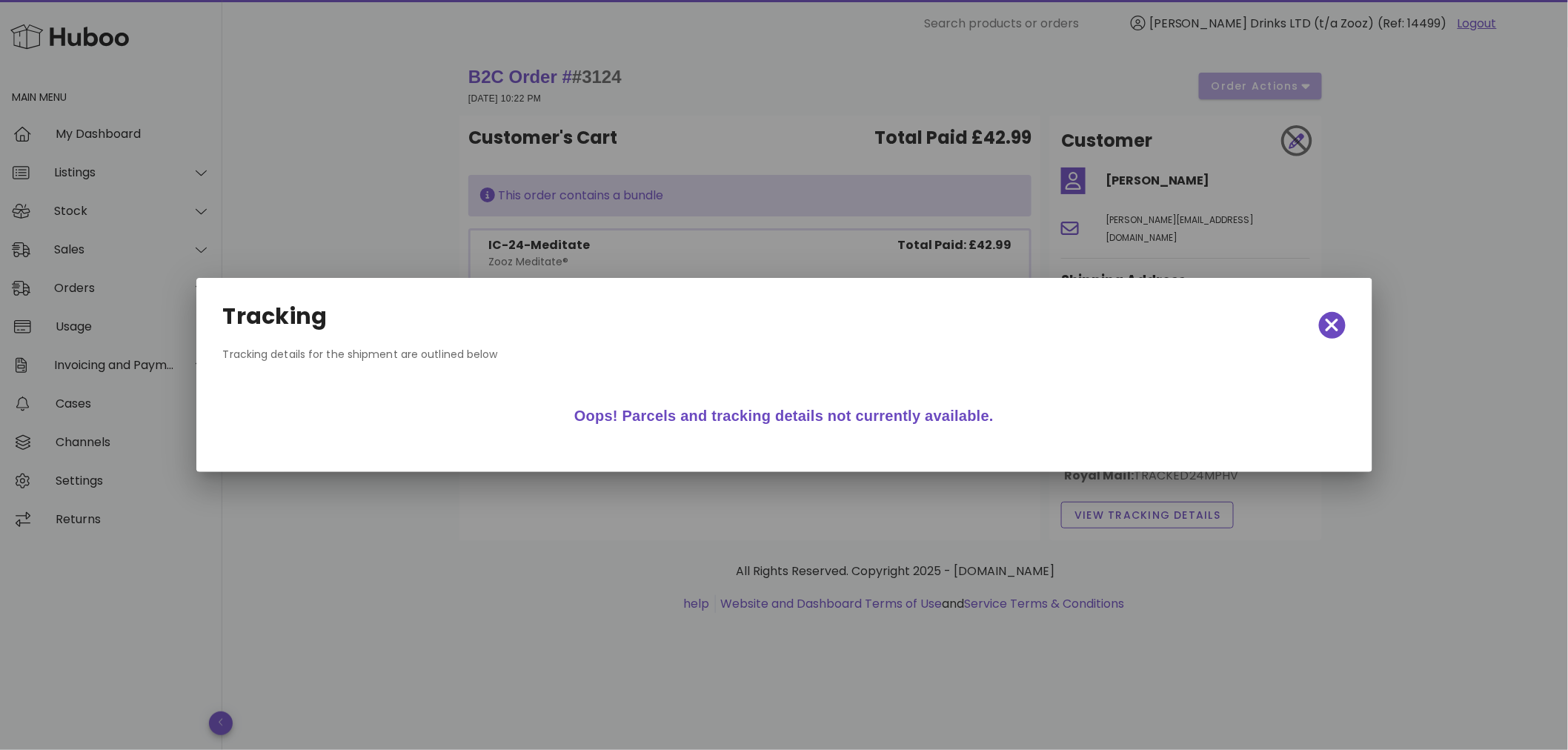
click at [397, 522] on div at bounding box center [784, 375] width 1568 height 750
click at [1332, 326] on icon "button" at bounding box center [1332, 325] width 13 height 13
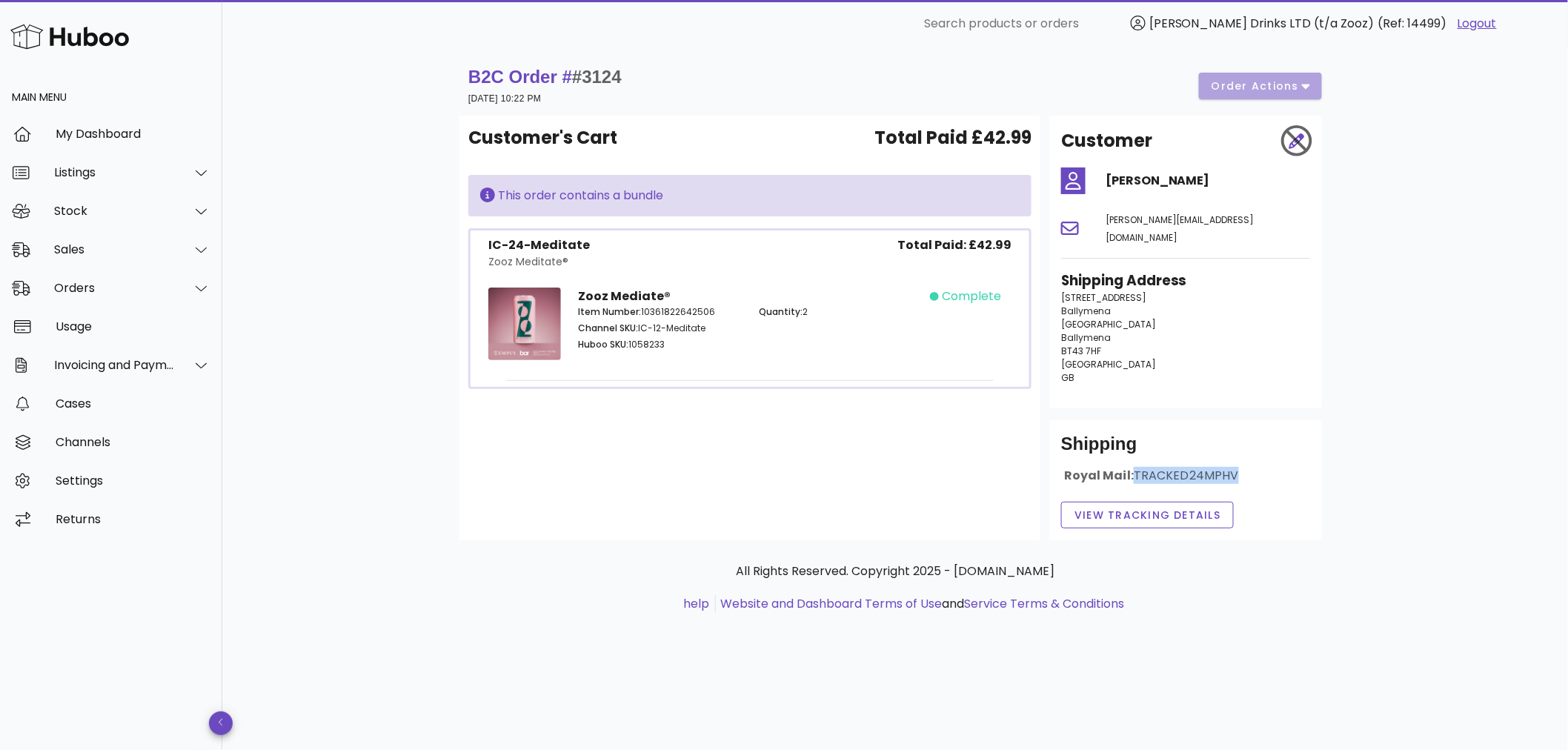
drag, startPoint x: 1235, startPoint y: 460, endPoint x: 1132, endPoint y: 458, distance: 103.0
click at [1132, 468] on div "Royal Mail: TRACKED24MPHV" at bounding box center [1185, 482] width 249 height 29
copy span "TRACKED24MPHV"
drag, startPoint x: 80, startPoint y: 327, endPoint x: 91, endPoint y: 328, distance: 11.0
click at [80, 327] on div "Usage" at bounding box center [133, 326] width 155 height 14
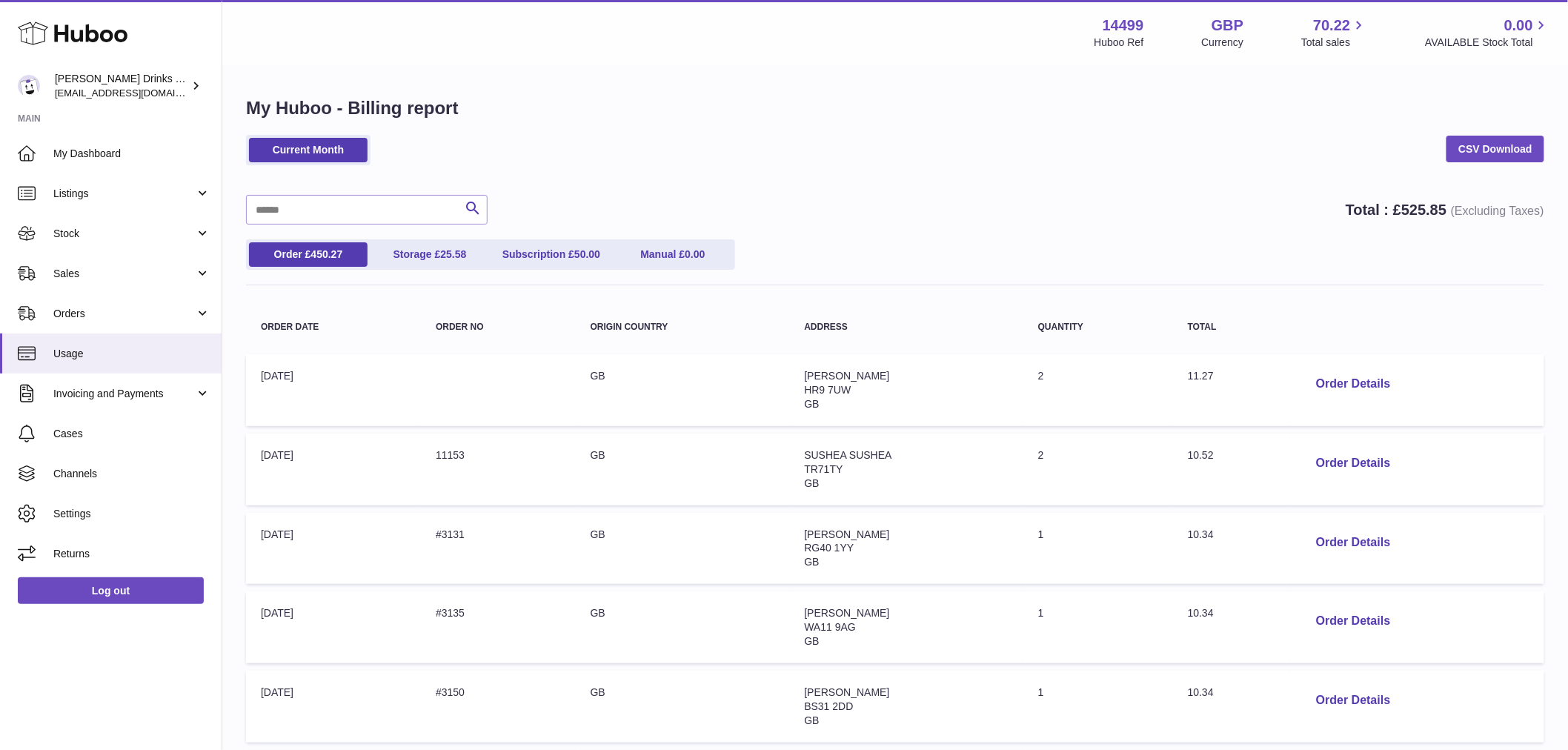
scroll to position [549, 0]
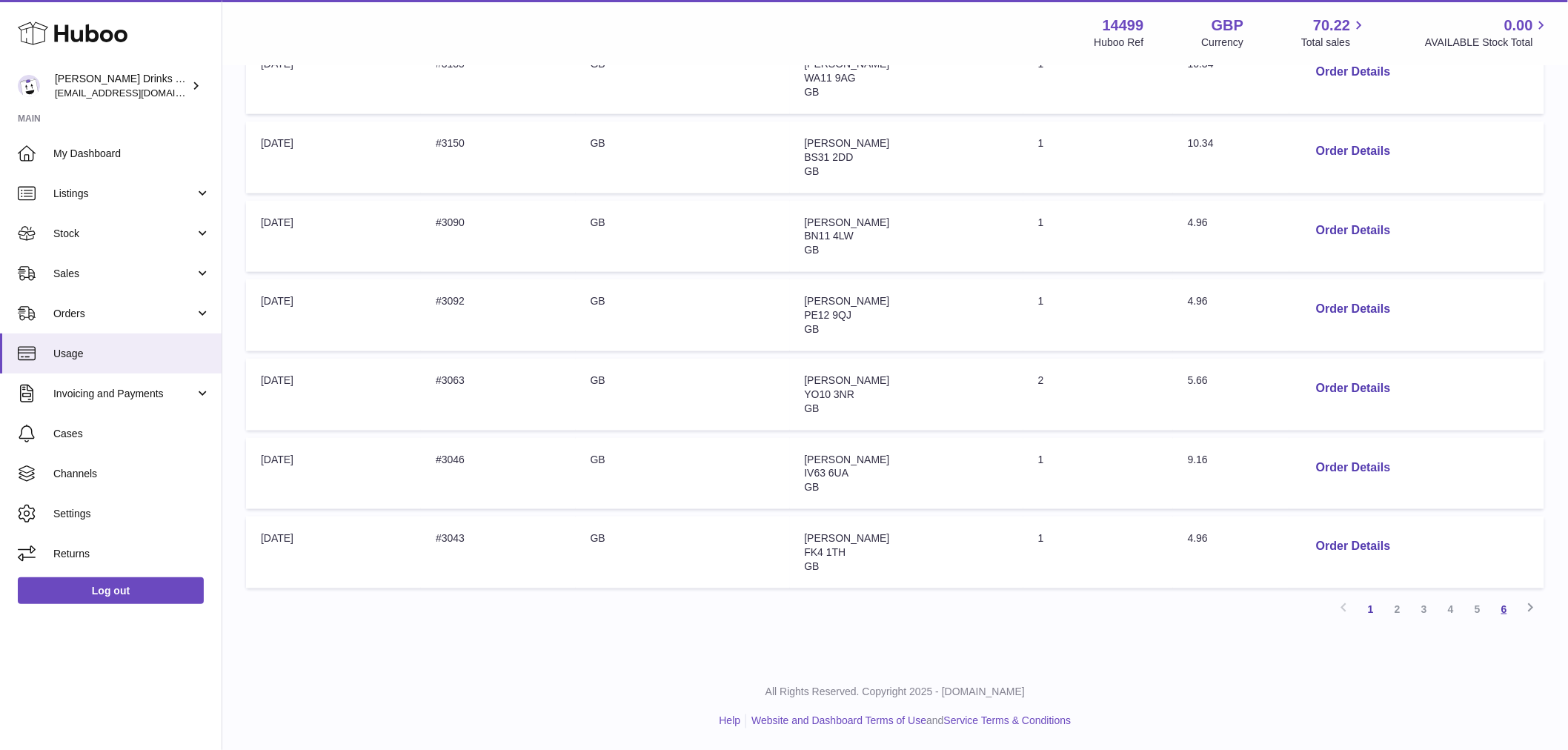
click at [1502, 619] on link "6" at bounding box center [1503, 609] width 27 height 27
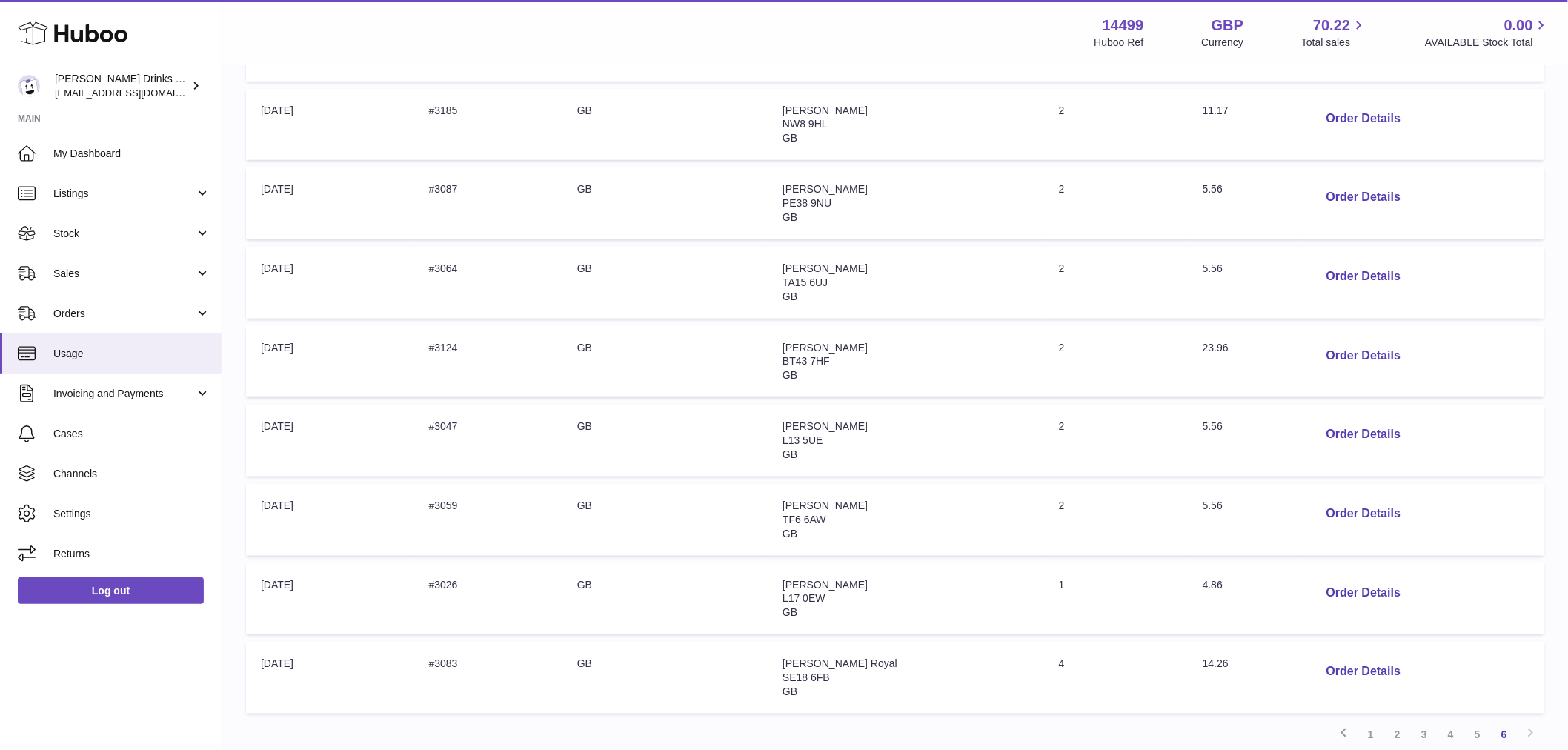
scroll to position [549, 0]
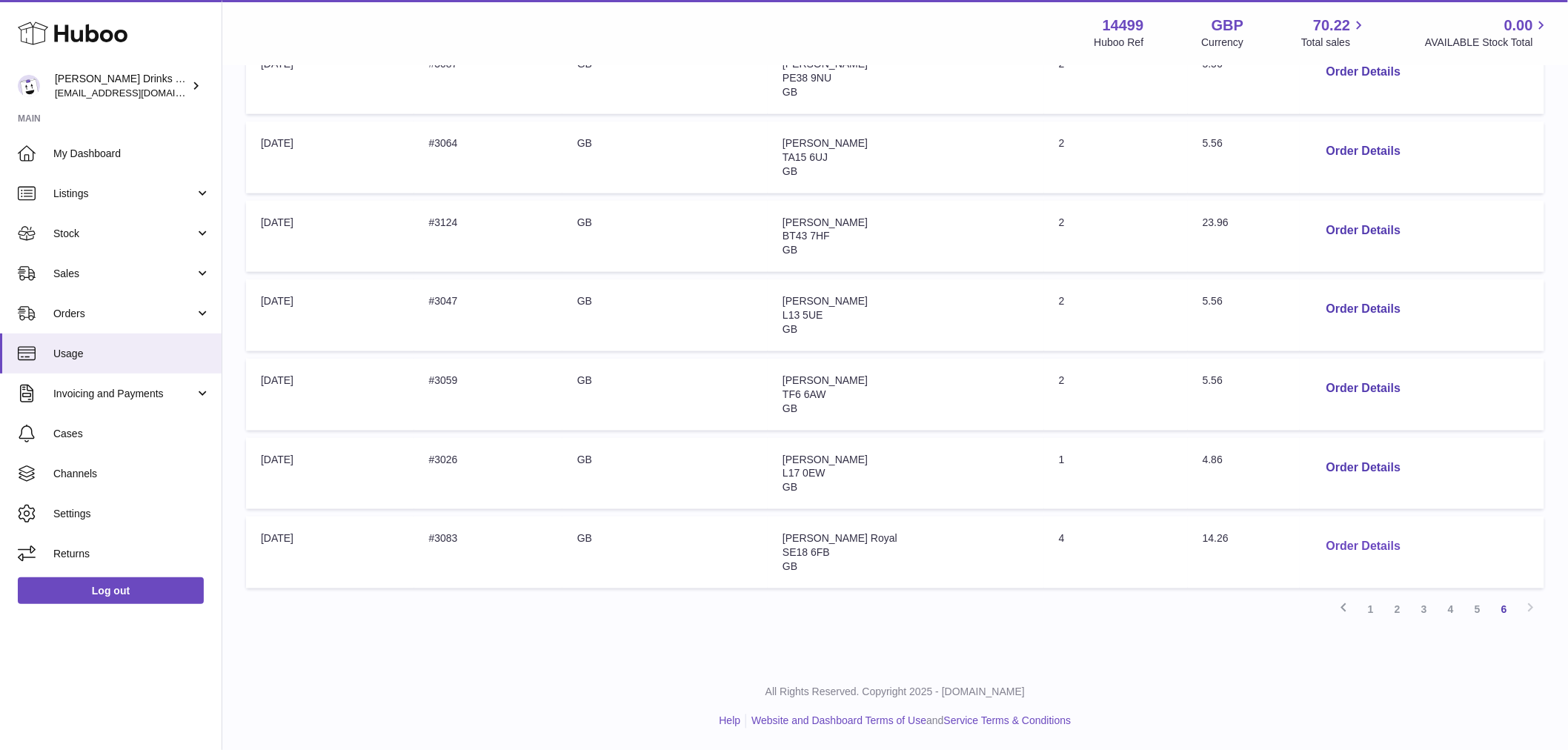
click at [1360, 555] on button "Order Details" at bounding box center [1363, 546] width 98 height 30
click at [1253, 657] on div "× Order Details - #3083 Description: Huboo 48 Tracked Extra Large Parcel to 20k…" at bounding box center [784, 375] width 1568 height 750
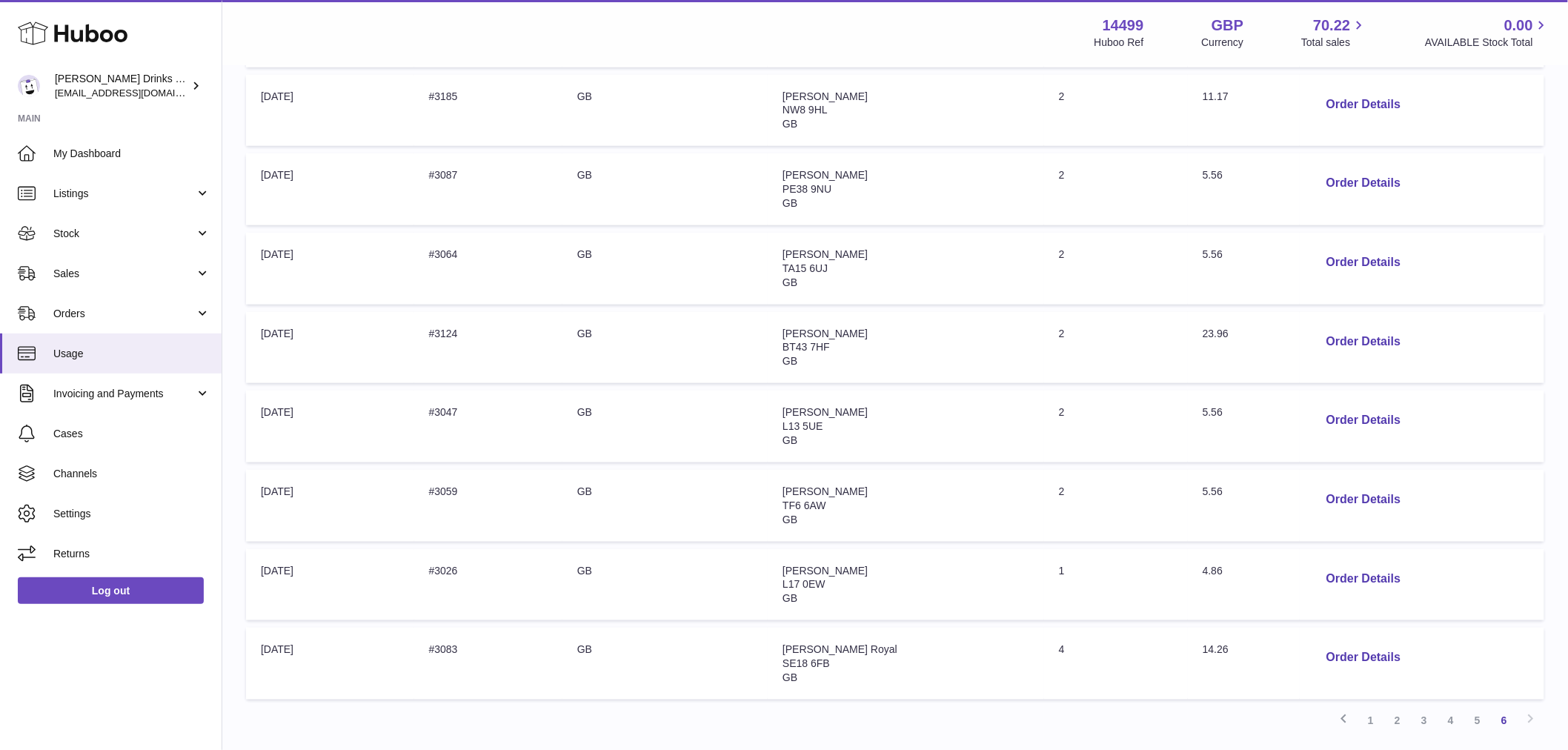
scroll to position [467, 0]
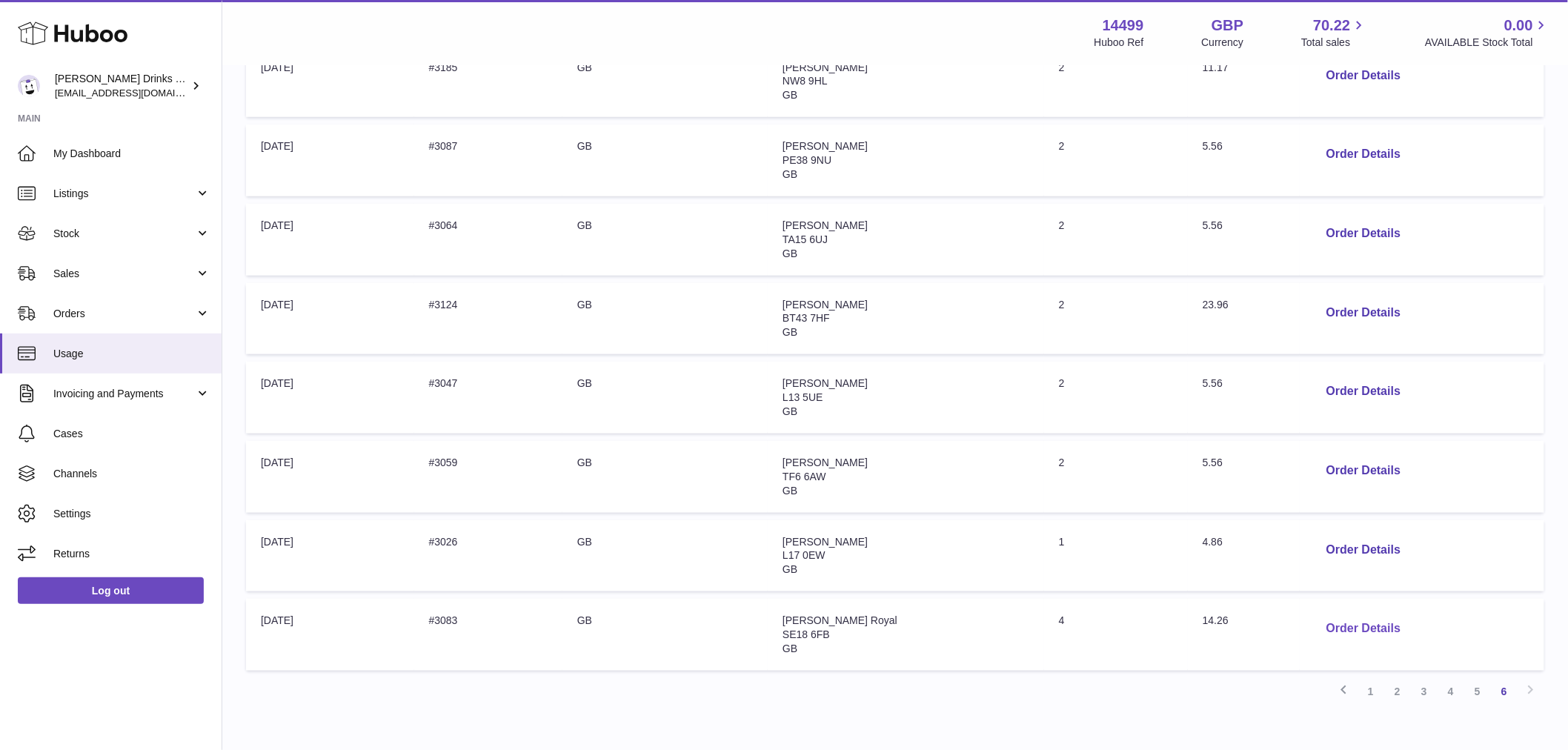
click at [1368, 626] on button "Order Details" at bounding box center [1363, 628] width 98 height 30
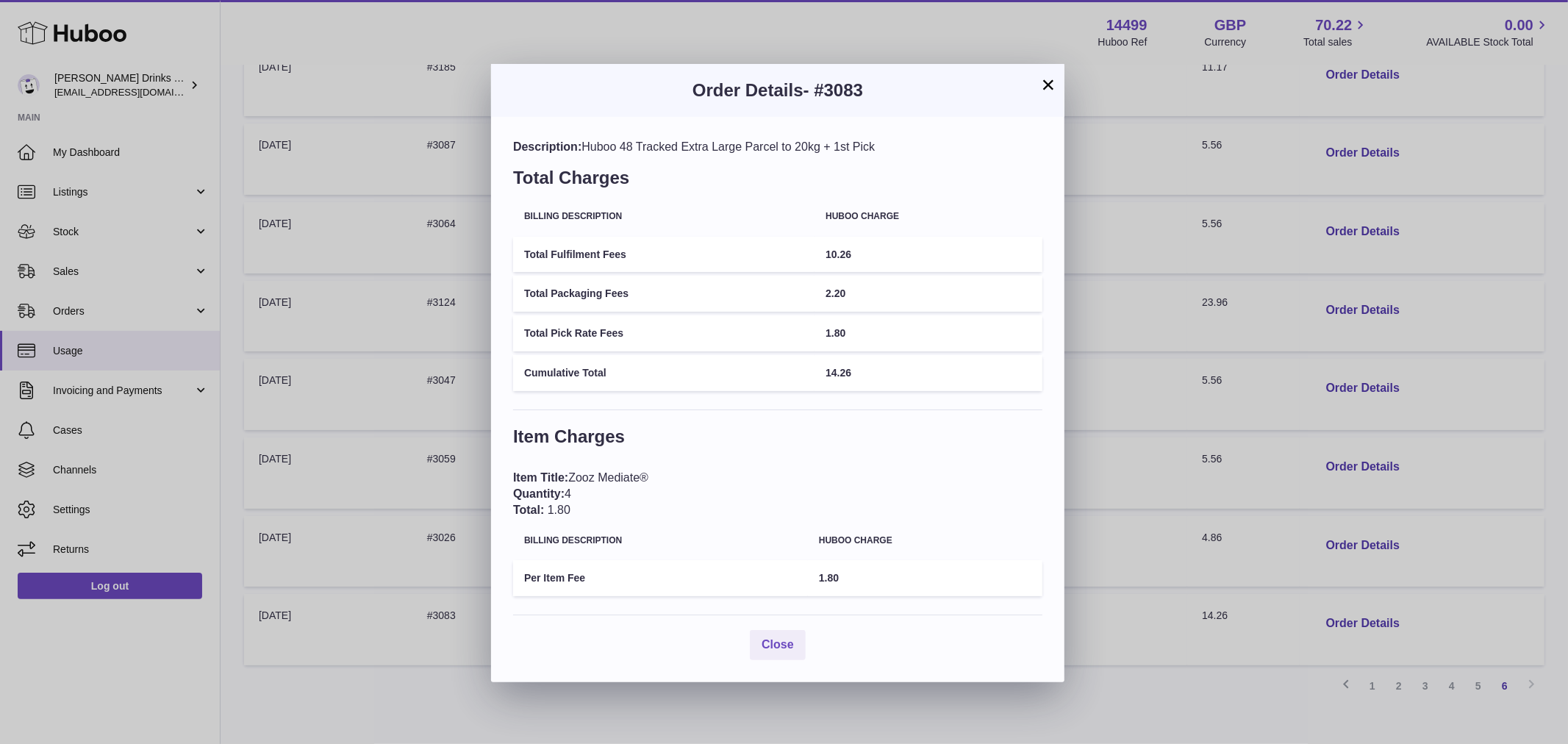
click at [1194, 707] on div "× Order Details - #3083 Description: Huboo 48 Tracked Extra Large Parcel to 20k…" at bounding box center [784, 372] width 1568 height 744
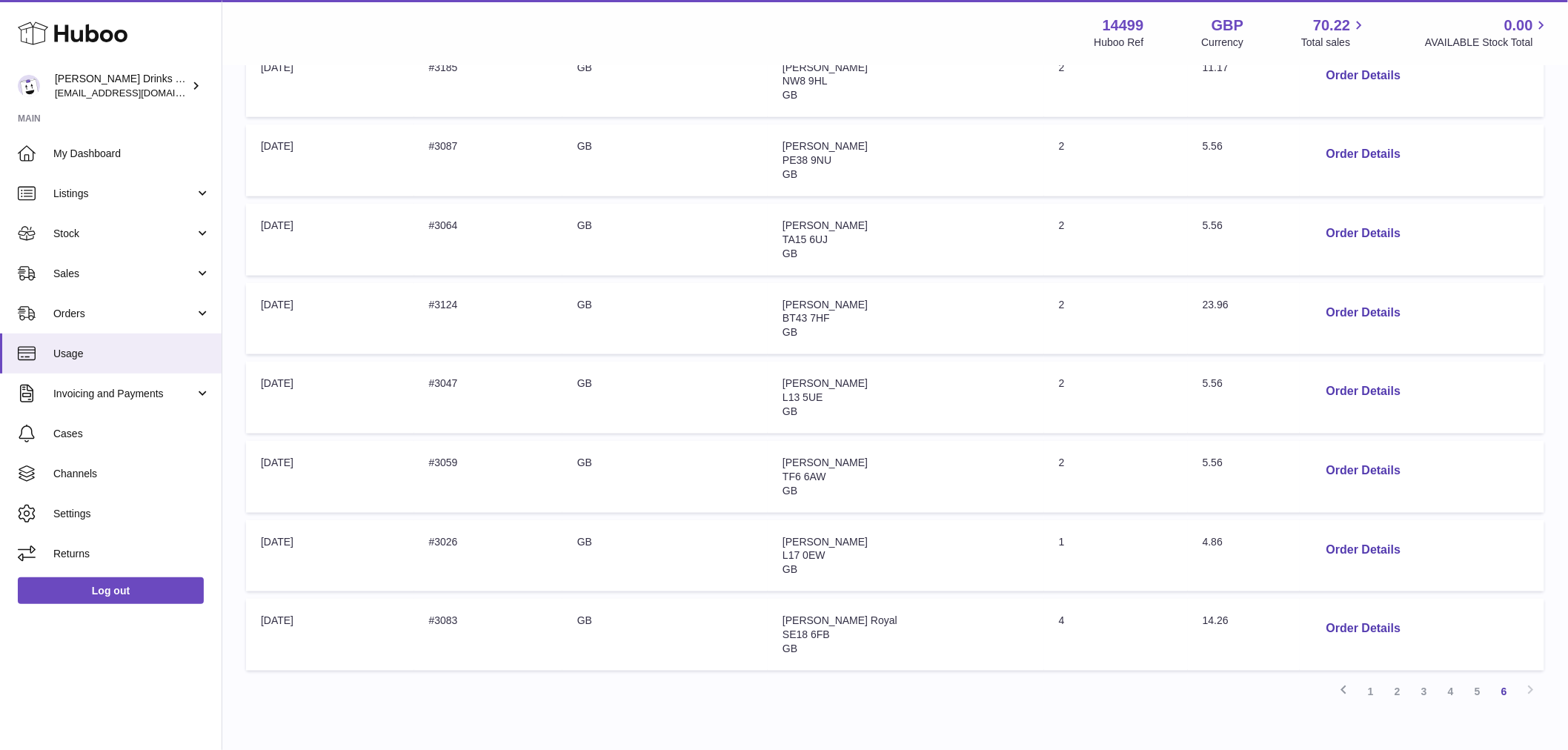
drag, startPoint x: 885, startPoint y: 620, endPoint x: 797, endPoint y: 619, distance: 88.0
click at [797, 619] on td "Address: Shreyas Royal SE18 6FB GB" at bounding box center [906, 635] width 277 height 72
copy span "Shreyas Royal"
click at [1350, 635] on button "Order Details" at bounding box center [1363, 628] width 98 height 30
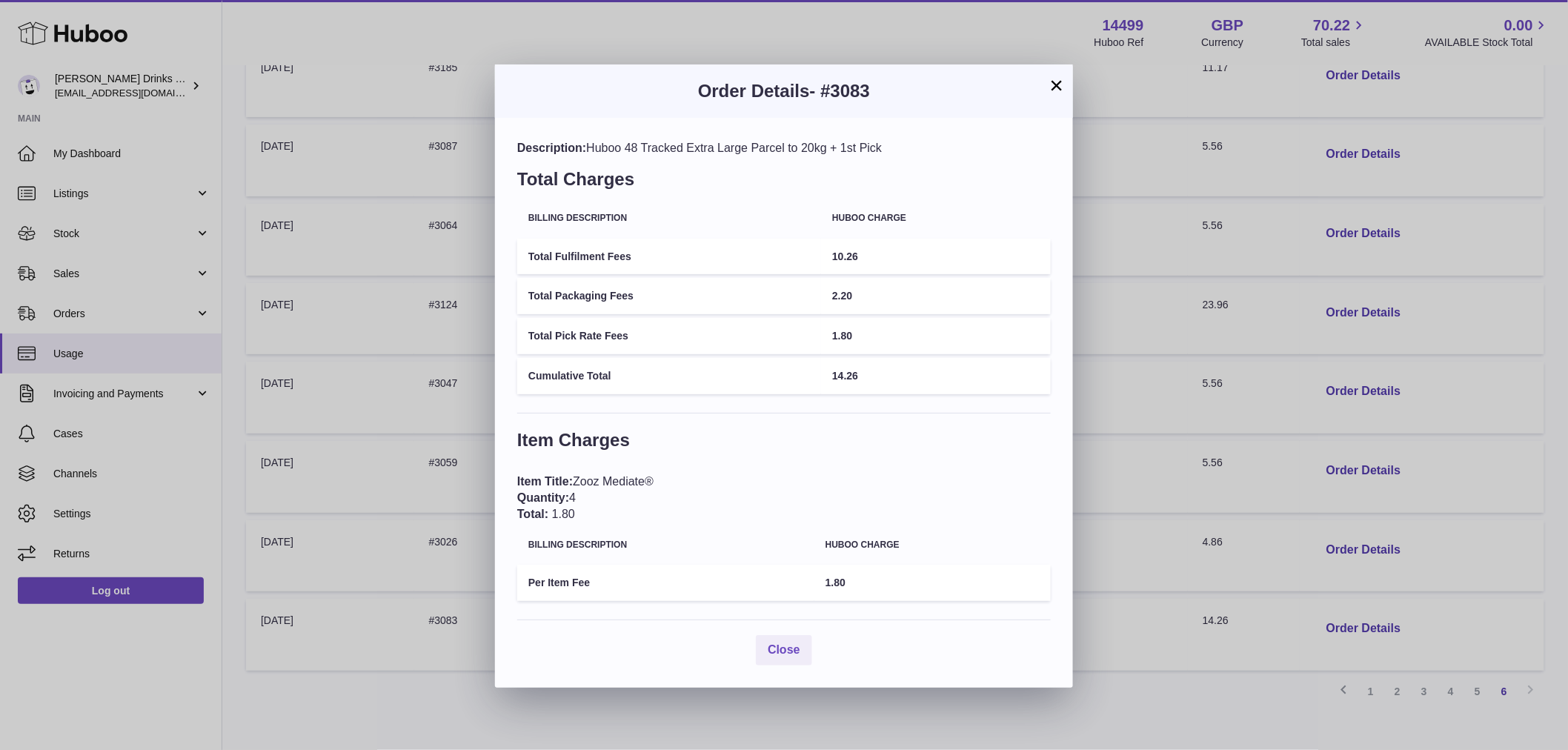
click at [1241, 487] on div "× Order Details - #3083 Description: Huboo 48 Tracked Extra Large Parcel to 20k…" at bounding box center [784, 375] width 1568 height 750
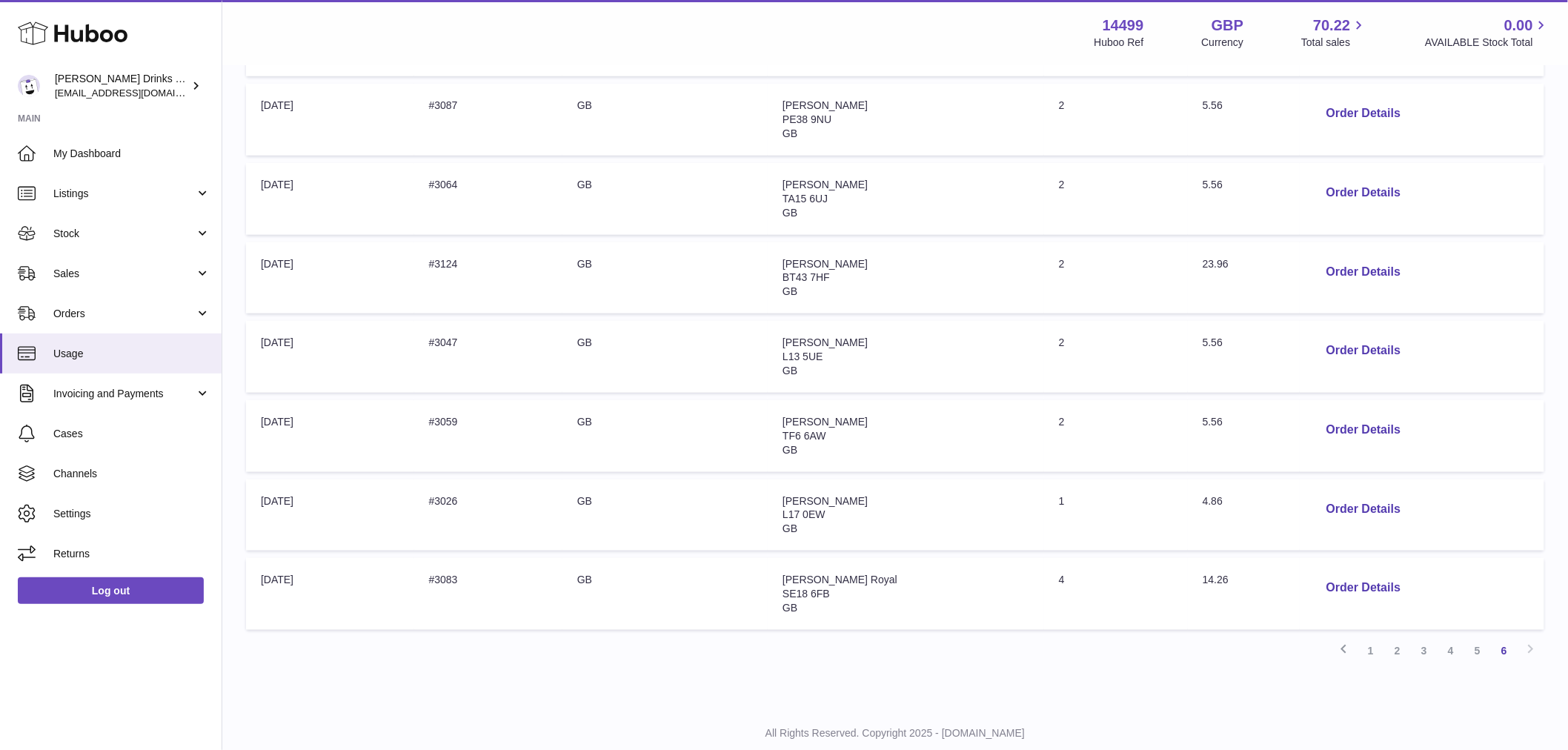
scroll to position [549, 0]
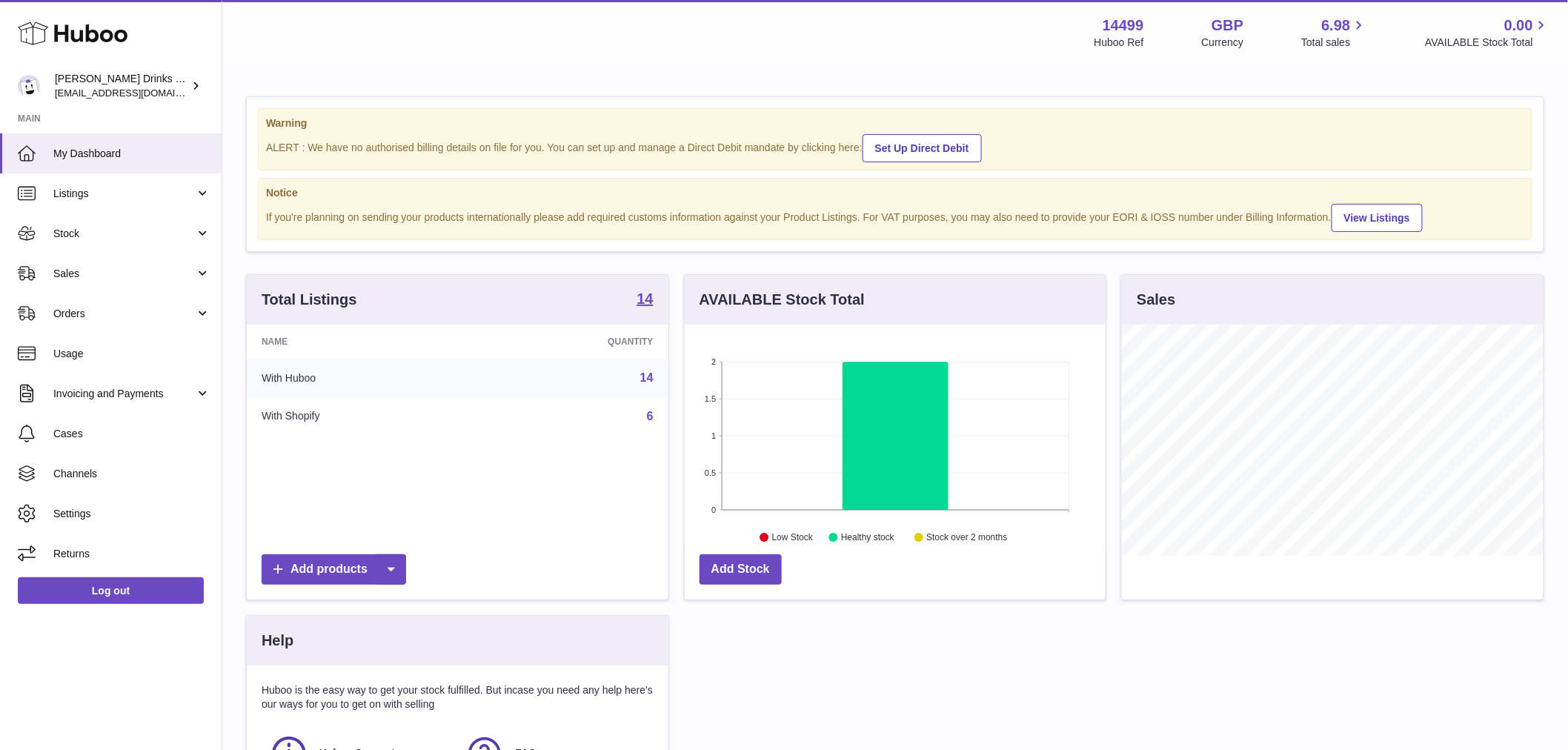
scroll to position [232, 421]
click at [109, 361] on link "Usage" at bounding box center [111, 352] width 221 height 40
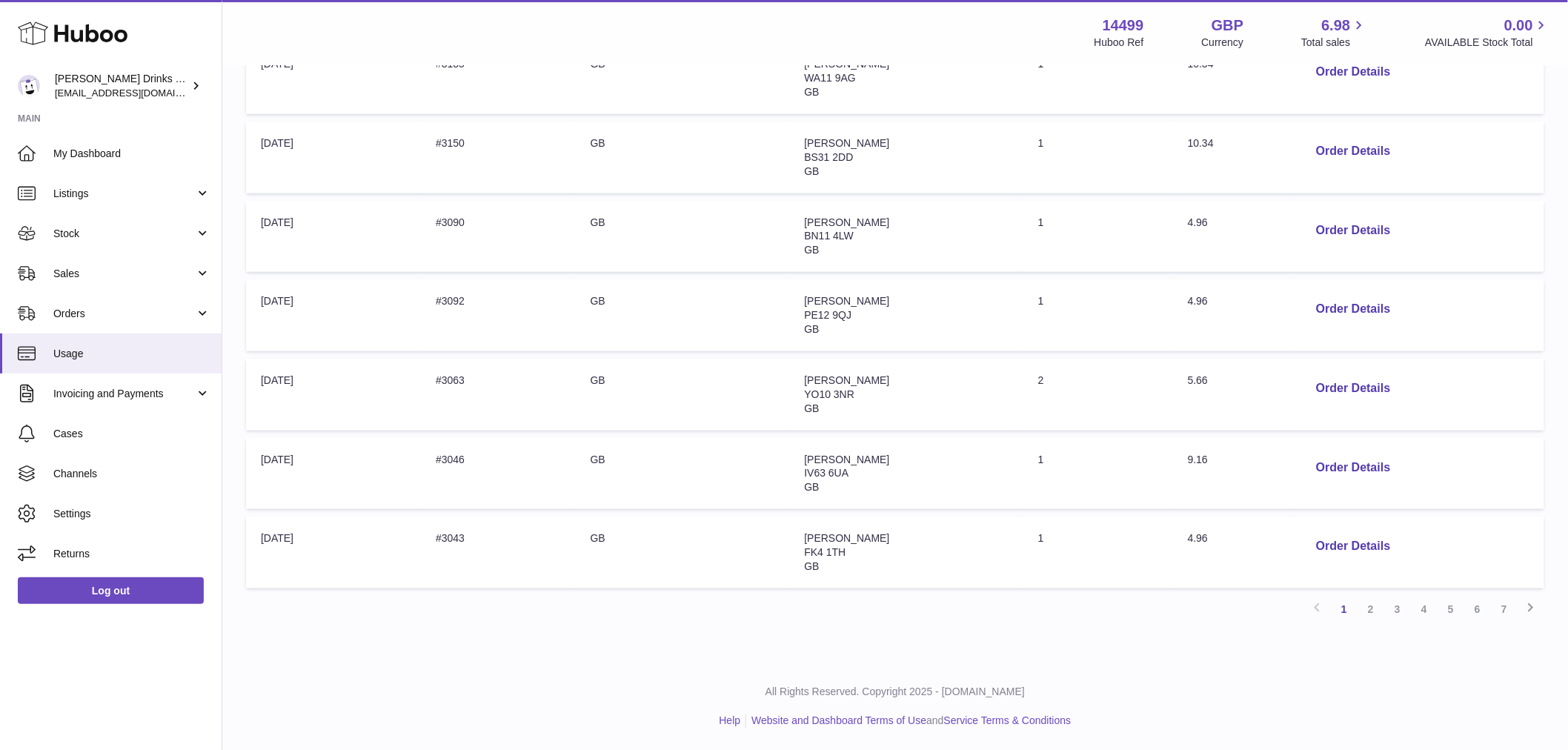
click at [1506, 608] on link "7" at bounding box center [1503, 609] width 27 height 27
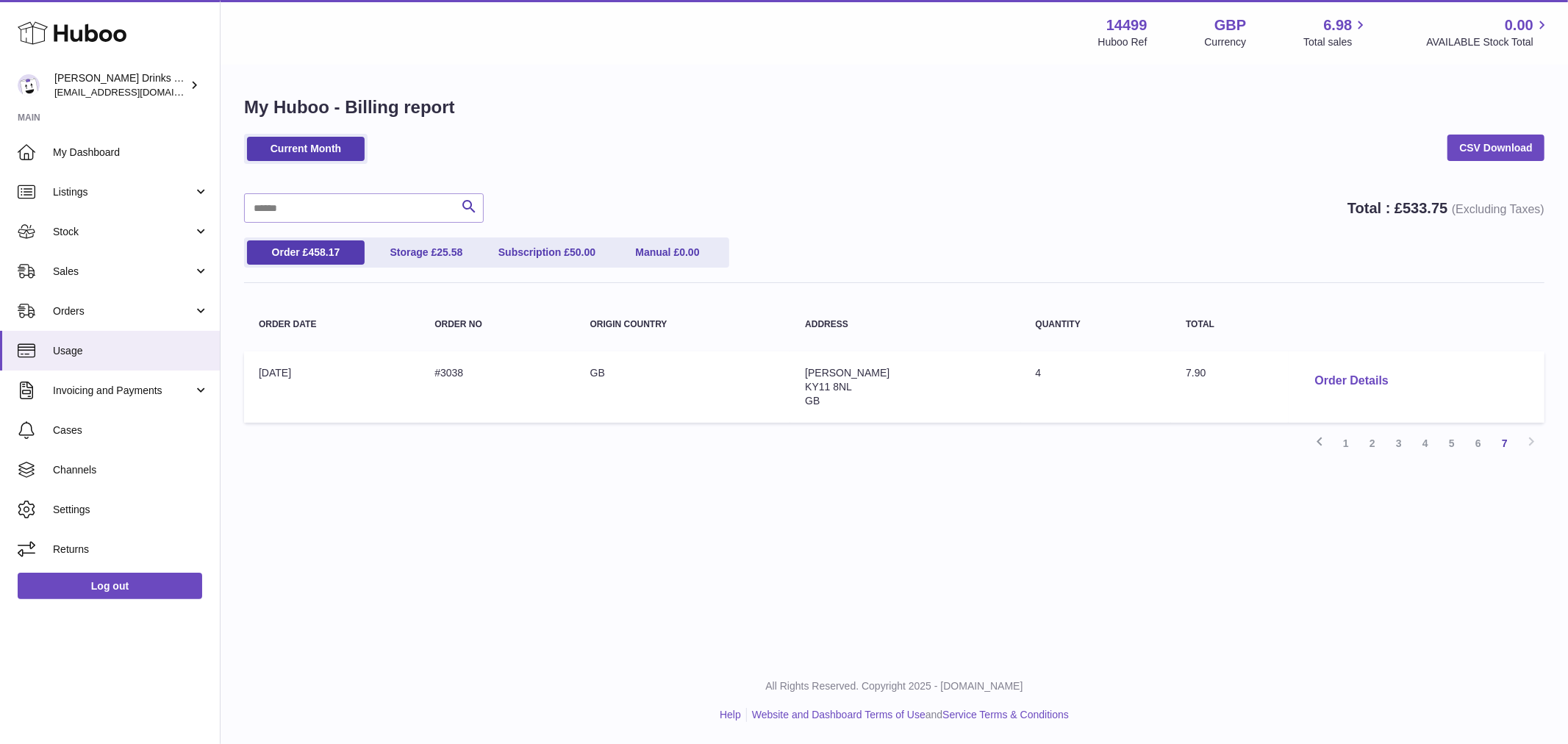
click at [1310, 378] on button "Order Details" at bounding box center [1352, 381] width 97 height 30
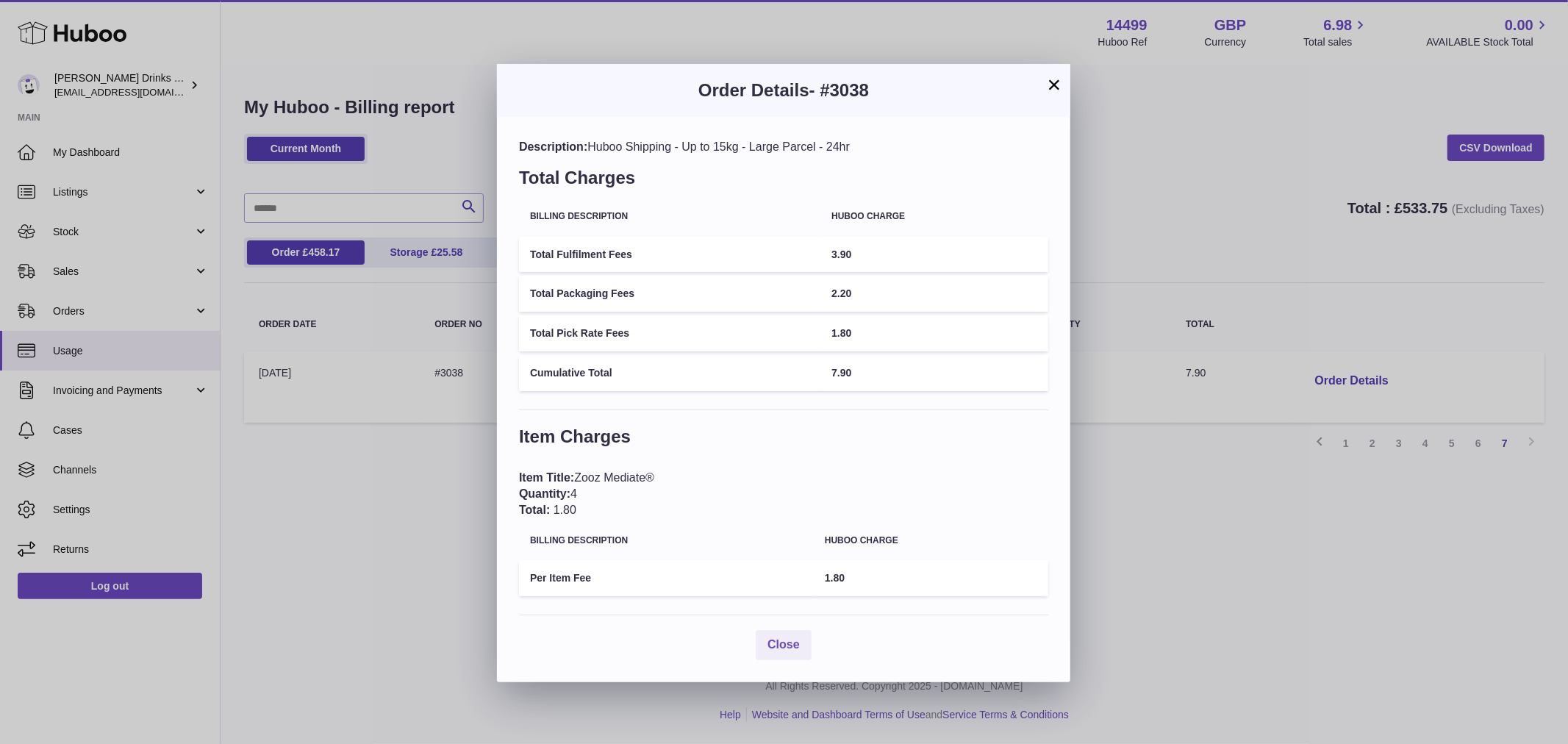
click at [1217, 196] on div "× Order Details - #3038 Description: Huboo Shipping - Up to 15kg - Large Parcel…" at bounding box center [784, 372] width 1568 height 744
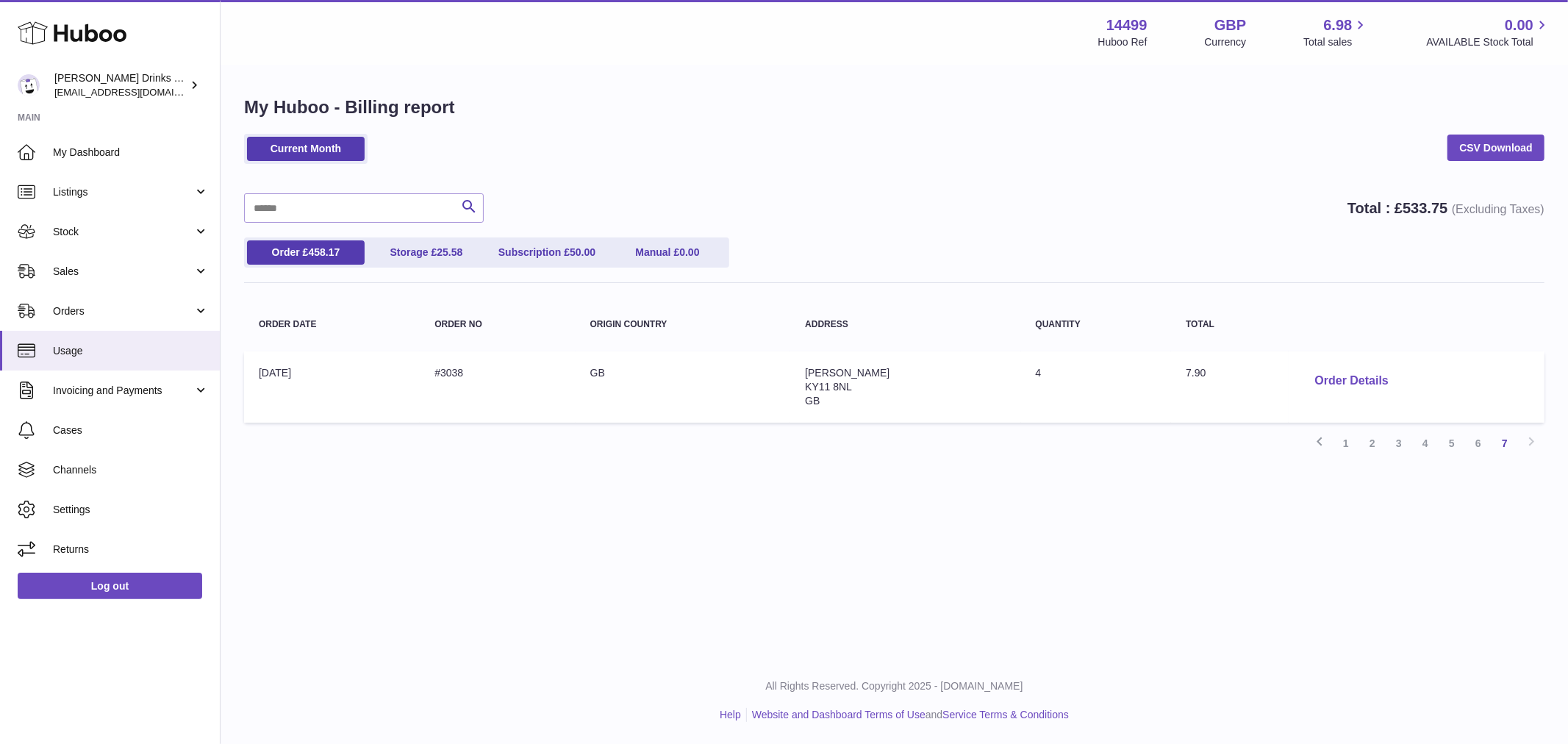
click at [1318, 375] on button "Order Details" at bounding box center [1352, 381] width 97 height 30
click at [1322, 381] on button "Order Details" at bounding box center [1352, 381] width 97 height 30
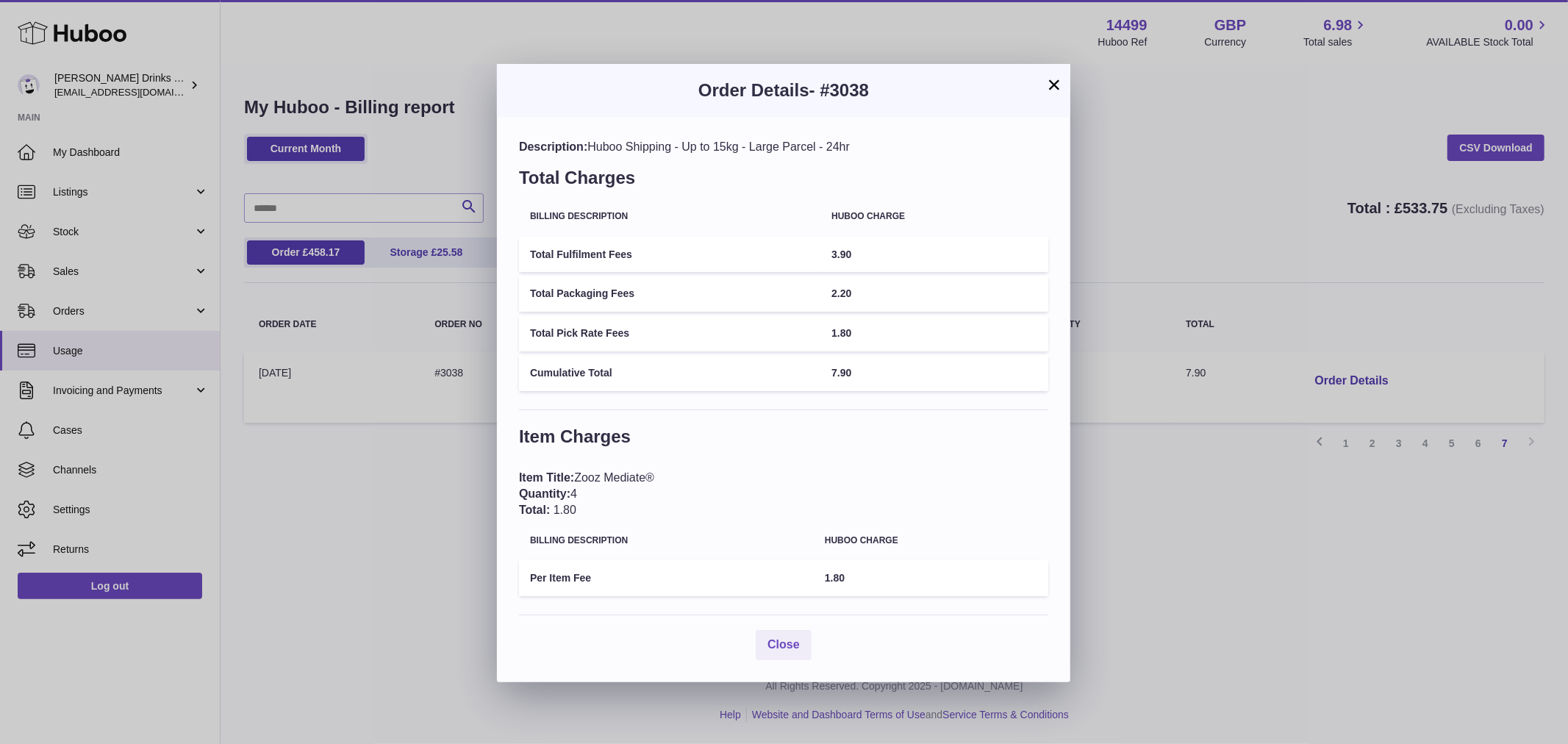
click at [1234, 245] on div "× Order Details - #3038 Description: Huboo Shipping - Up to 15kg - Large Parcel…" at bounding box center [784, 372] width 1568 height 744
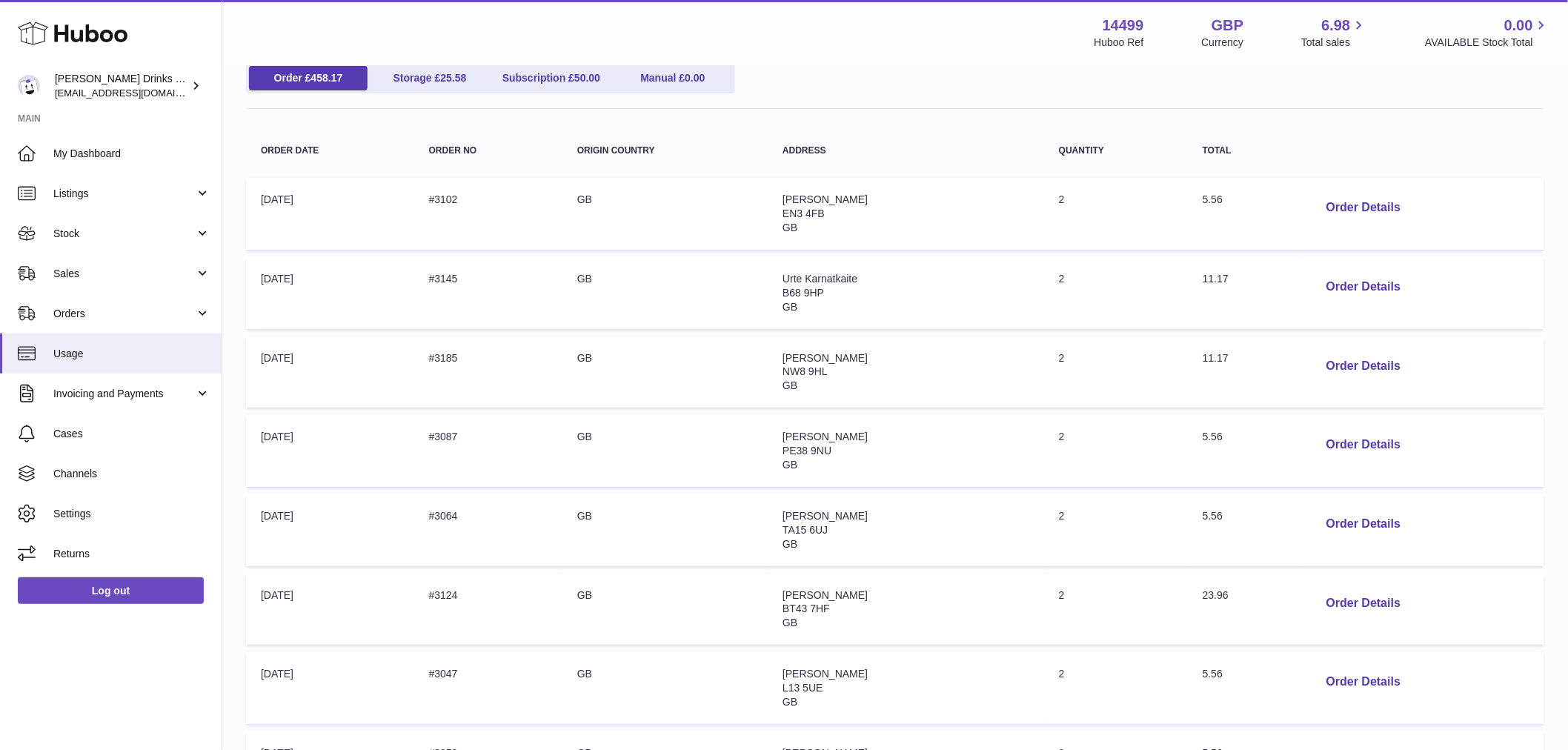
scroll to position [549, 0]
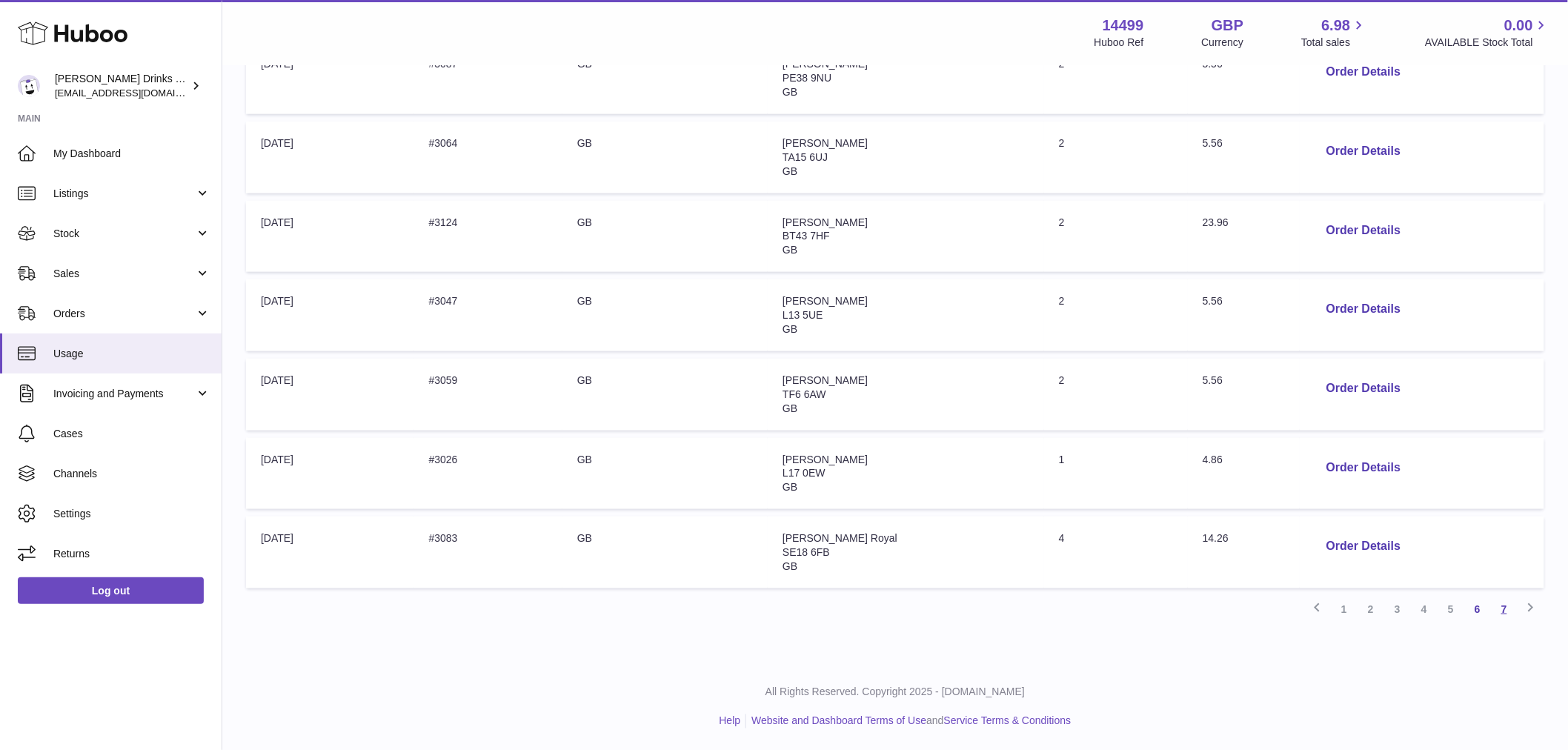
click at [1502, 603] on link "7" at bounding box center [1503, 609] width 27 height 27
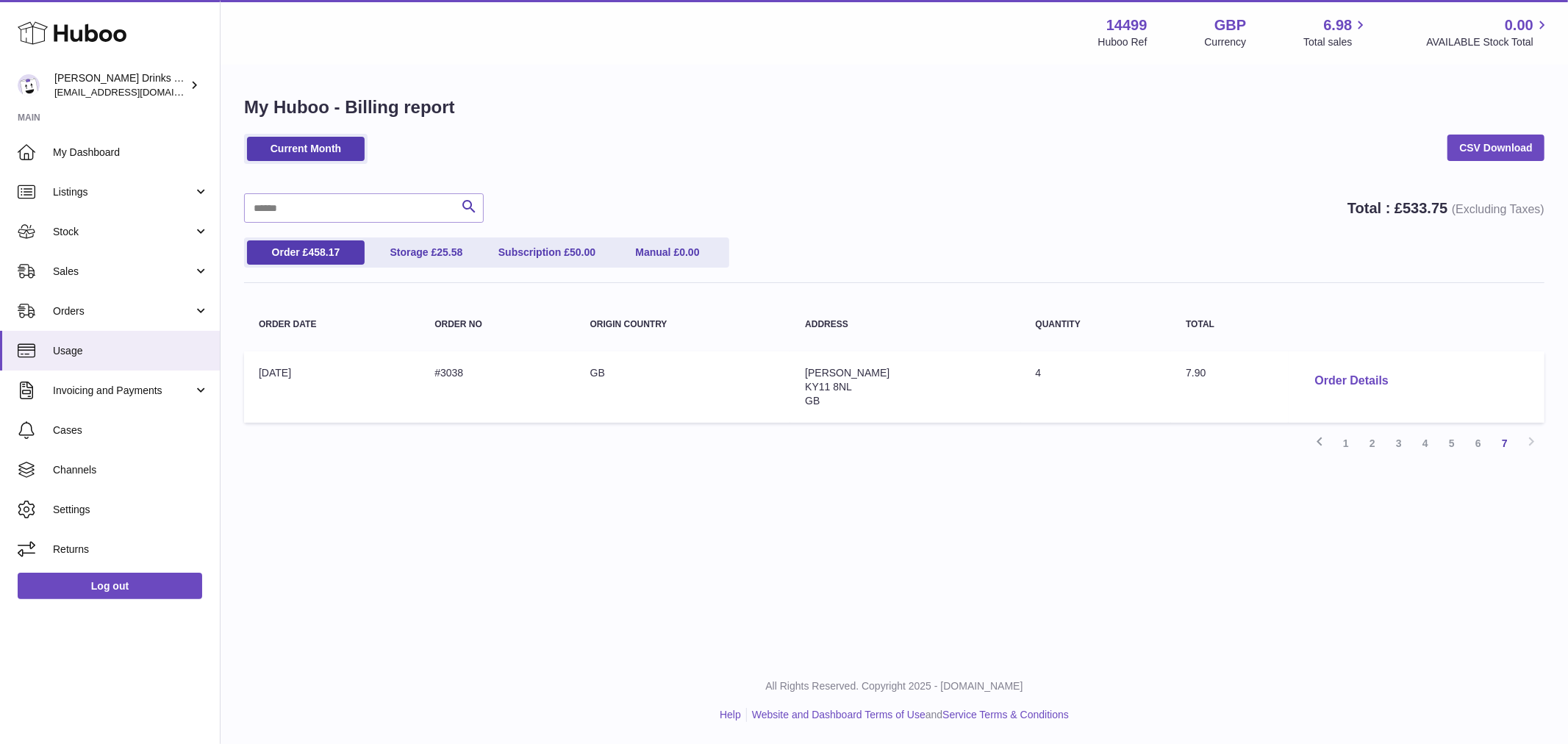
click at [1322, 380] on button "Order Details" at bounding box center [1352, 381] width 97 height 30
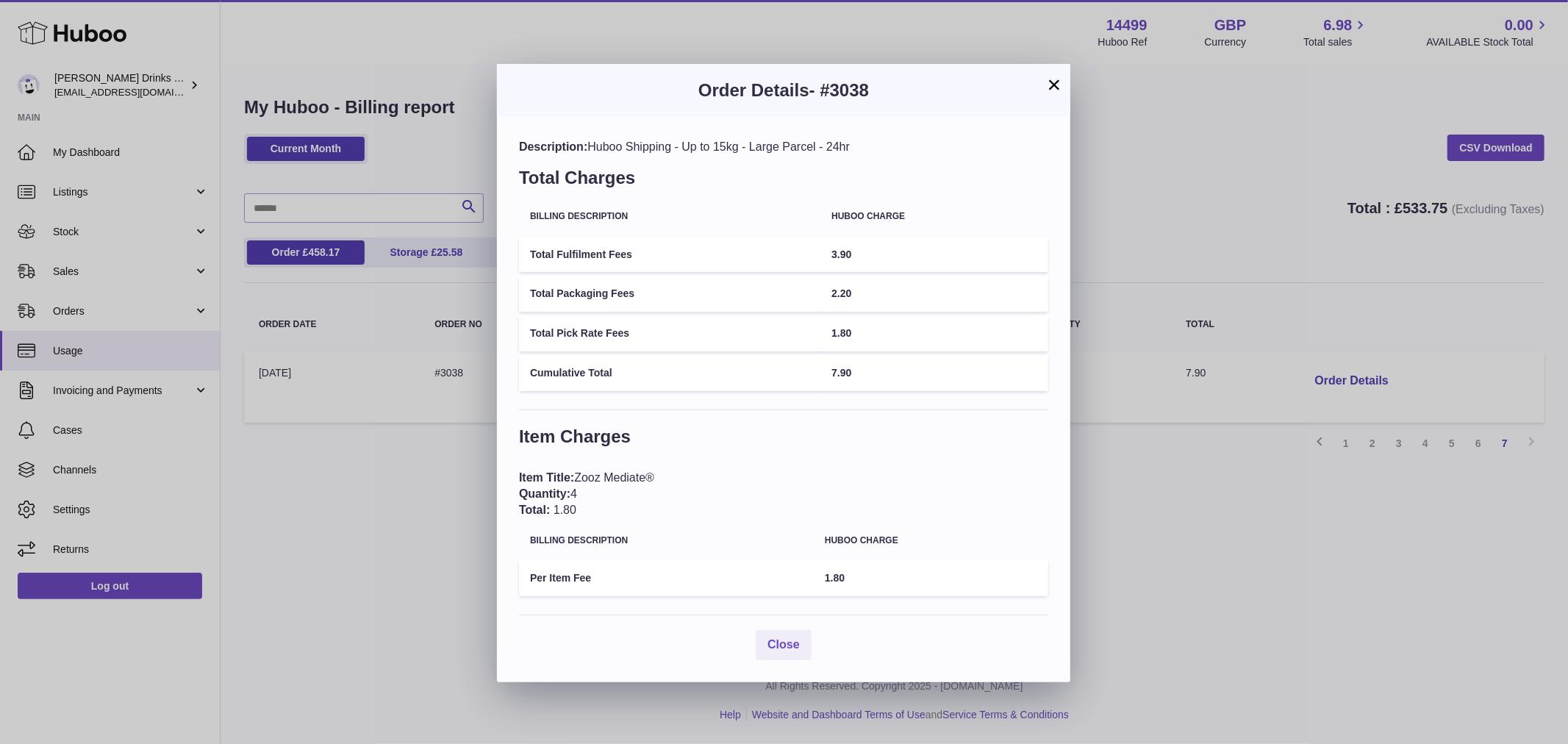
click at [427, 480] on div "× Order Details - #3038 Description: Huboo Shipping - Up to 15kg - Large Parcel…" at bounding box center [784, 372] width 1568 height 744
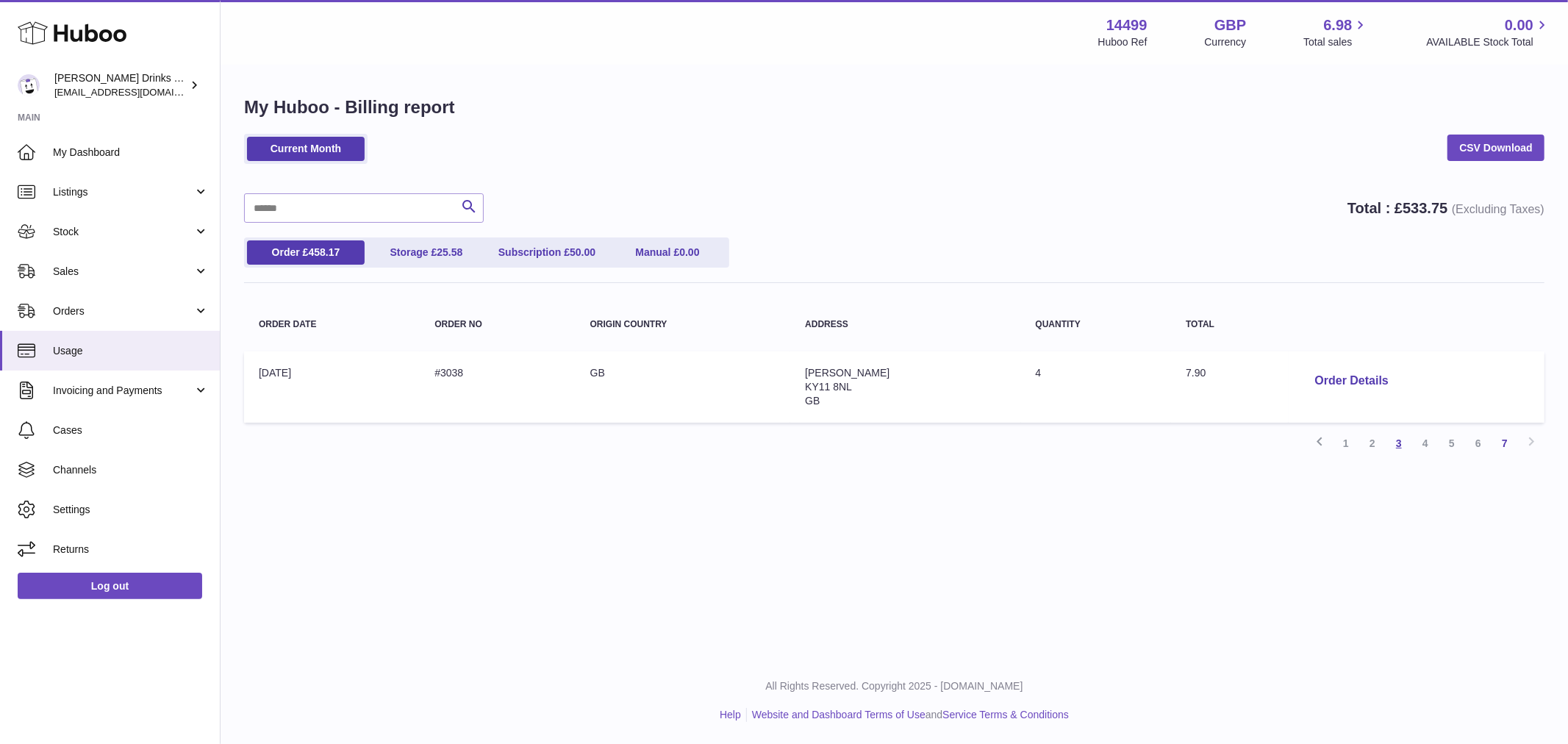
click at [1399, 439] on link "3" at bounding box center [1399, 443] width 27 height 27
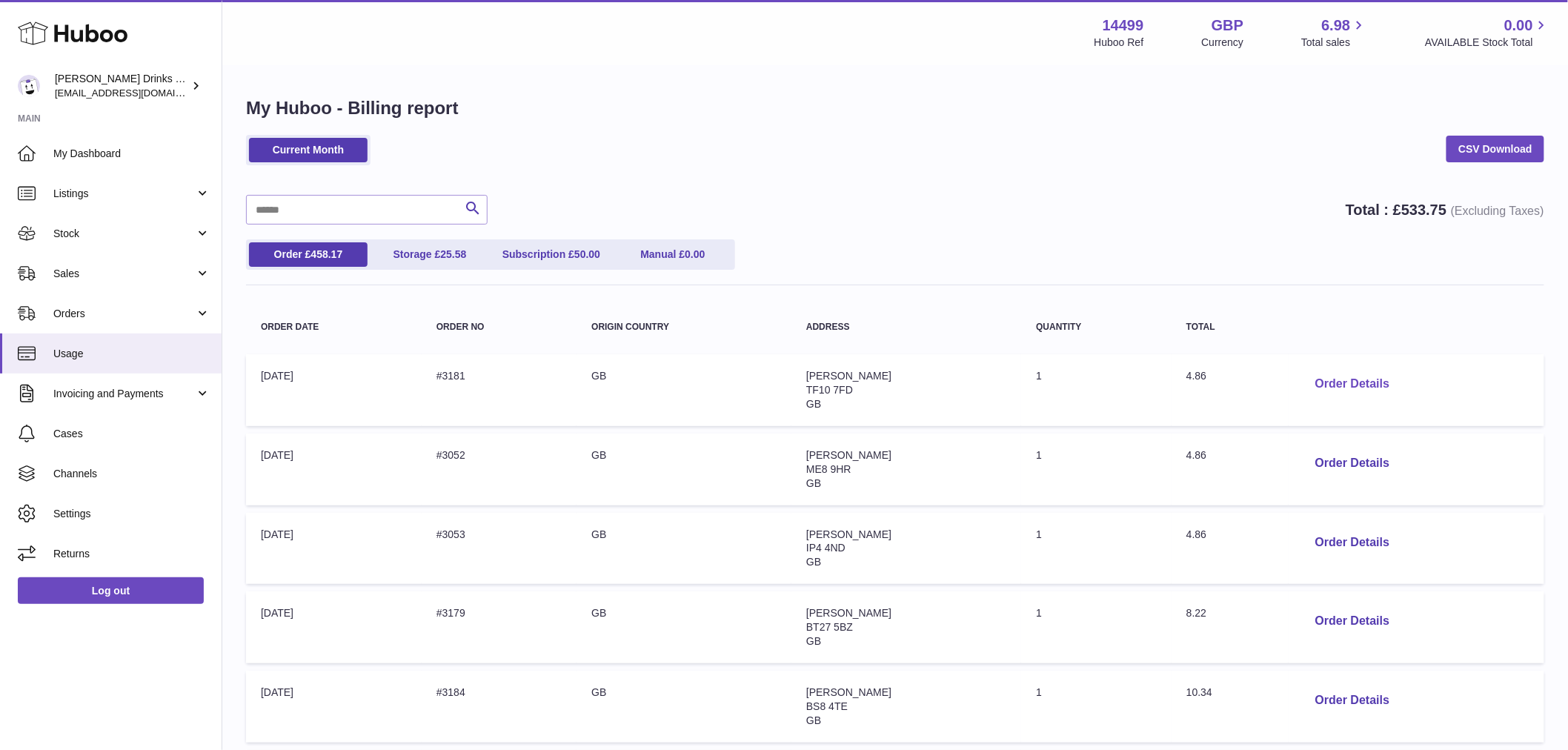
click at [1381, 395] on button "Order Details" at bounding box center [1352, 384] width 98 height 30
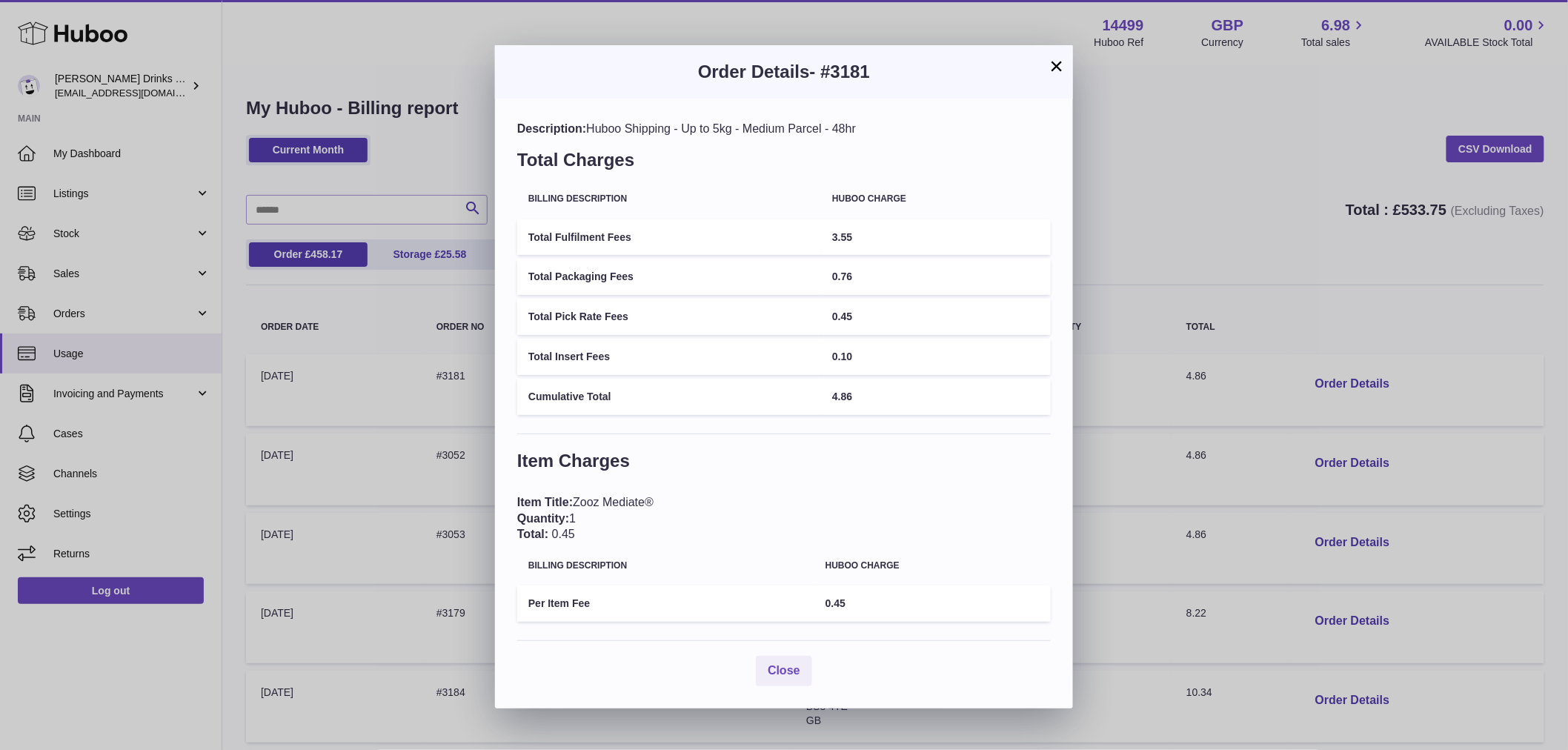
click at [1221, 196] on div "× Order Details - #3181 Description: Huboo Shipping - Up to 5kg - Medium Parcel…" at bounding box center [784, 375] width 1568 height 750
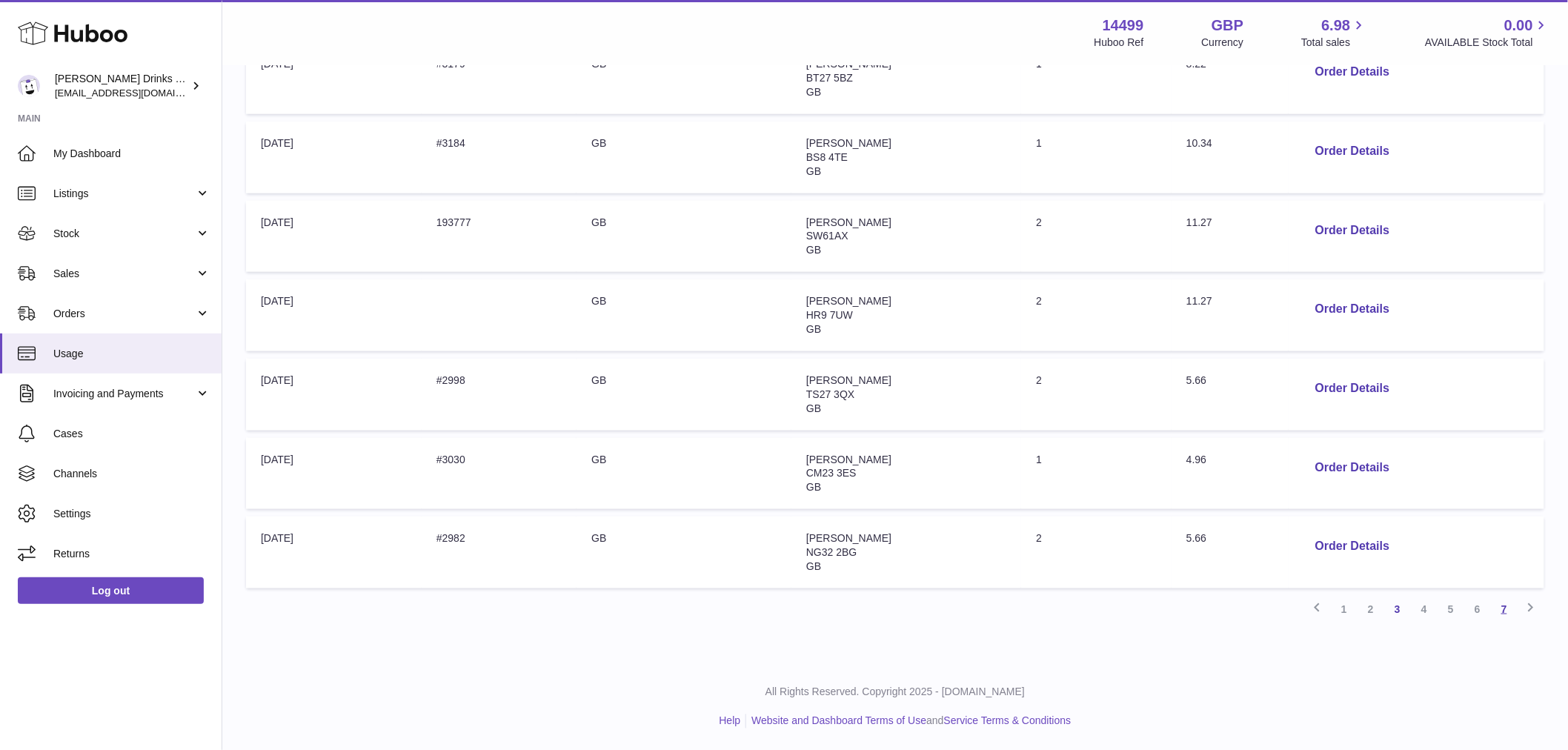
click at [1501, 613] on link "7" at bounding box center [1503, 609] width 27 height 27
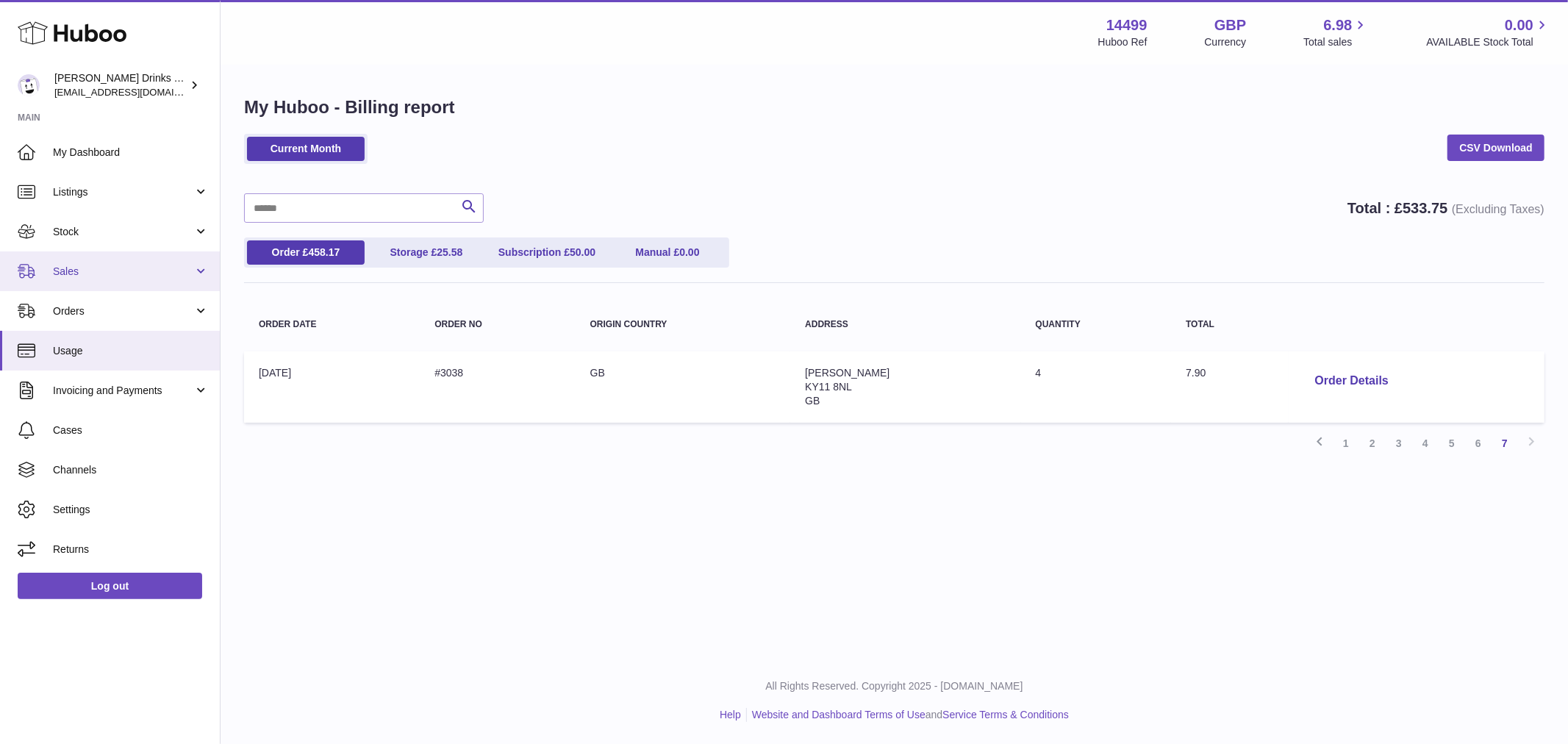
click at [118, 273] on span "Sales" at bounding box center [123, 271] width 140 height 14
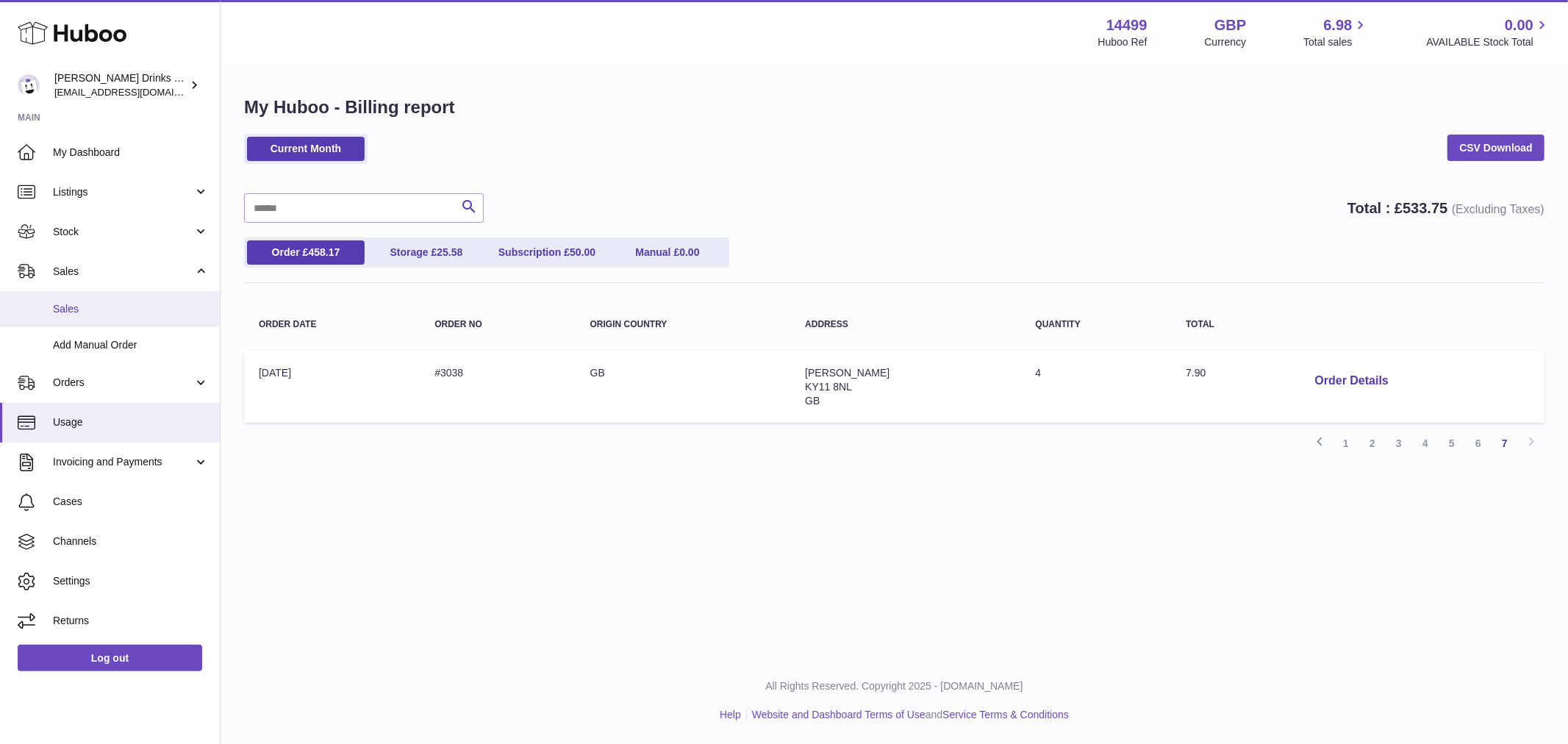
click at [96, 308] on span "Sales" at bounding box center [131, 308] width 156 height 14
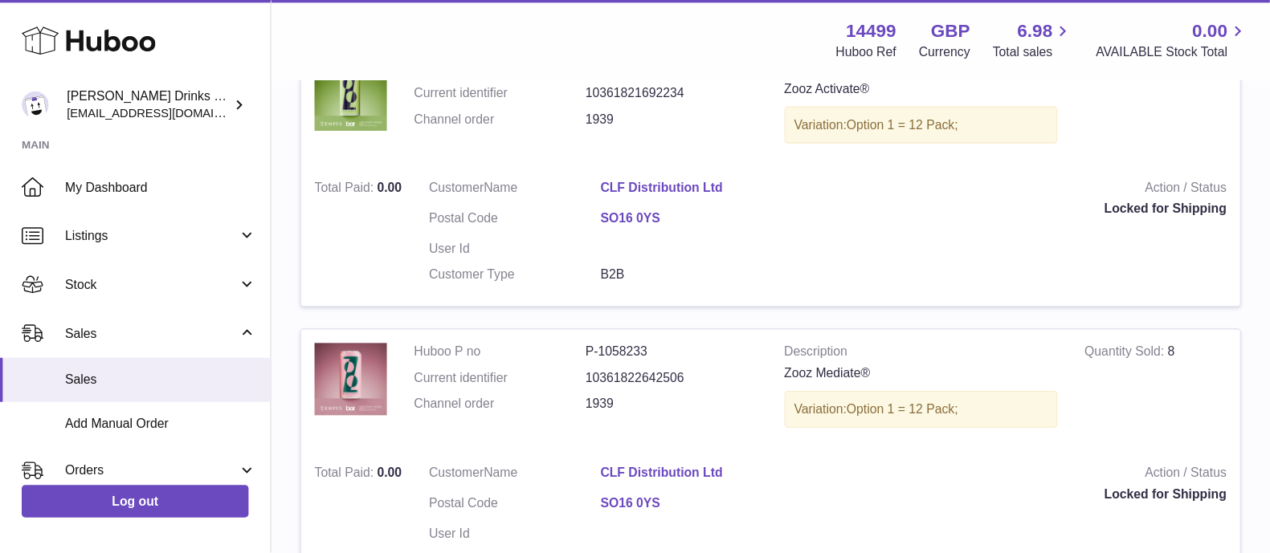
scroll to position [339, 0]
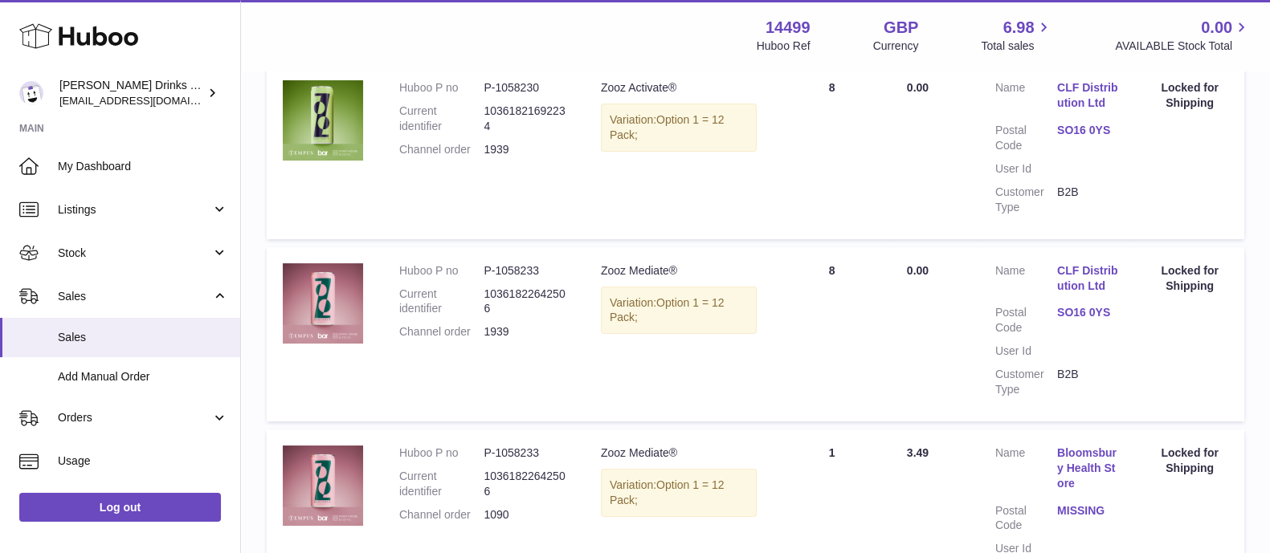
drag, startPoint x: 1052, startPoint y: 1, endPoint x: 659, endPoint y: 214, distance: 447.9
click at [659, 214] on td "Description Zooz Activate® Variation: Option 1 = 12 Pack;" at bounding box center [679, 151] width 188 height 174
click at [84, 404] on link "Orders" at bounding box center [120, 418] width 240 height 43
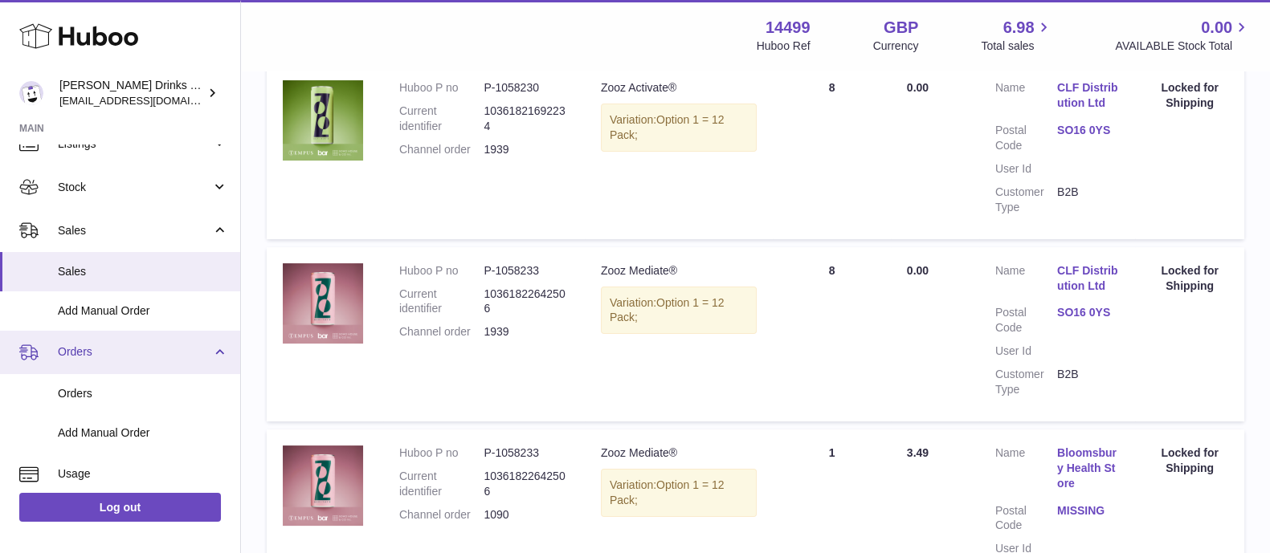
scroll to position [76, 0]
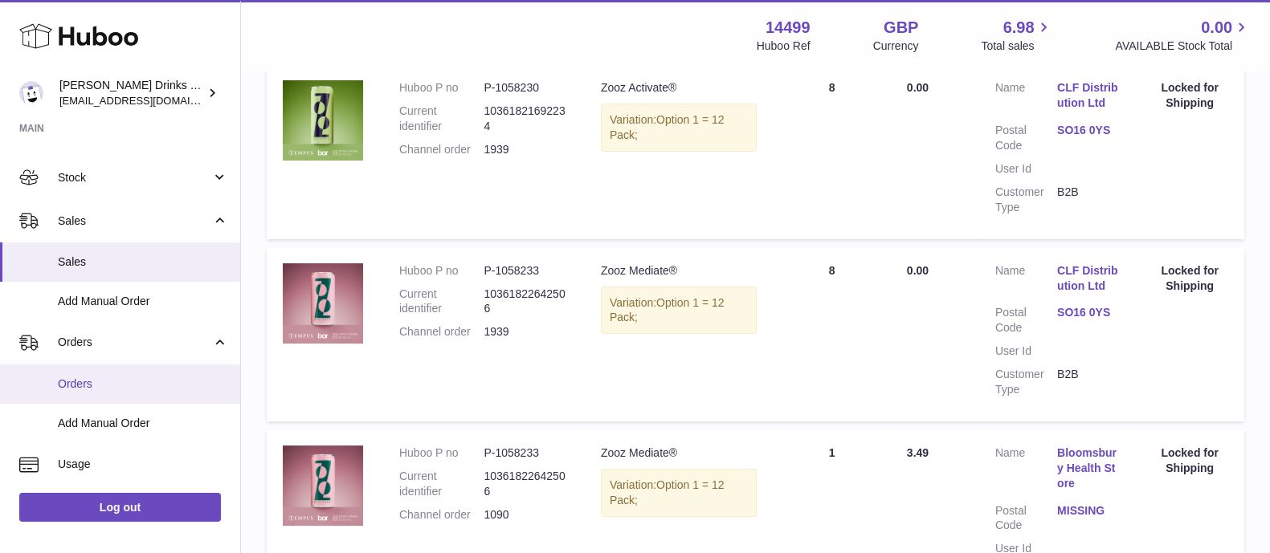
click at [115, 386] on span "Orders" at bounding box center [143, 384] width 170 height 15
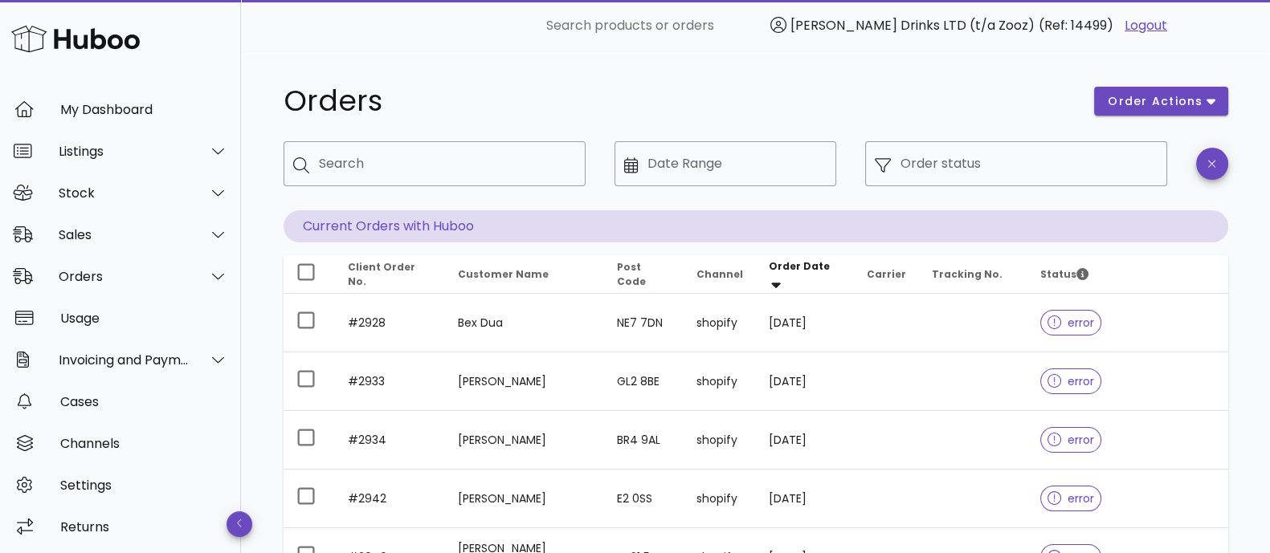
scroll to position [34, 0]
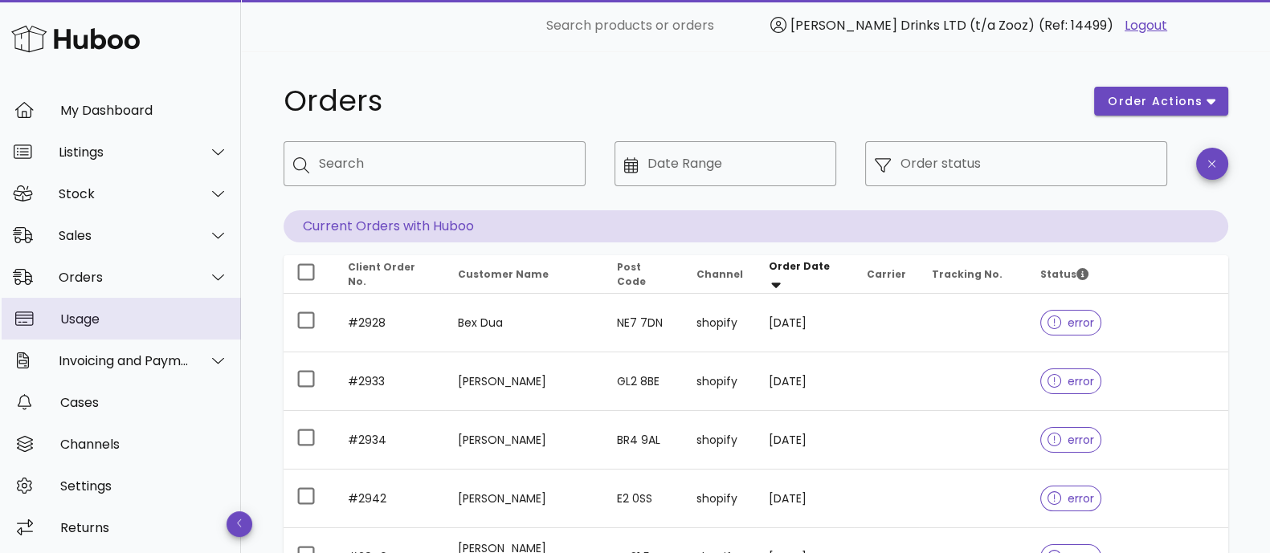
click at [92, 329] on div "Usage" at bounding box center [144, 319] width 168 height 35
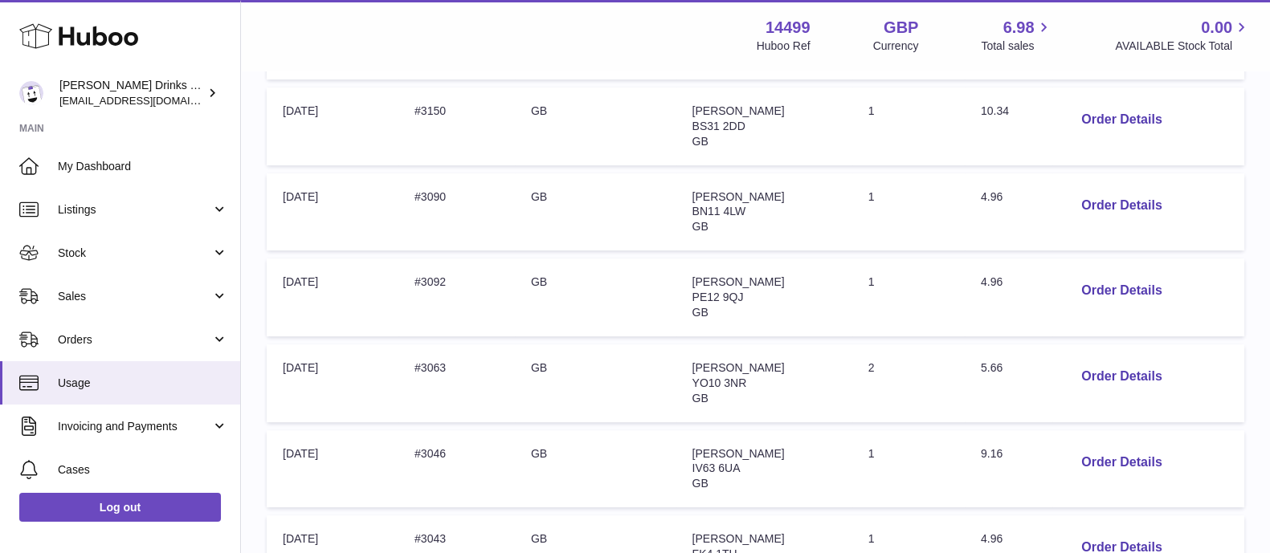
scroll to position [855, 0]
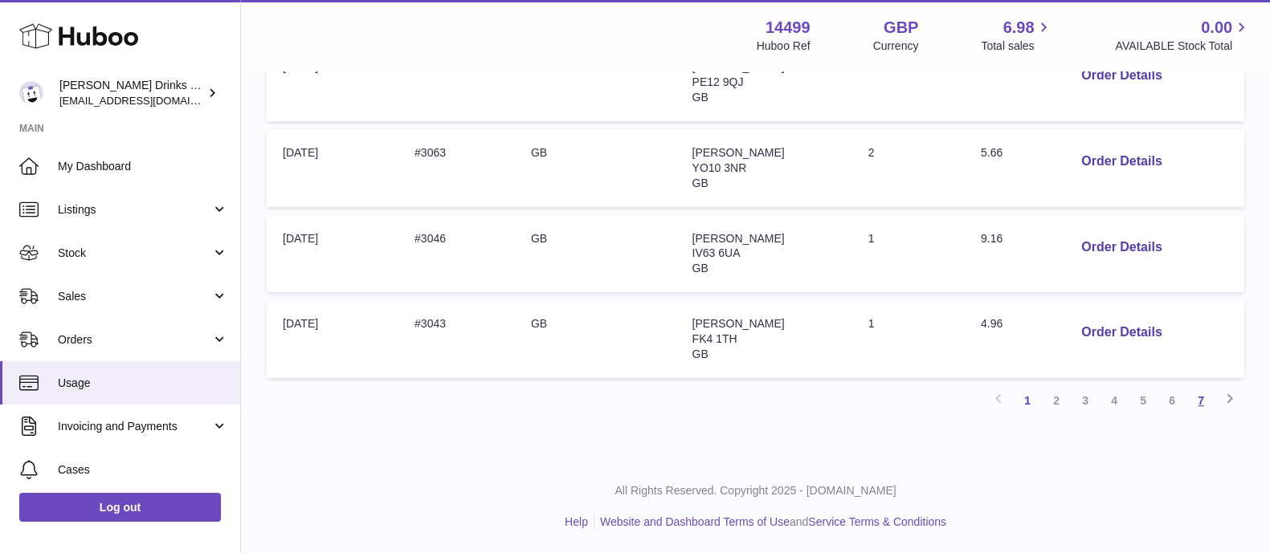
click at [1209, 399] on link "7" at bounding box center [1200, 400] width 29 height 29
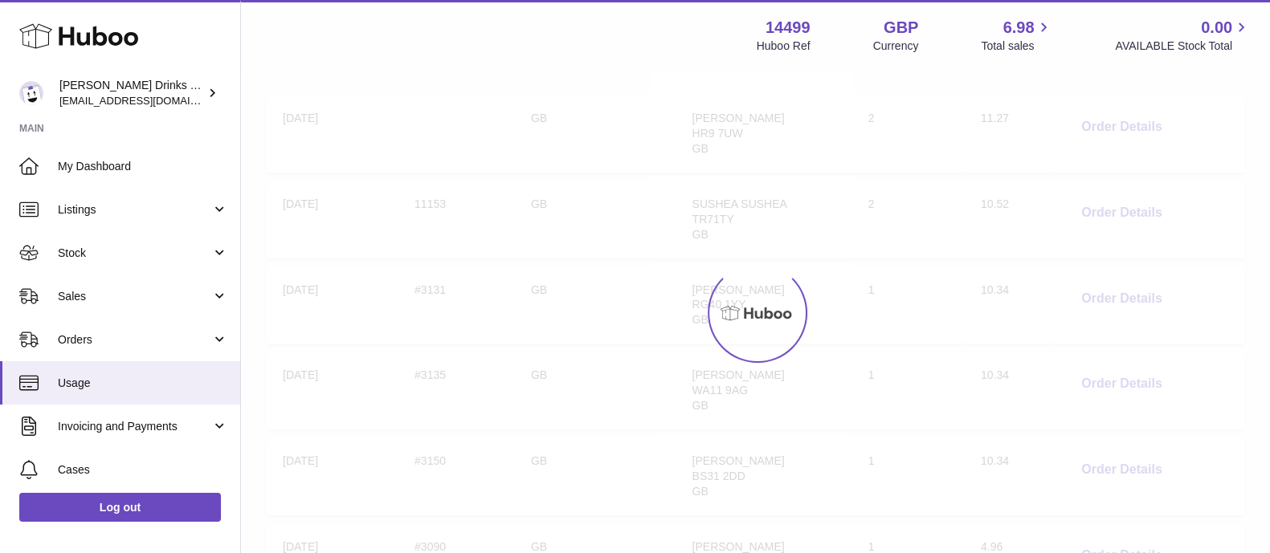
scroll to position [72, 0]
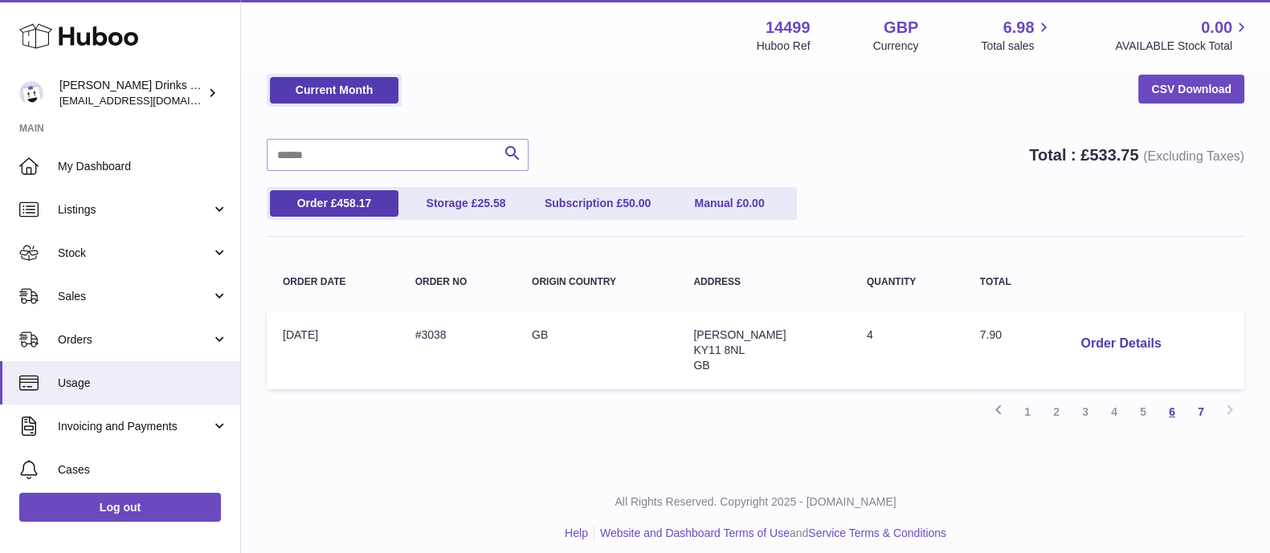
click at [1173, 412] on link "6" at bounding box center [1172, 412] width 29 height 29
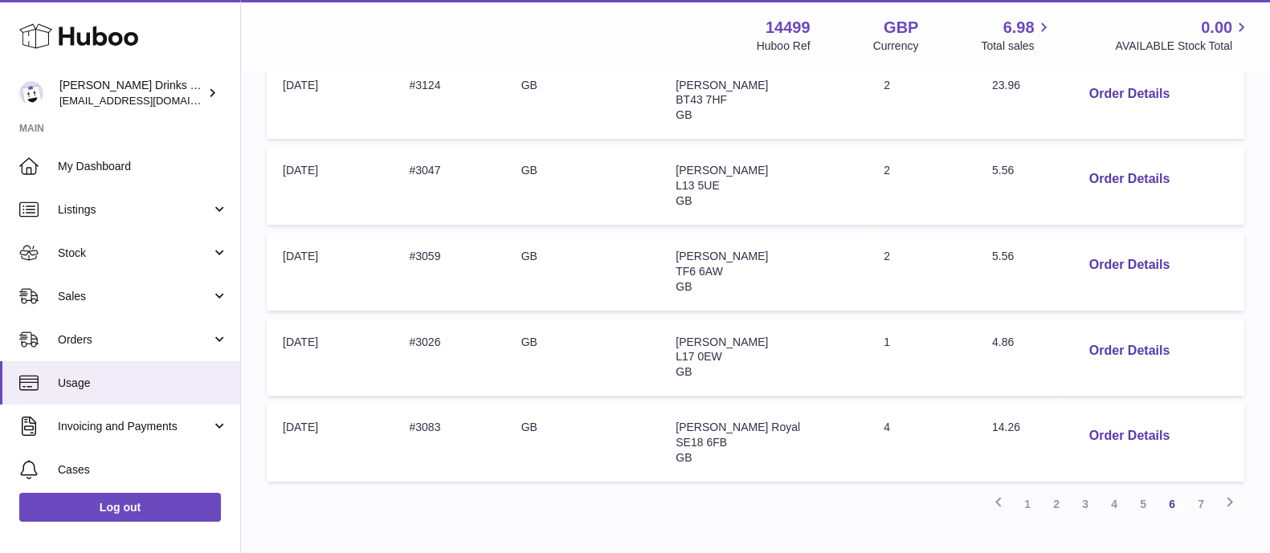
scroll to position [750, 0]
click at [1101, 267] on button "Order Details" at bounding box center [1129, 266] width 106 height 33
click at [1072, 320] on div at bounding box center [635, 276] width 1270 height 553
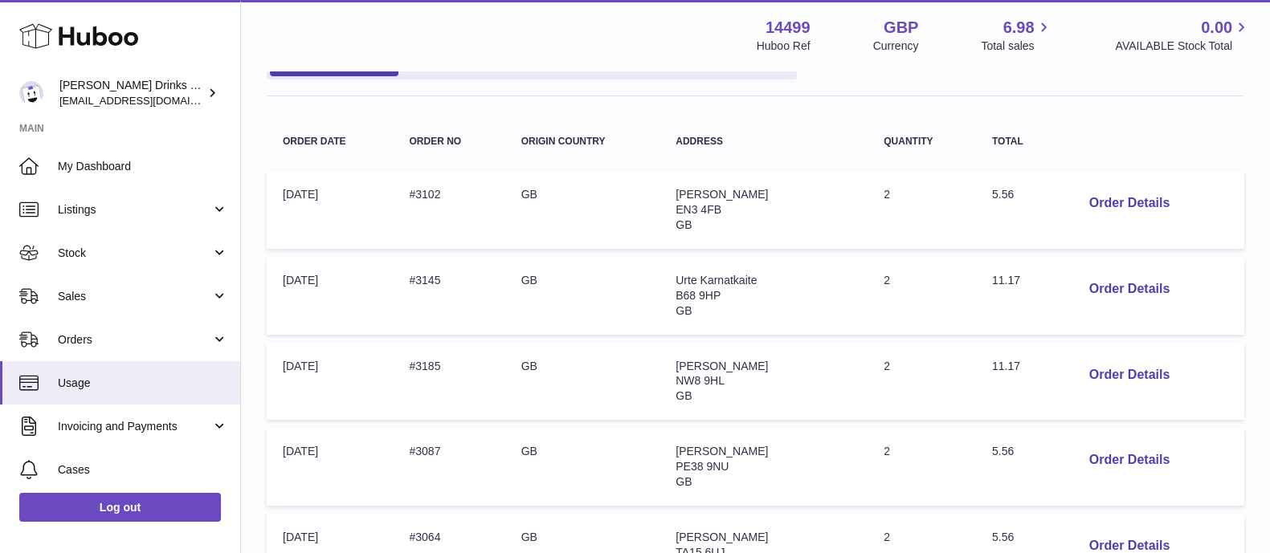
scroll to position [855, 0]
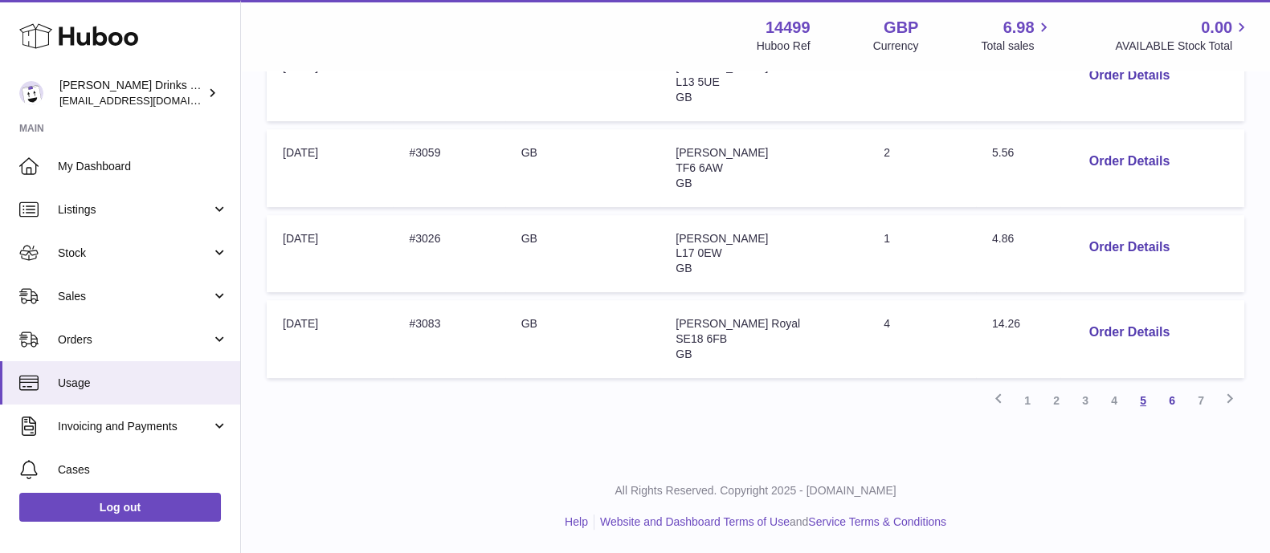
click at [1144, 411] on link "5" at bounding box center [1143, 400] width 29 height 29
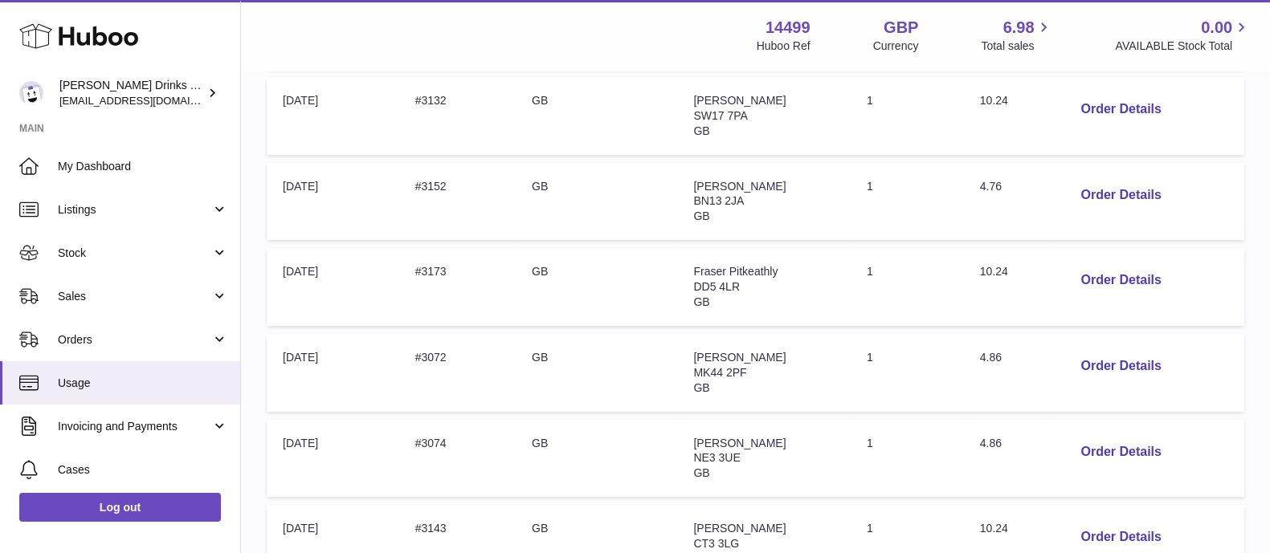
scroll to position [397, 0]
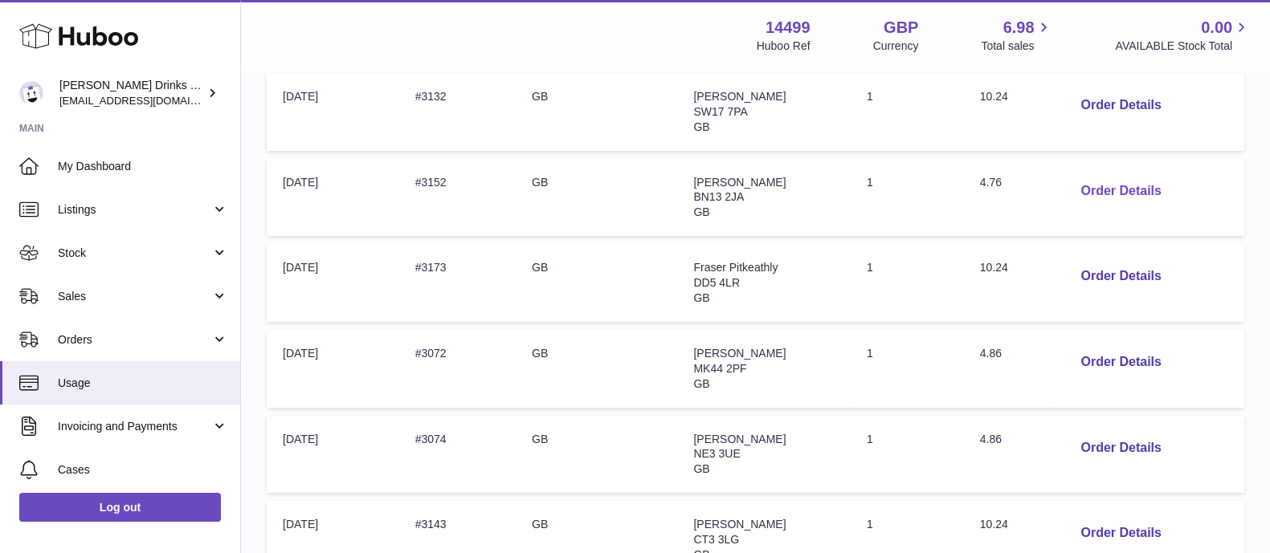
click at [1097, 201] on button "Order Details" at bounding box center [1121, 191] width 106 height 33
click at [1069, 243] on div at bounding box center [635, 276] width 1270 height 553
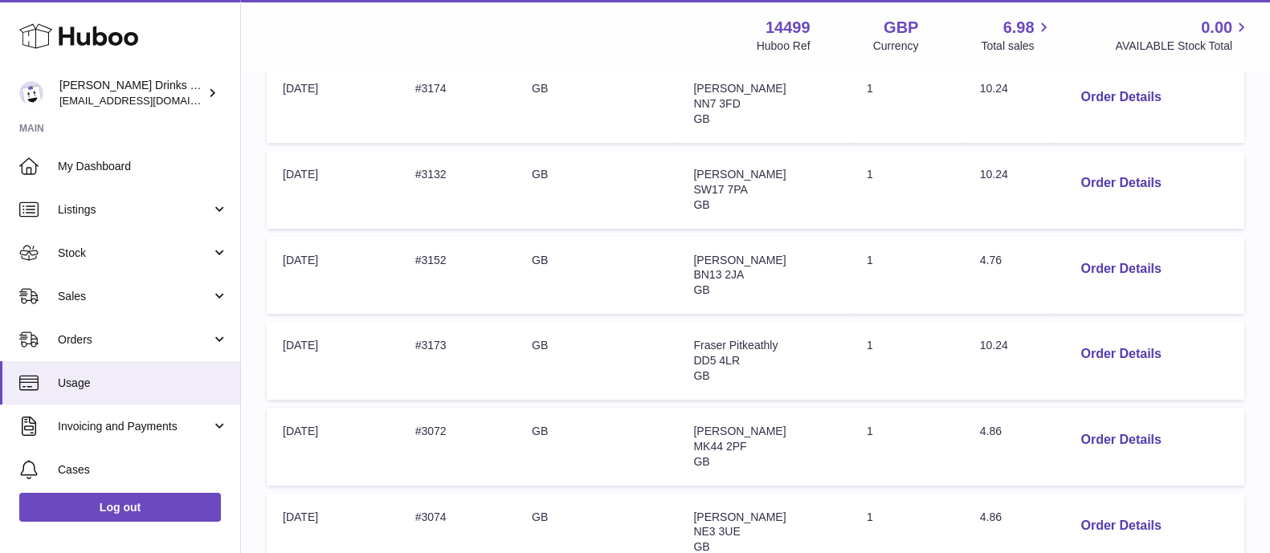
scroll to position [459, 0]
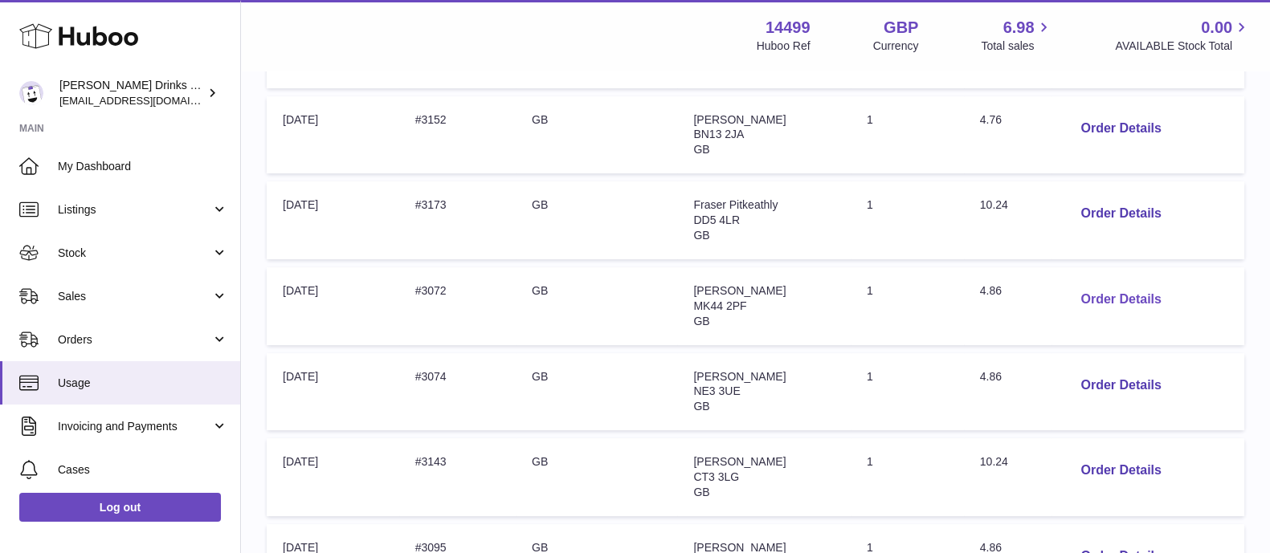
click at [1125, 304] on button "Order Details" at bounding box center [1121, 300] width 106 height 33
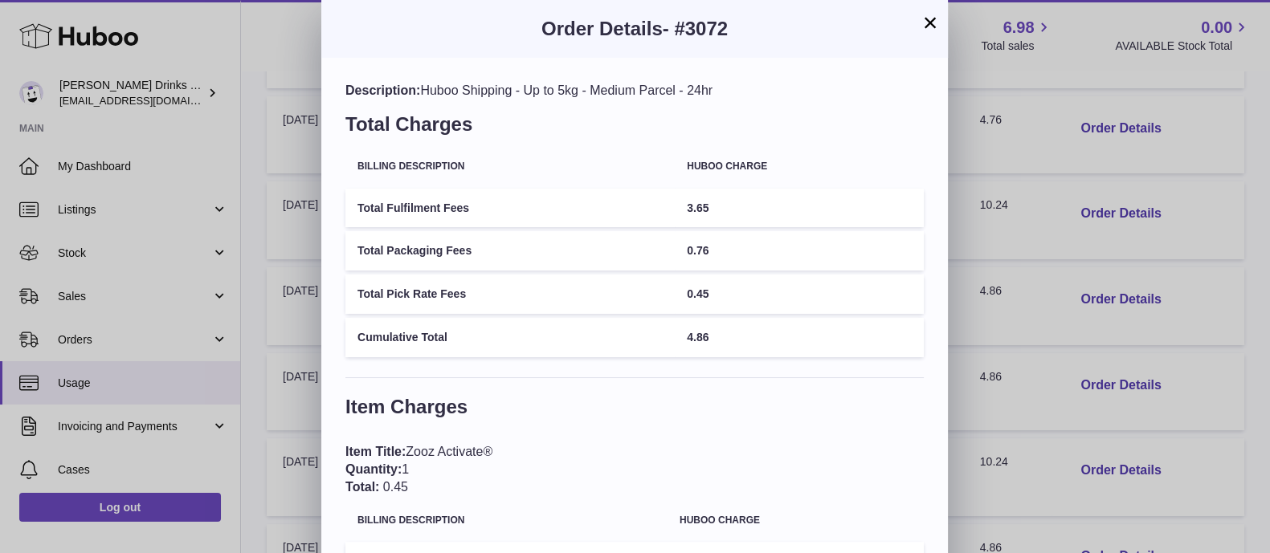
click at [1055, 361] on div "× Order Details - #3072 Description: Huboo Shipping - Up to 5kg - Medium Parcel…" at bounding box center [635, 338] width 1270 height 676
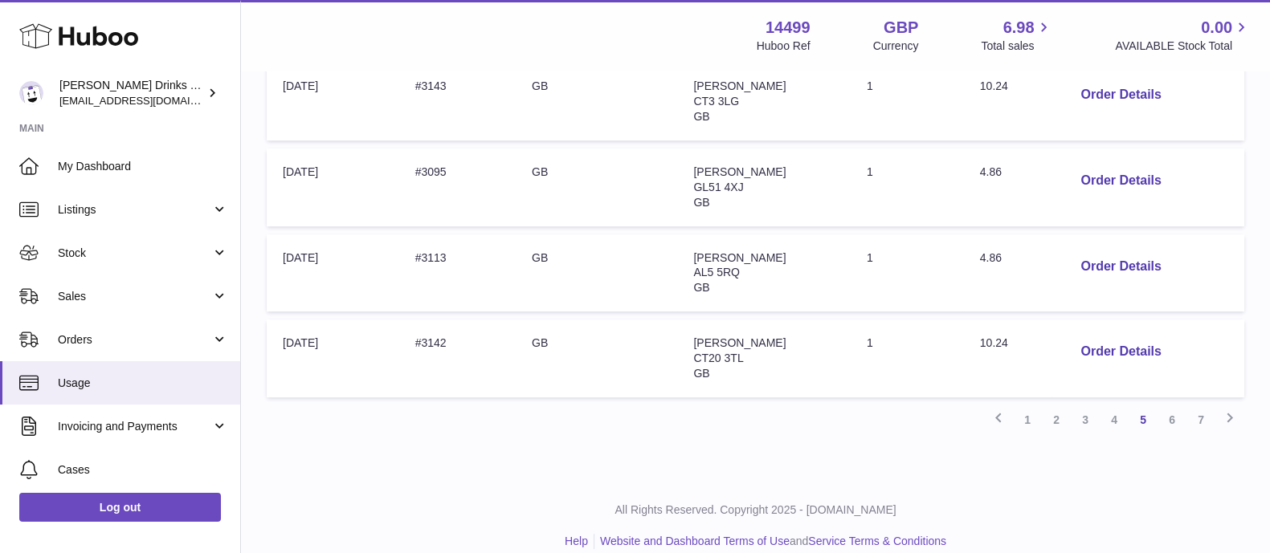
scroll to position [844, 0]
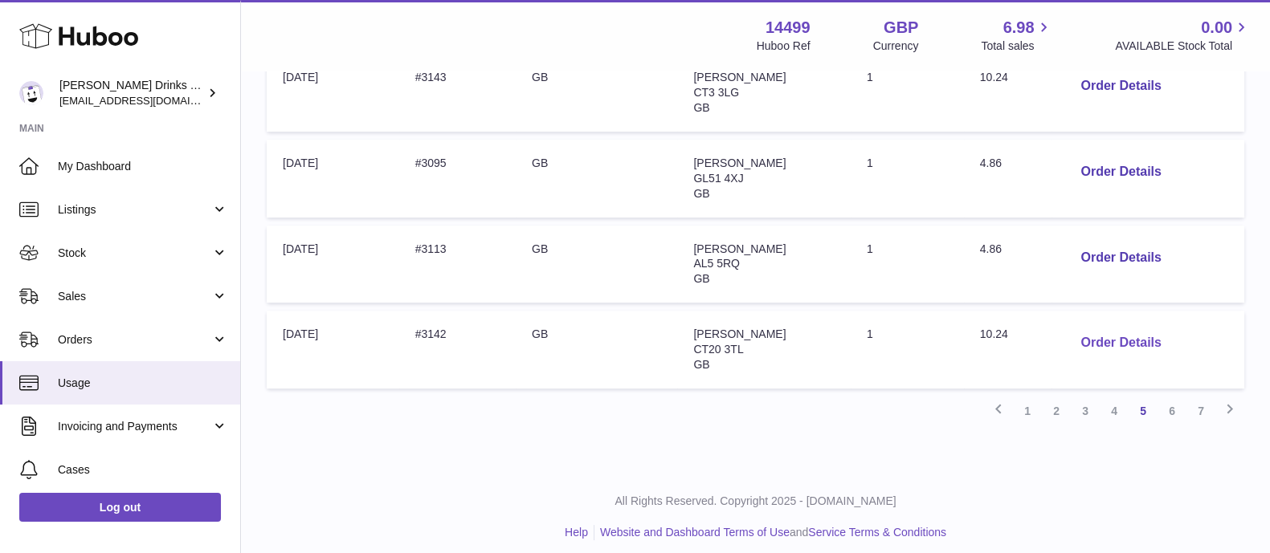
click at [1113, 356] on button "Order Details" at bounding box center [1121, 343] width 106 height 33
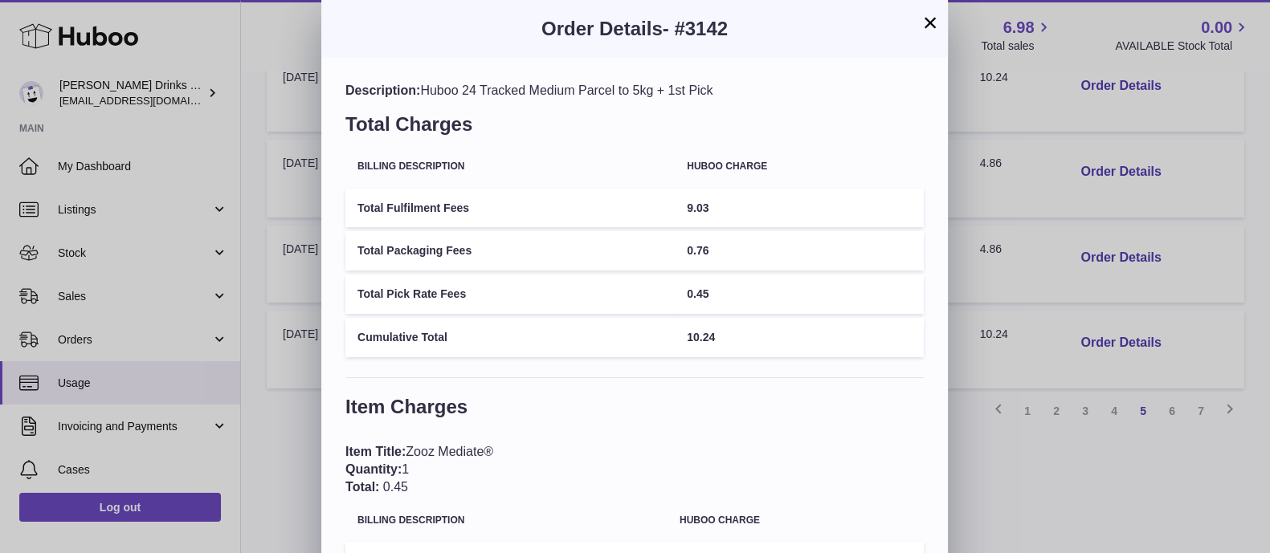
click at [1048, 445] on div "× Order Details - #3142 Description: Huboo 24 Tracked Medium Parcel to 5kg + 1s…" at bounding box center [635, 338] width 1270 height 676
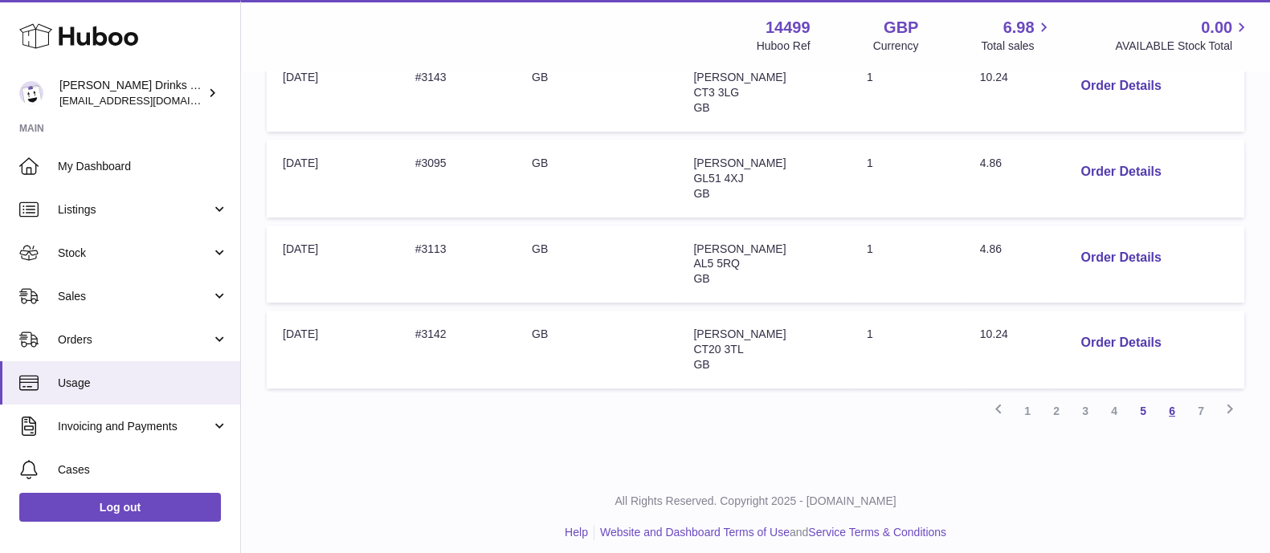
click at [1170, 407] on link "6" at bounding box center [1172, 411] width 29 height 29
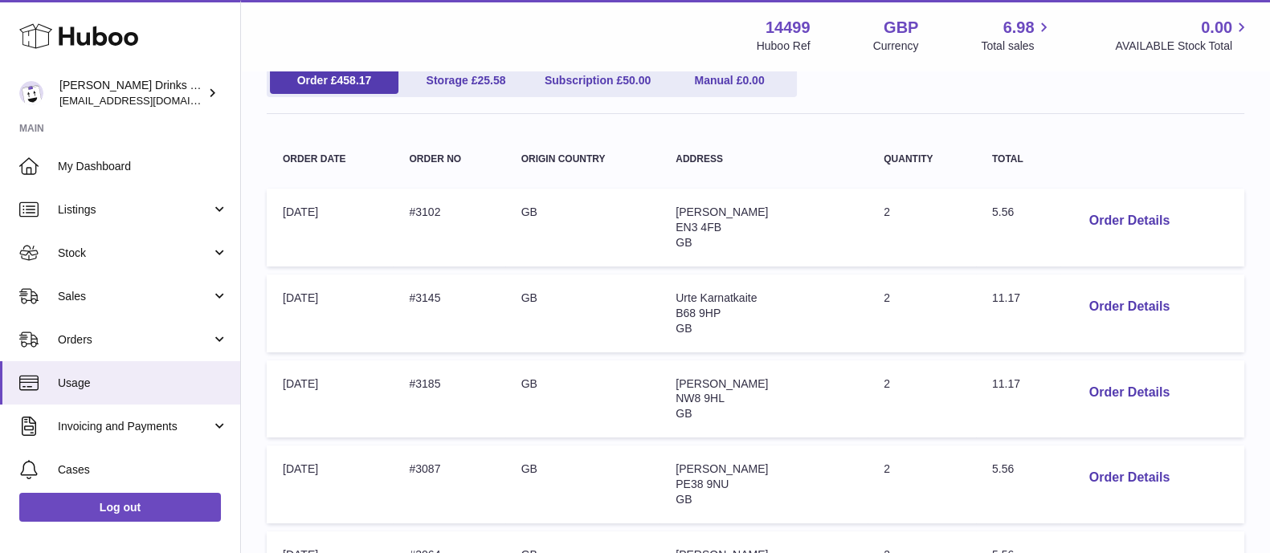
scroll to position [196, 0]
click at [1076, 313] on button "Order Details" at bounding box center [1129, 306] width 106 height 33
click at [1020, 335] on div at bounding box center [635, 276] width 1270 height 553
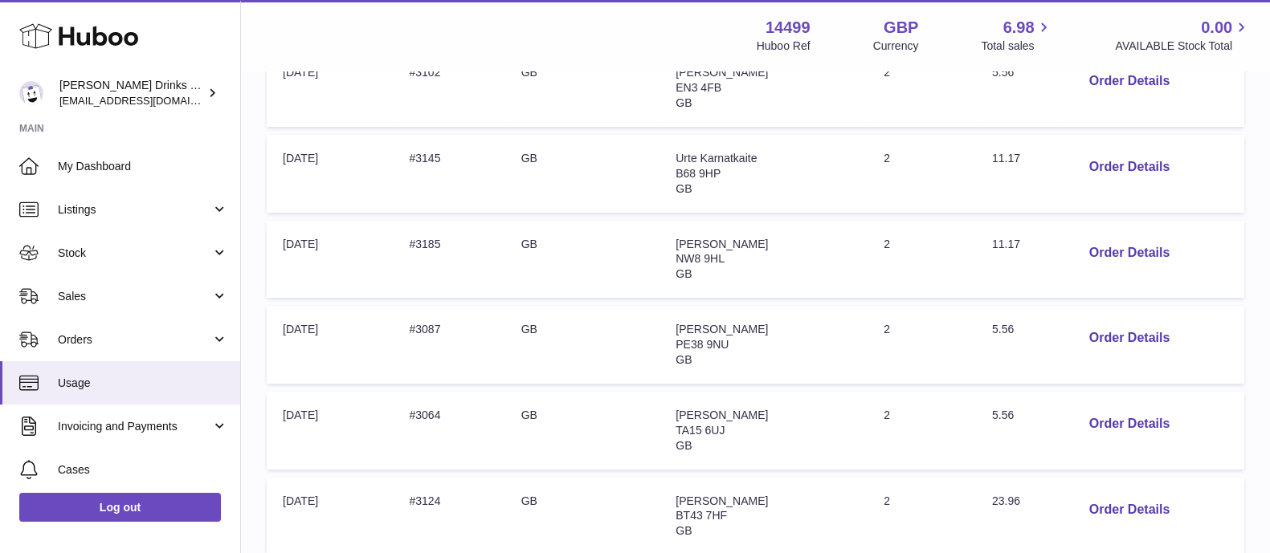
scroll to position [855, 0]
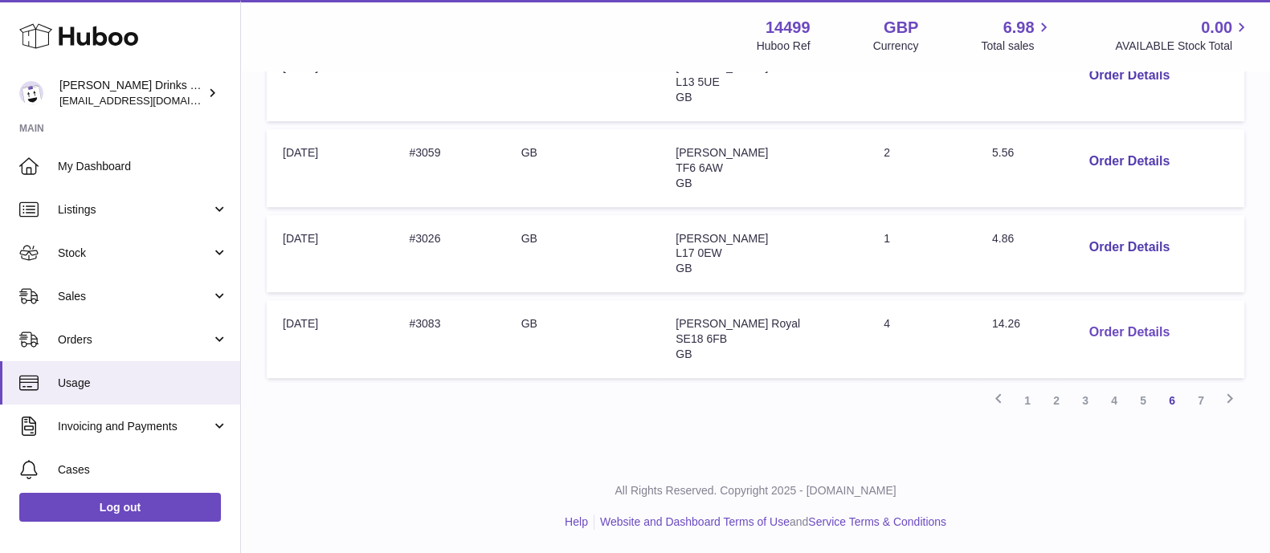
click at [1097, 323] on button "Order Details" at bounding box center [1129, 333] width 106 height 33
click at [1023, 271] on div at bounding box center [635, 276] width 1270 height 553
click at [1201, 405] on link "7" at bounding box center [1200, 400] width 29 height 29
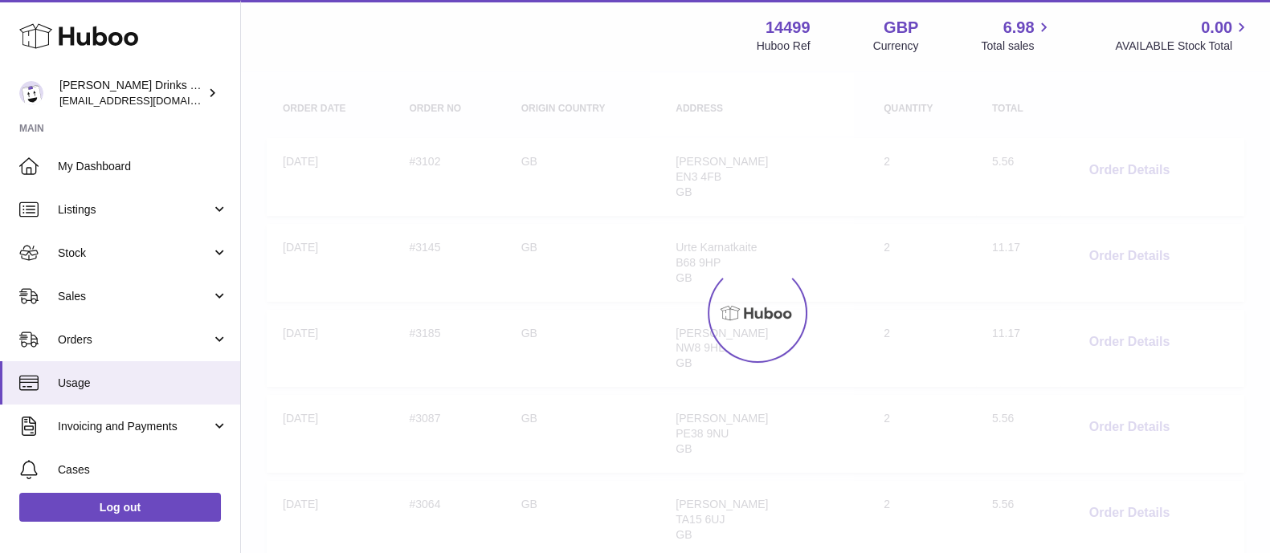
scroll to position [72, 0]
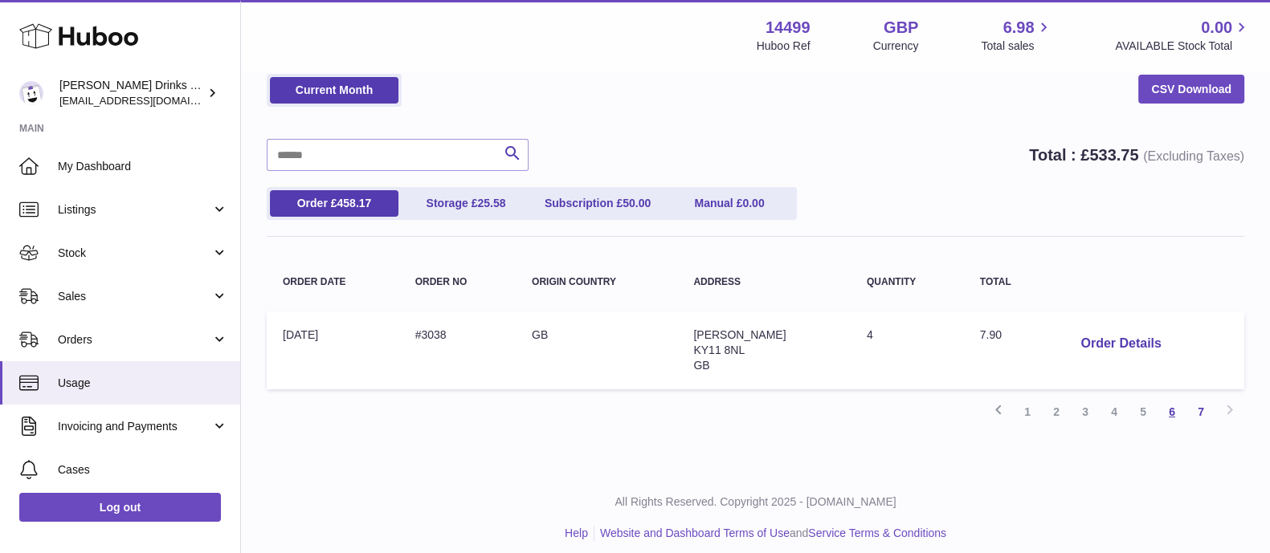
click at [1173, 406] on link "6" at bounding box center [1172, 412] width 29 height 29
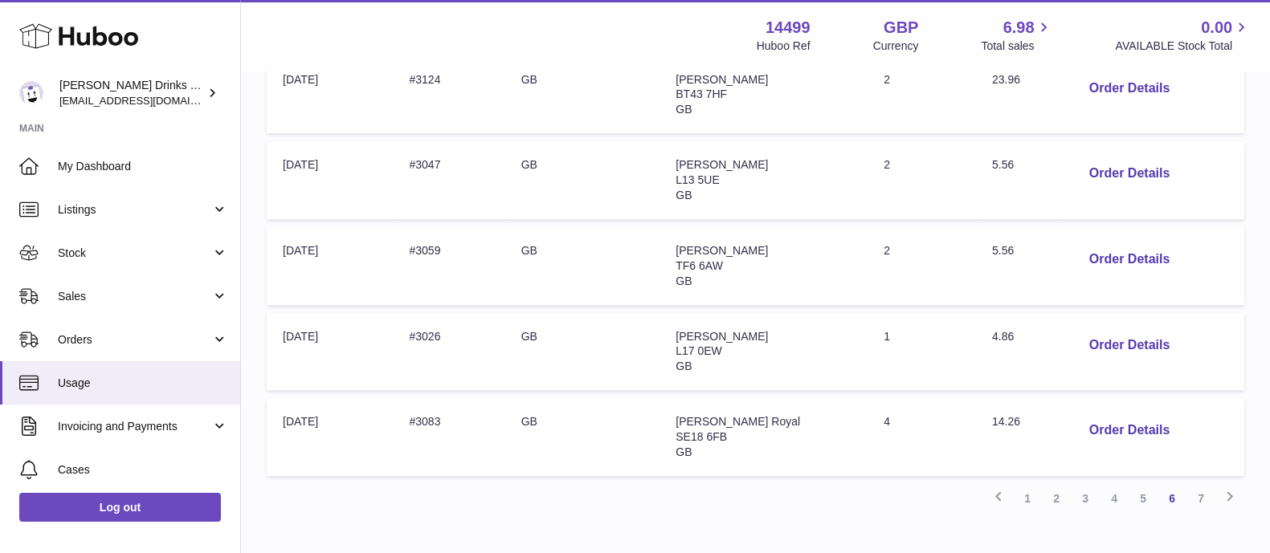
scroll to position [855, 0]
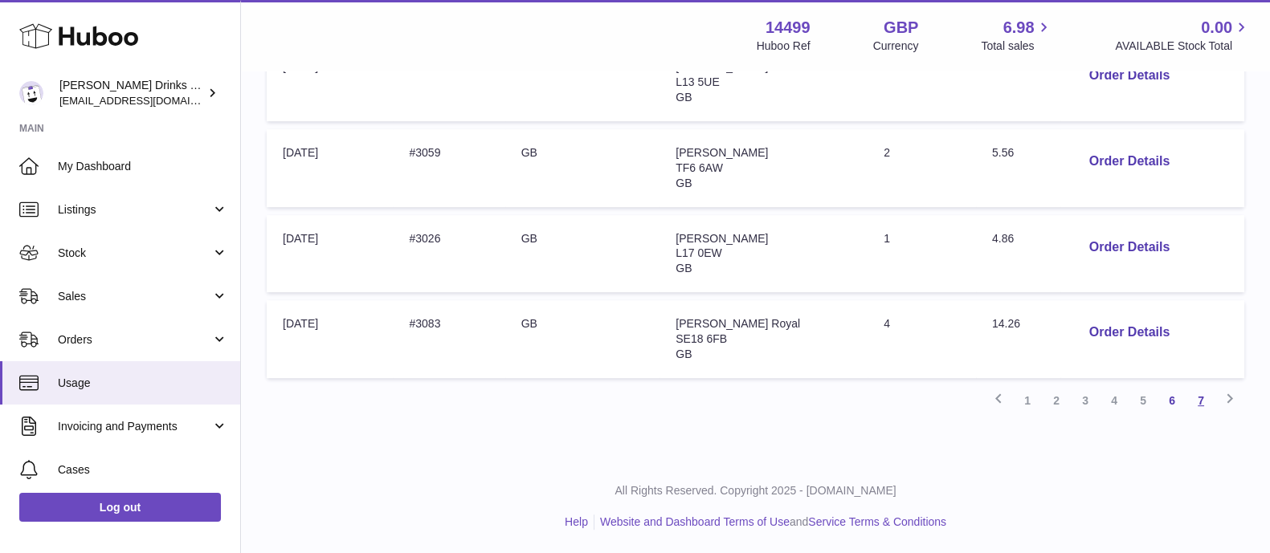
click at [1201, 404] on link "7" at bounding box center [1200, 400] width 29 height 29
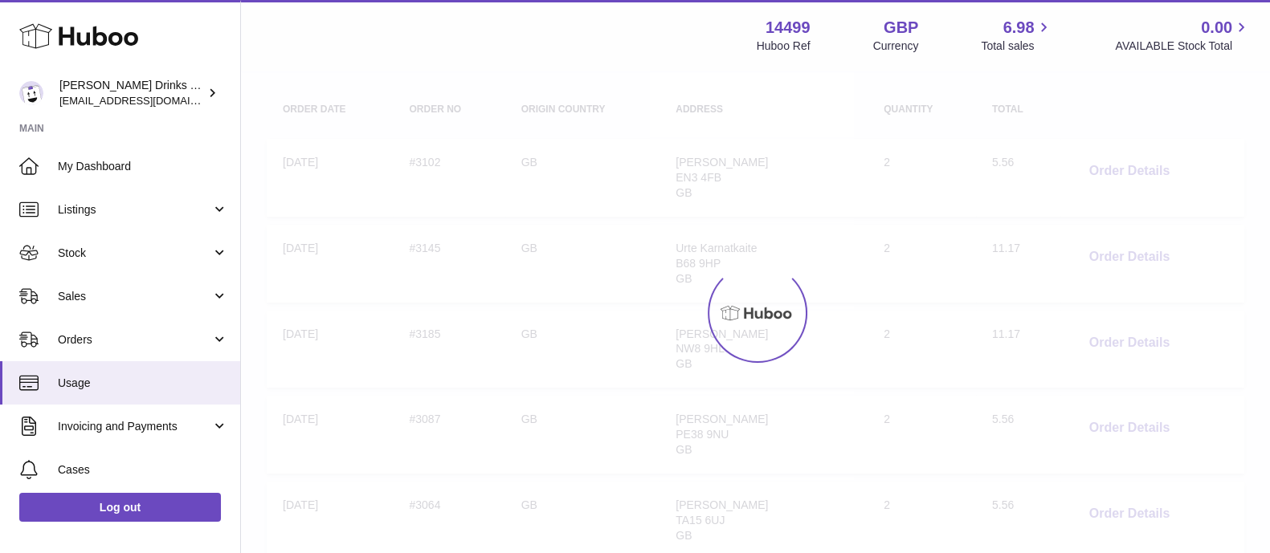
scroll to position [72, 0]
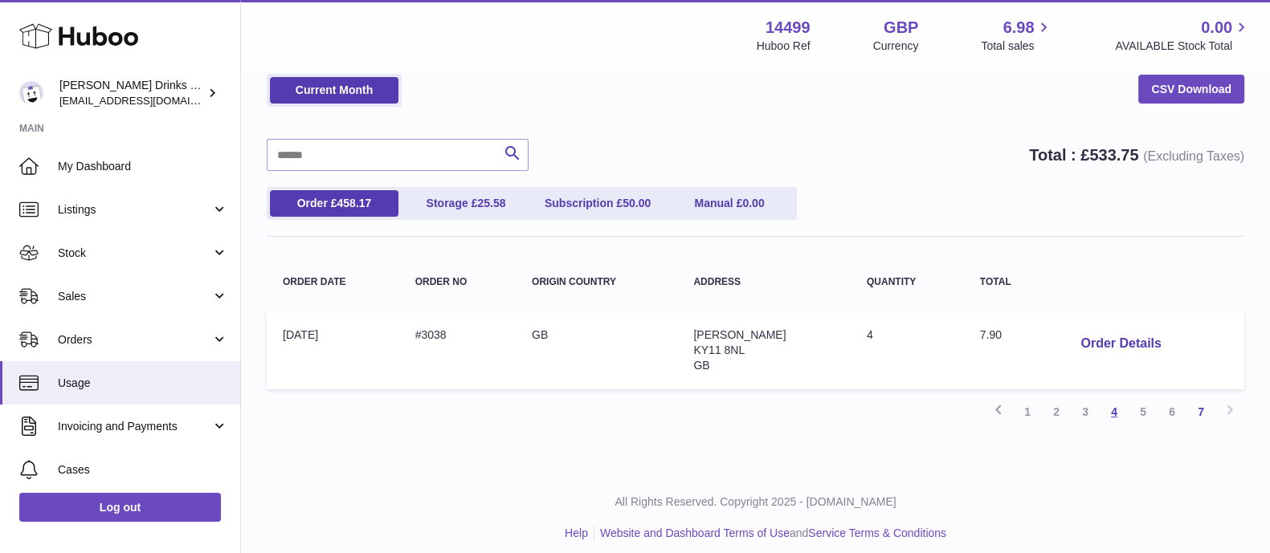
click at [1121, 419] on link "4" at bounding box center [1114, 412] width 29 height 29
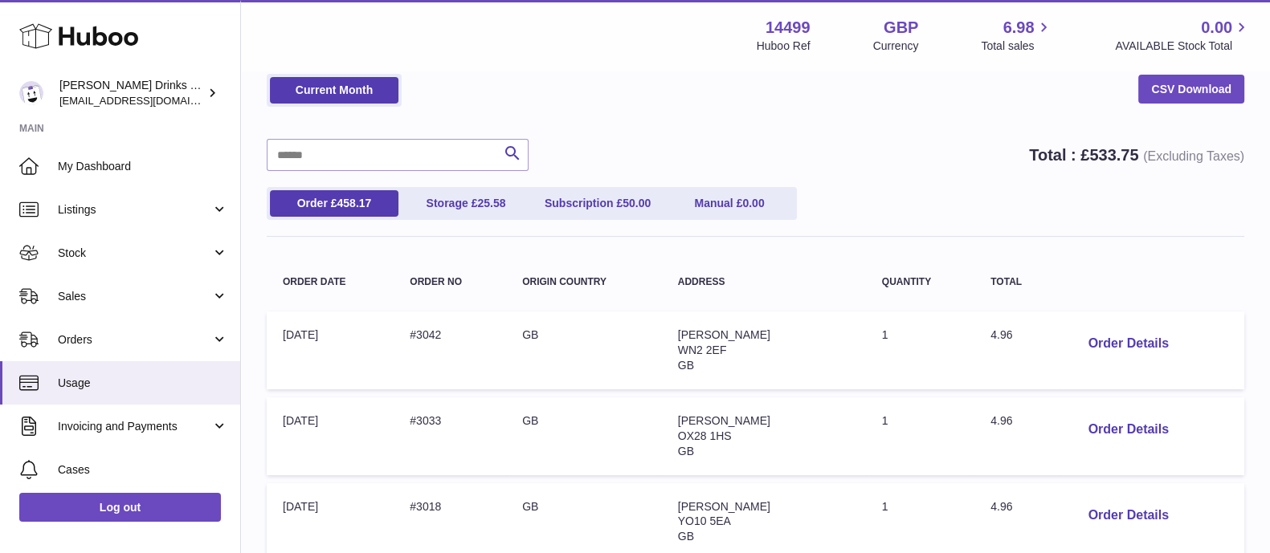
click at [608, 82] on div "Current Month CSV Download" at bounding box center [756, 98] width 978 height 49
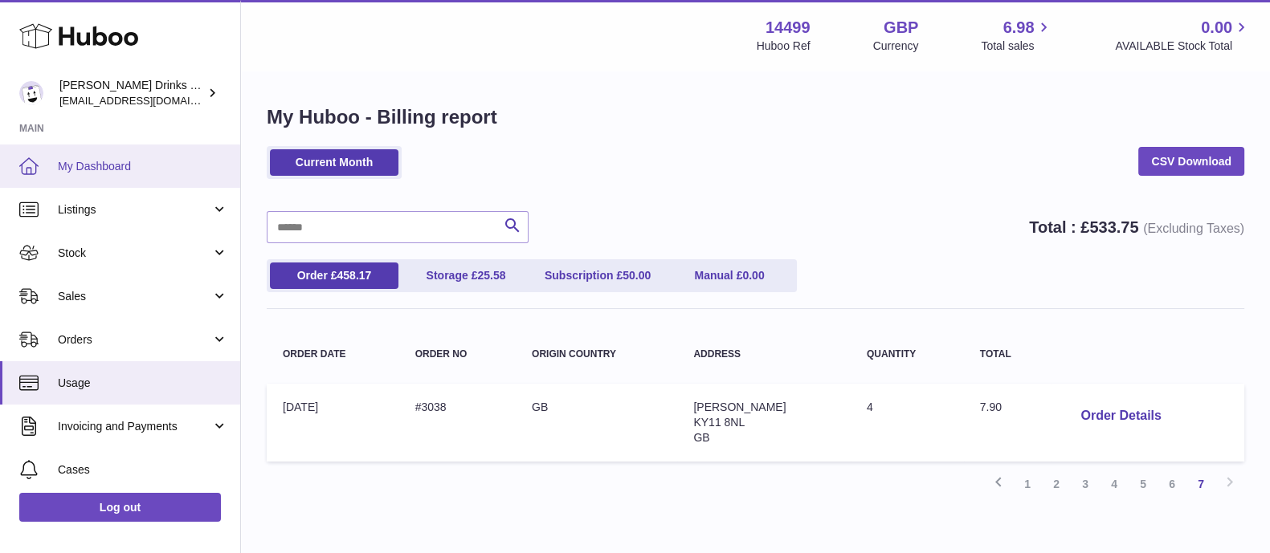
click at [100, 182] on link "My Dashboard" at bounding box center [120, 166] width 240 height 43
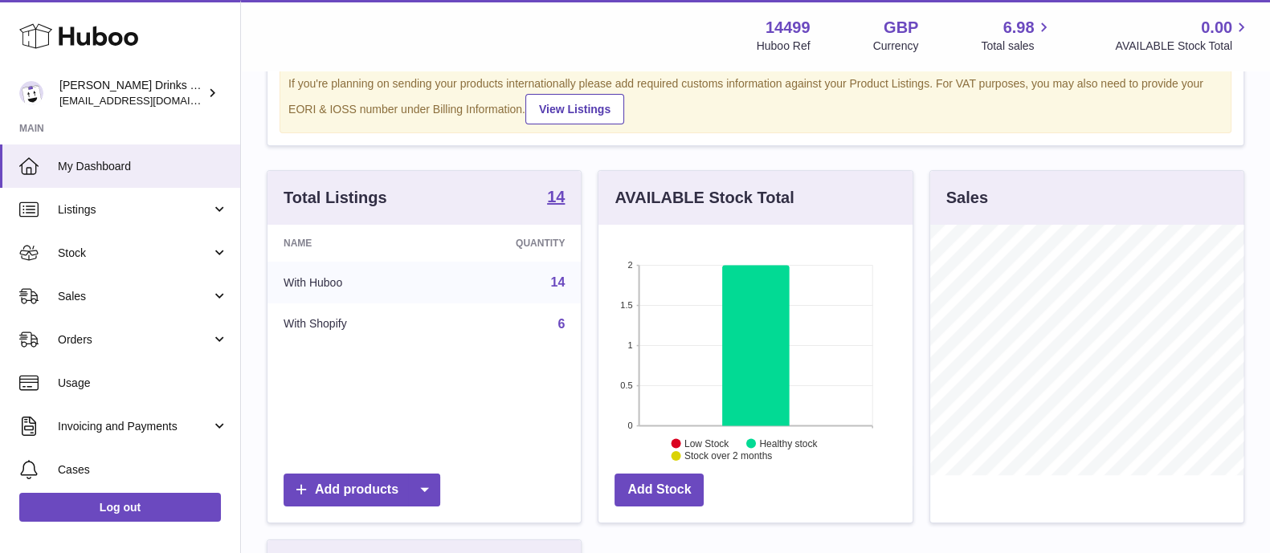
scroll to position [251, 312]
click at [106, 290] on span "Sales" at bounding box center [134, 296] width 153 height 15
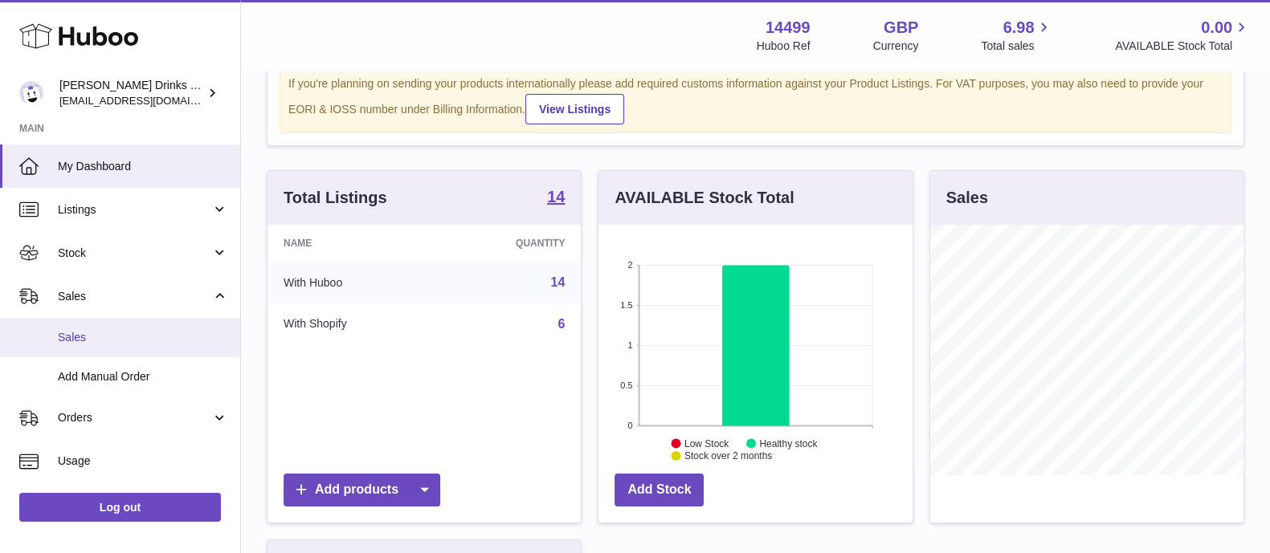
click at [124, 347] on link "Sales" at bounding box center [120, 337] width 240 height 39
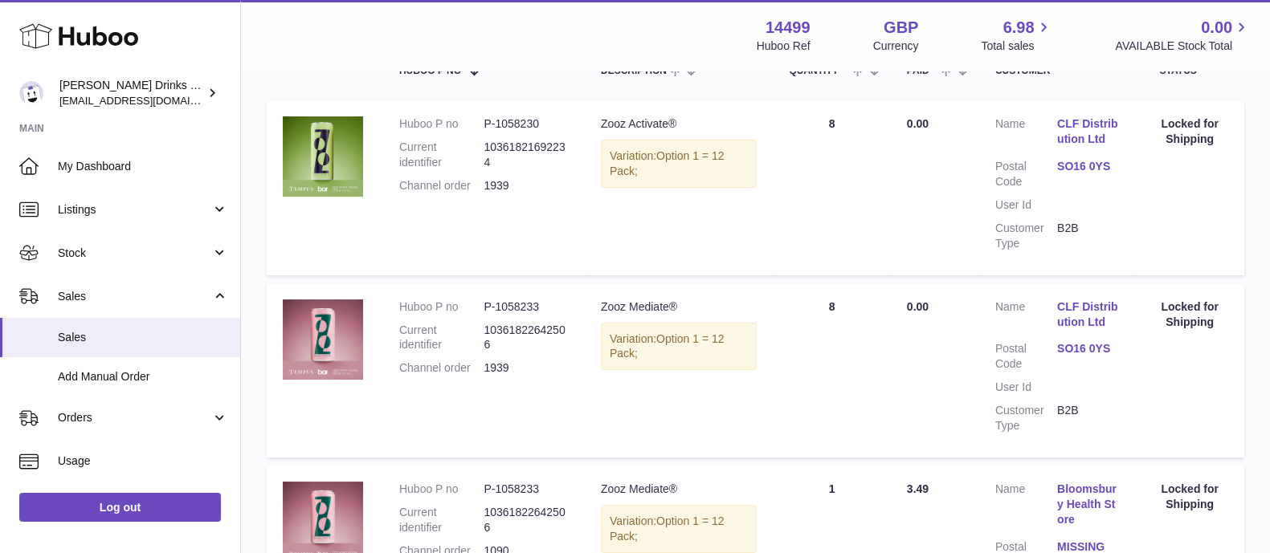
scroll to position [737, 0]
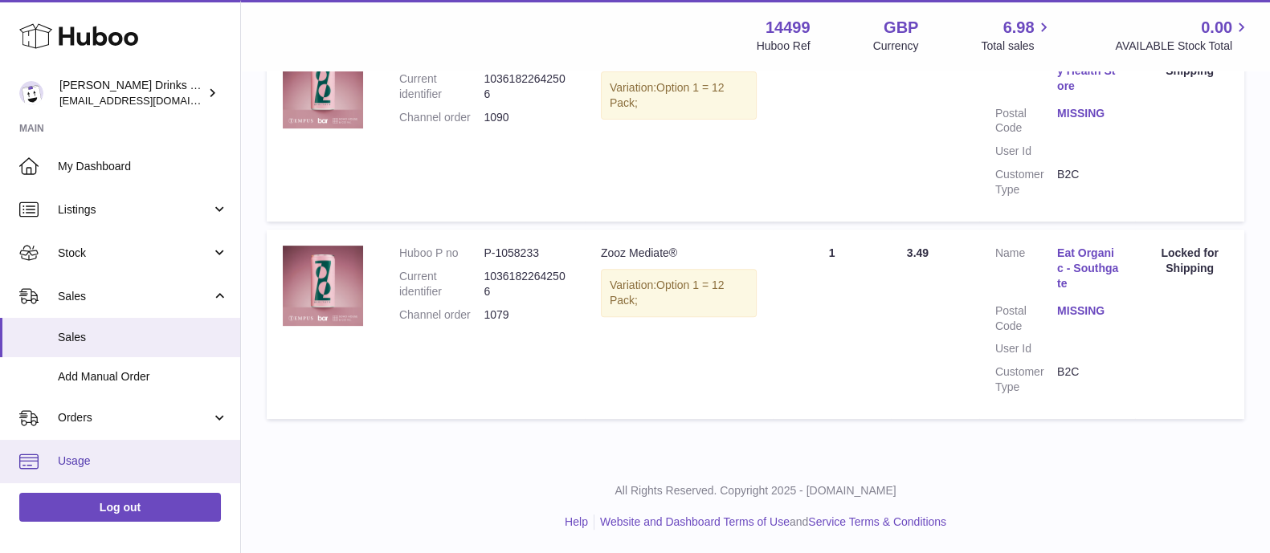
click at [120, 459] on span "Usage" at bounding box center [143, 461] width 170 height 15
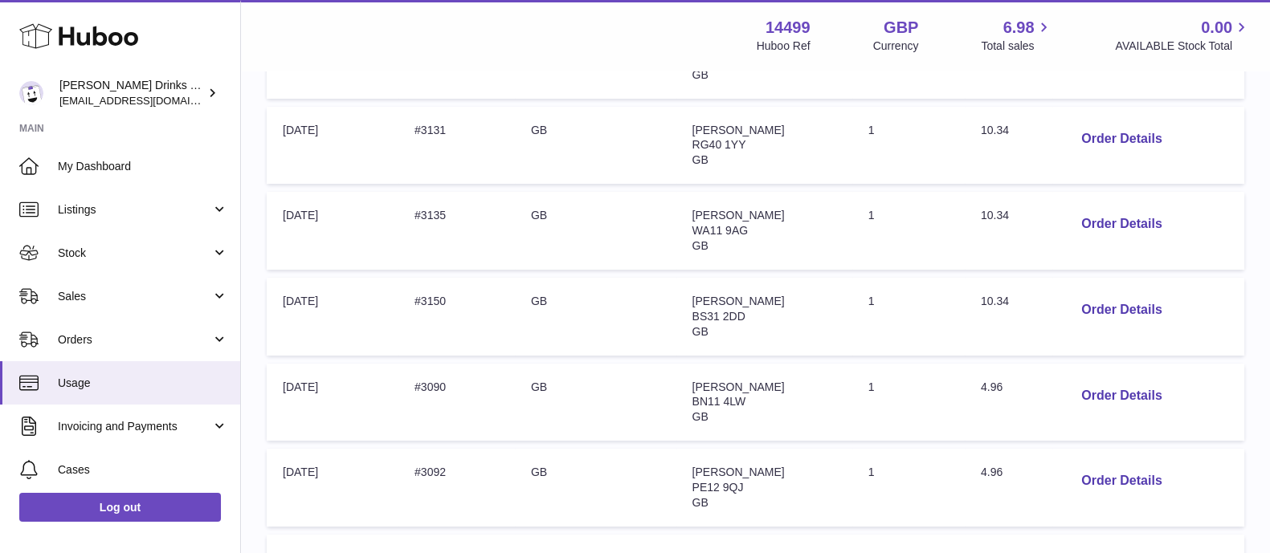
scroll to position [855, 0]
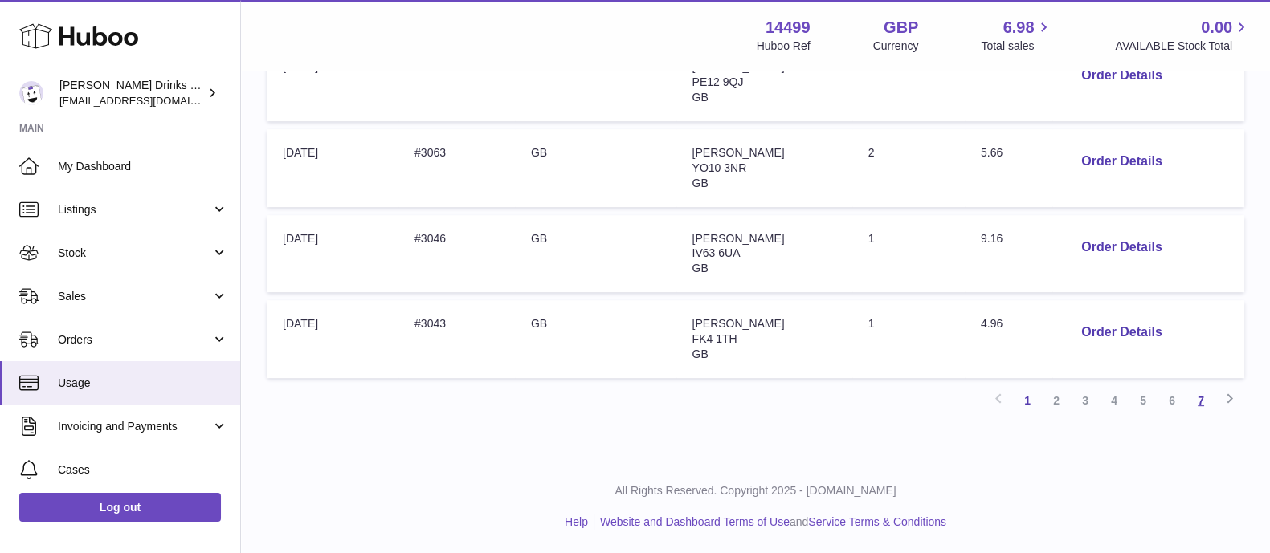
click at [1207, 399] on link "7" at bounding box center [1200, 400] width 29 height 29
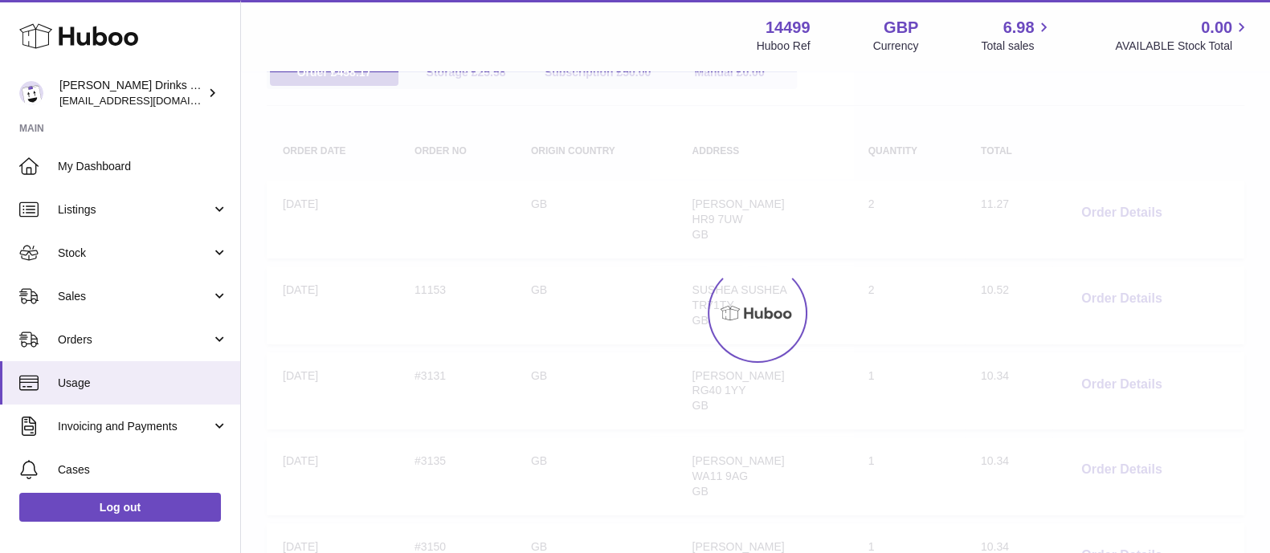
scroll to position [72, 0]
